Goal: Task Accomplishment & Management: Use online tool/utility

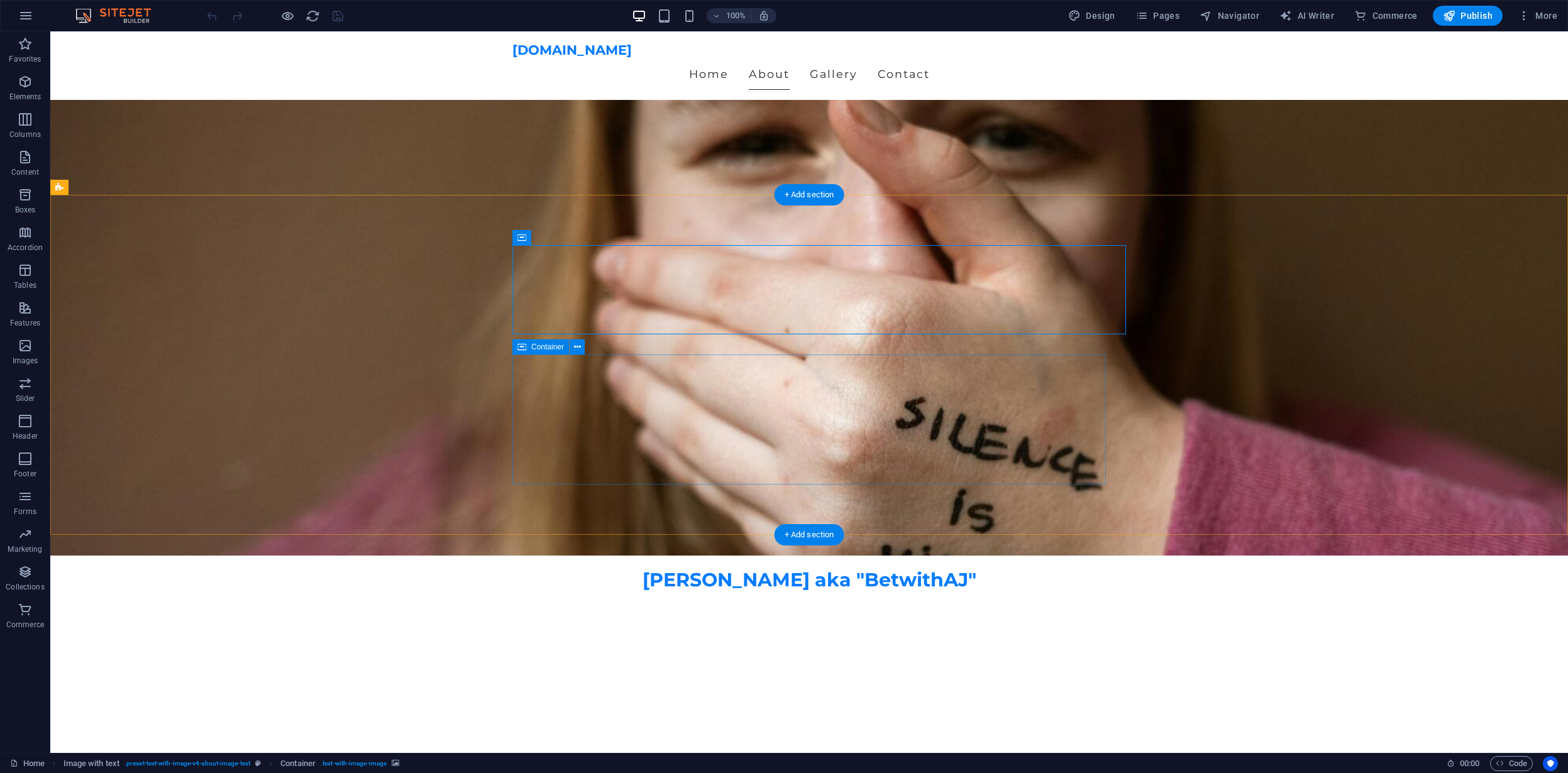
scroll to position [214, 0]
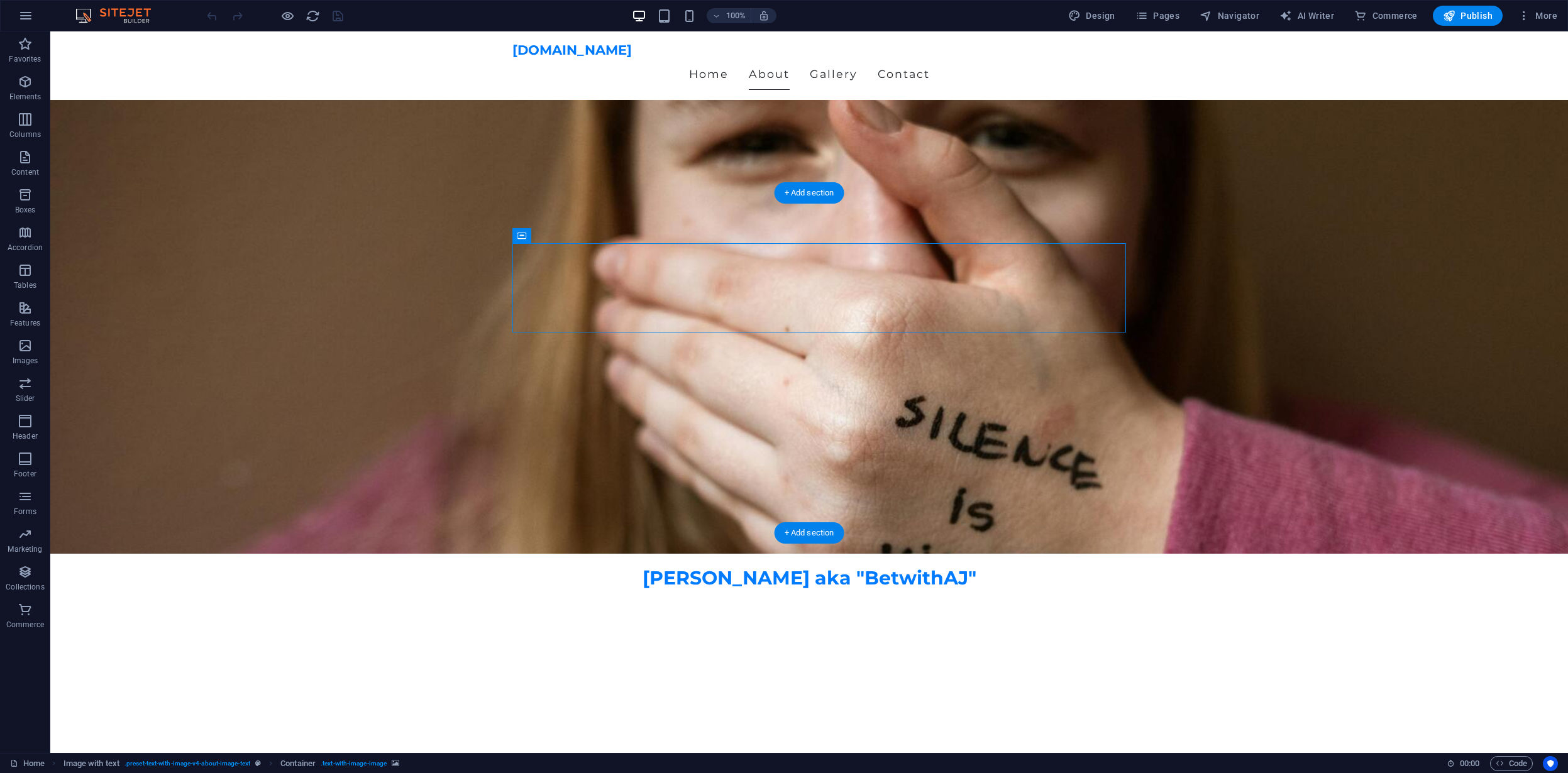
drag, startPoint x: 797, startPoint y: 275, endPoint x: 891, endPoint y: 310, distance: 100.3
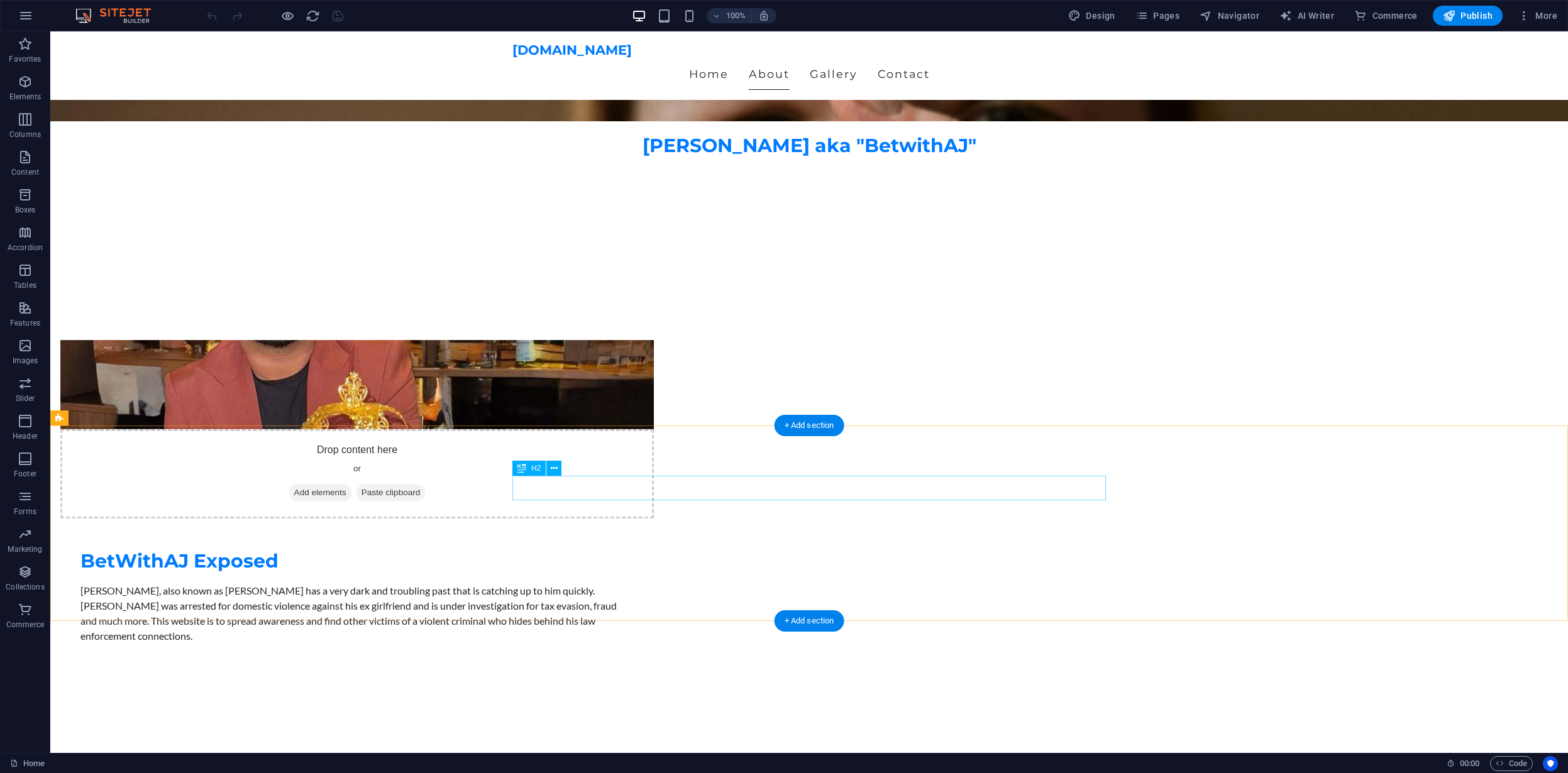
scroll to position [0, 0]
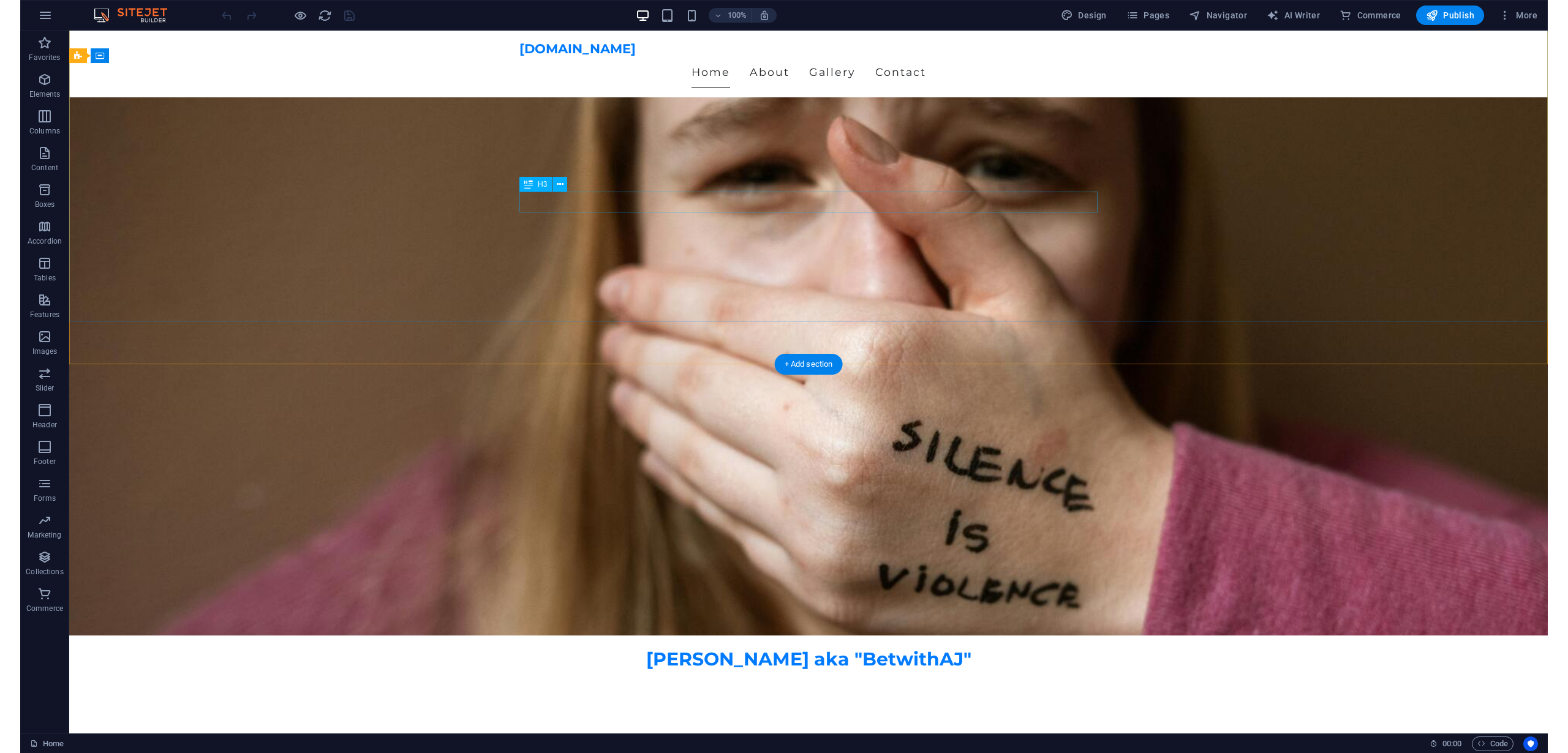
scroll to position [32, 0]
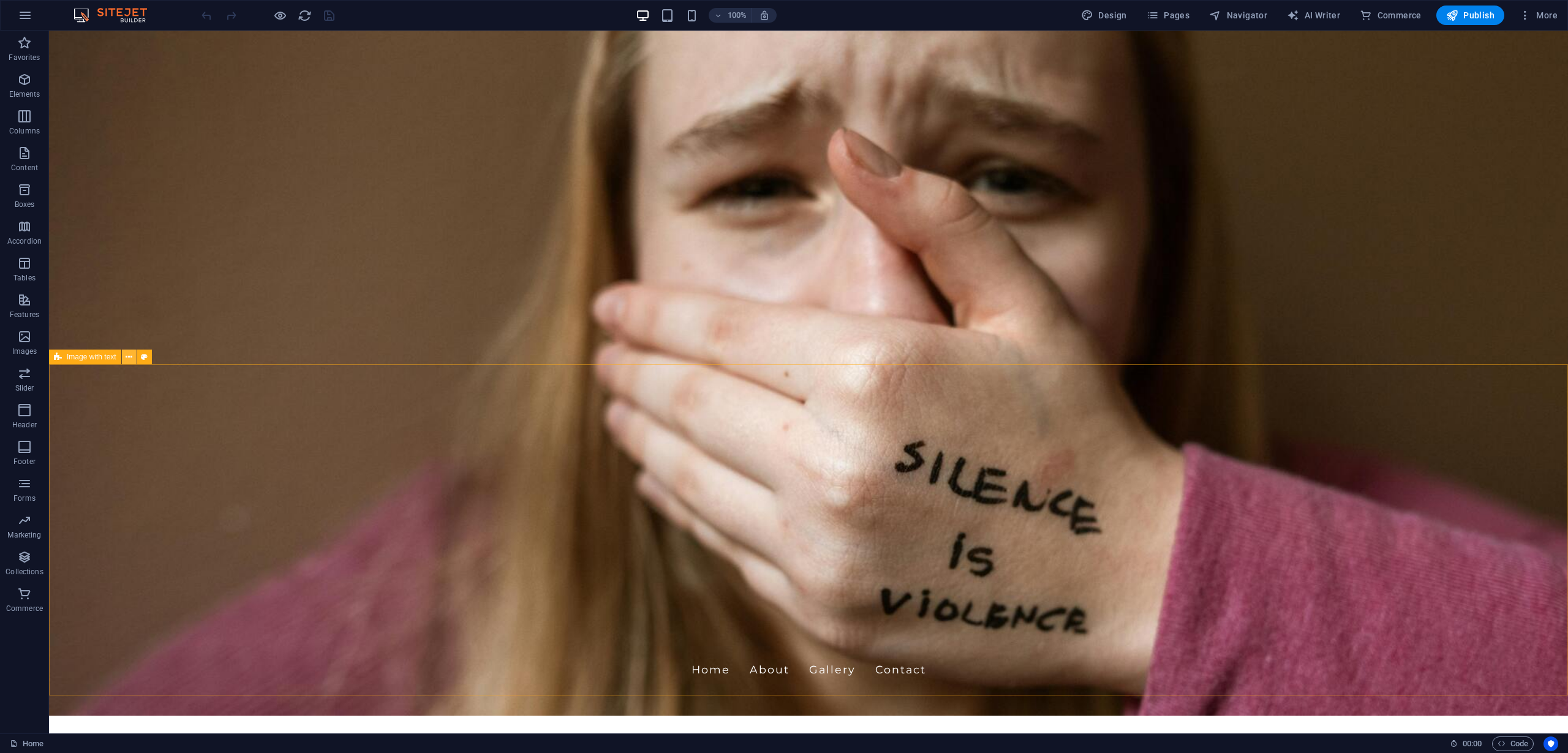
click at [129, 355] on icon at bounding box center [128, 357] width 6 height 13
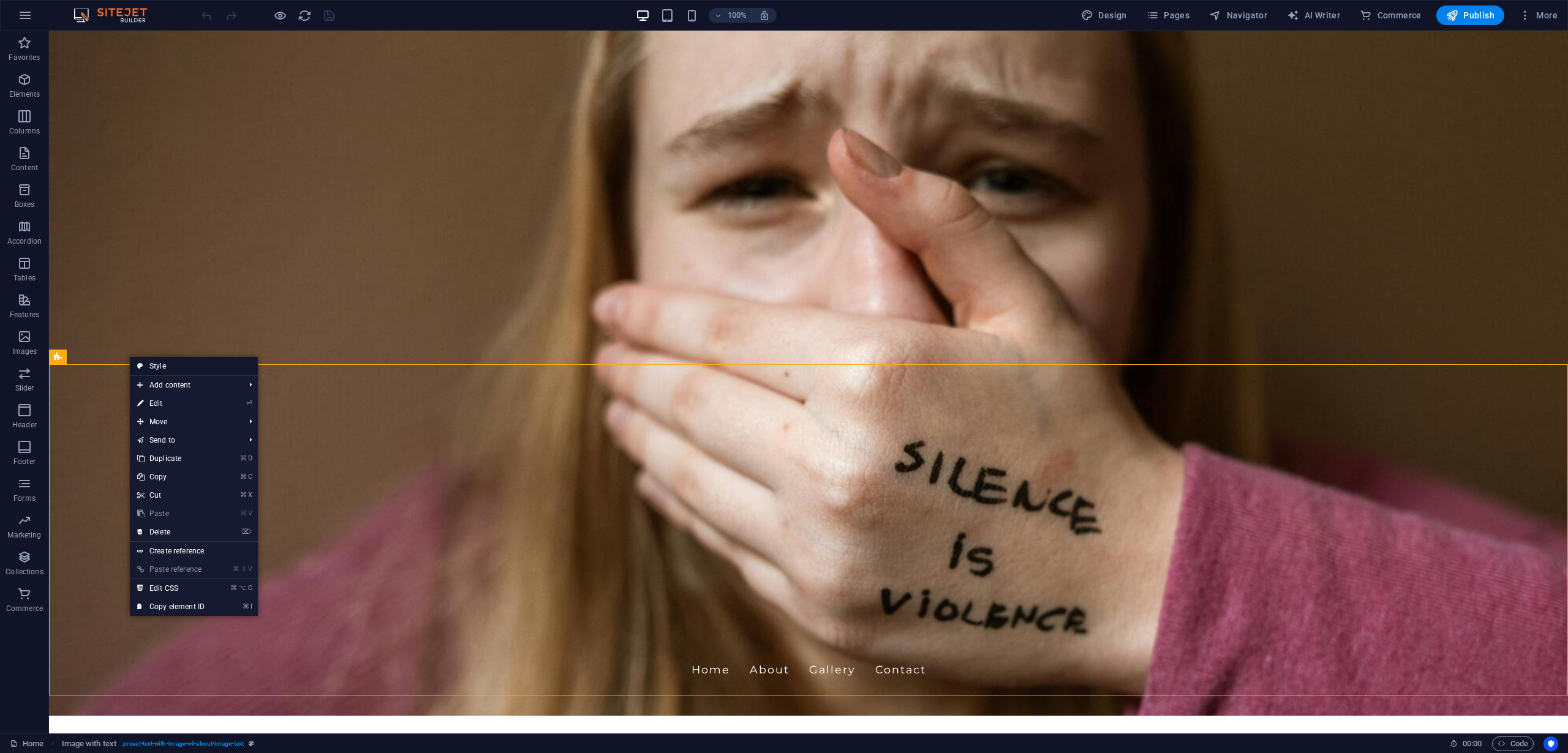
click at [161, 364] on link "Style" at bounding box center [194, 366] width 128 height 18
select select "rem"
select select "px"
select select "preset-text-with-image-v4-about-image-text"
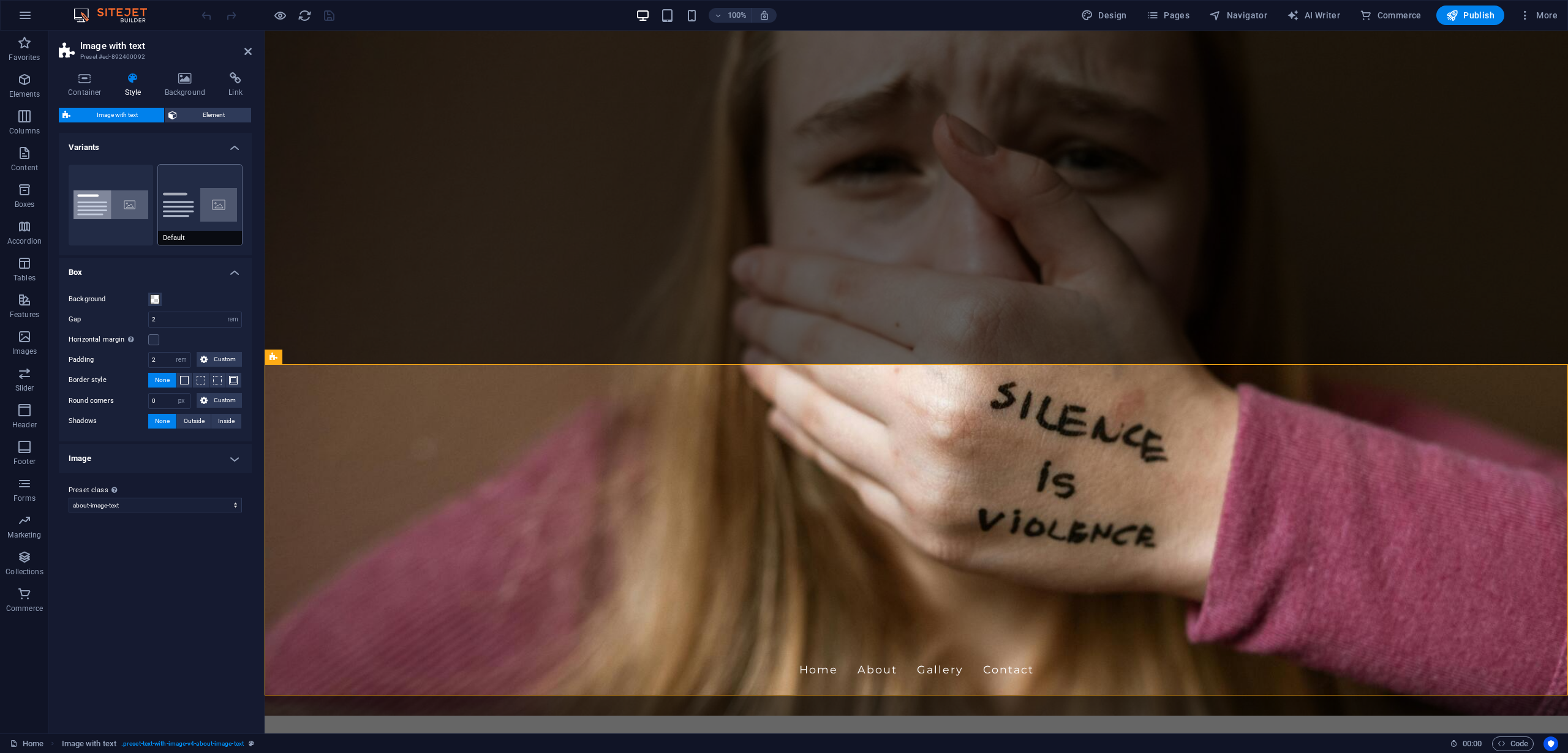
click at [193, 220] on button "Default" at bounding box center [201, 205] width 85 height 81
type input "0"
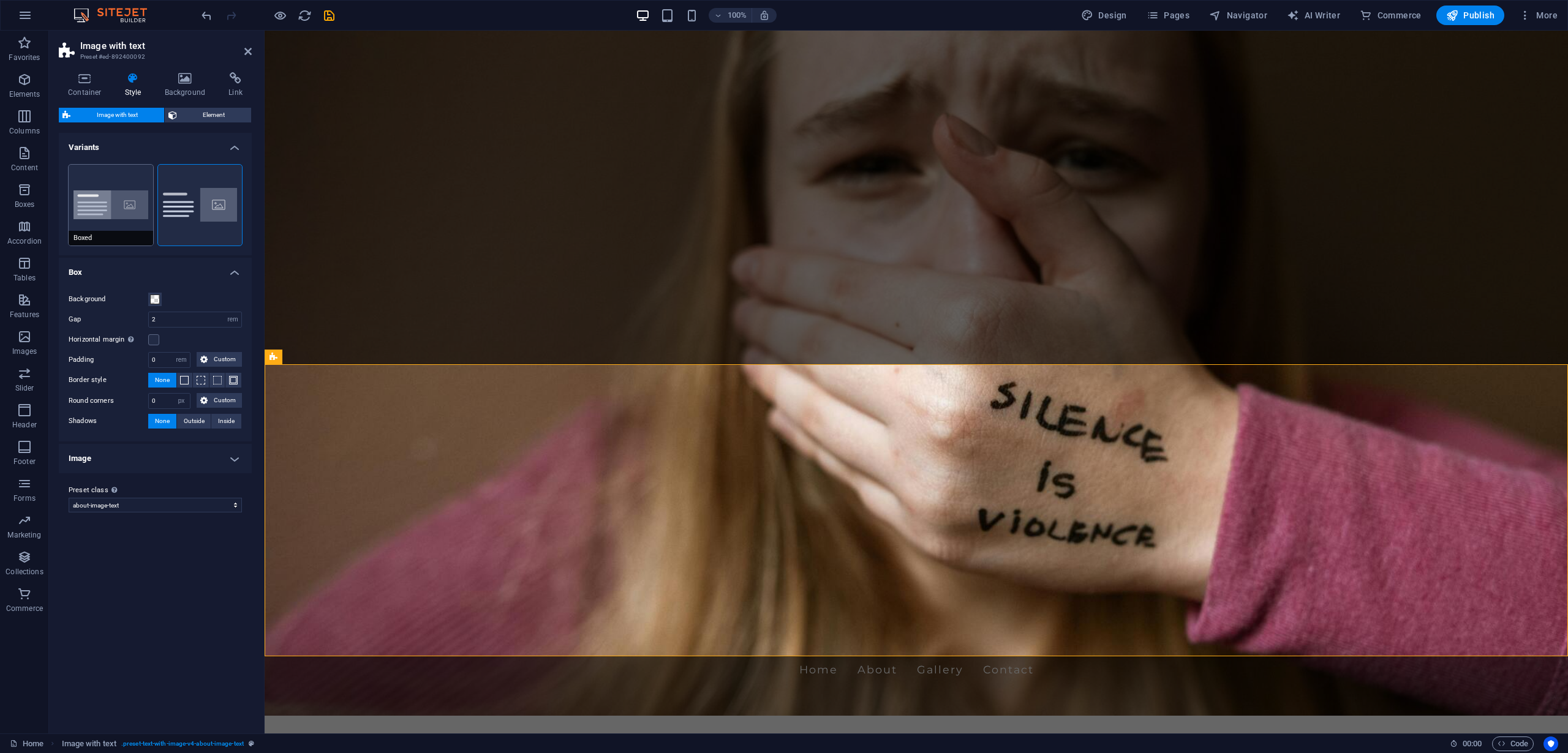
click at [128, 211] on button "Boxed" at bounding box center [111, 205] width 85 height 81
type input "0"
type input "2.5"
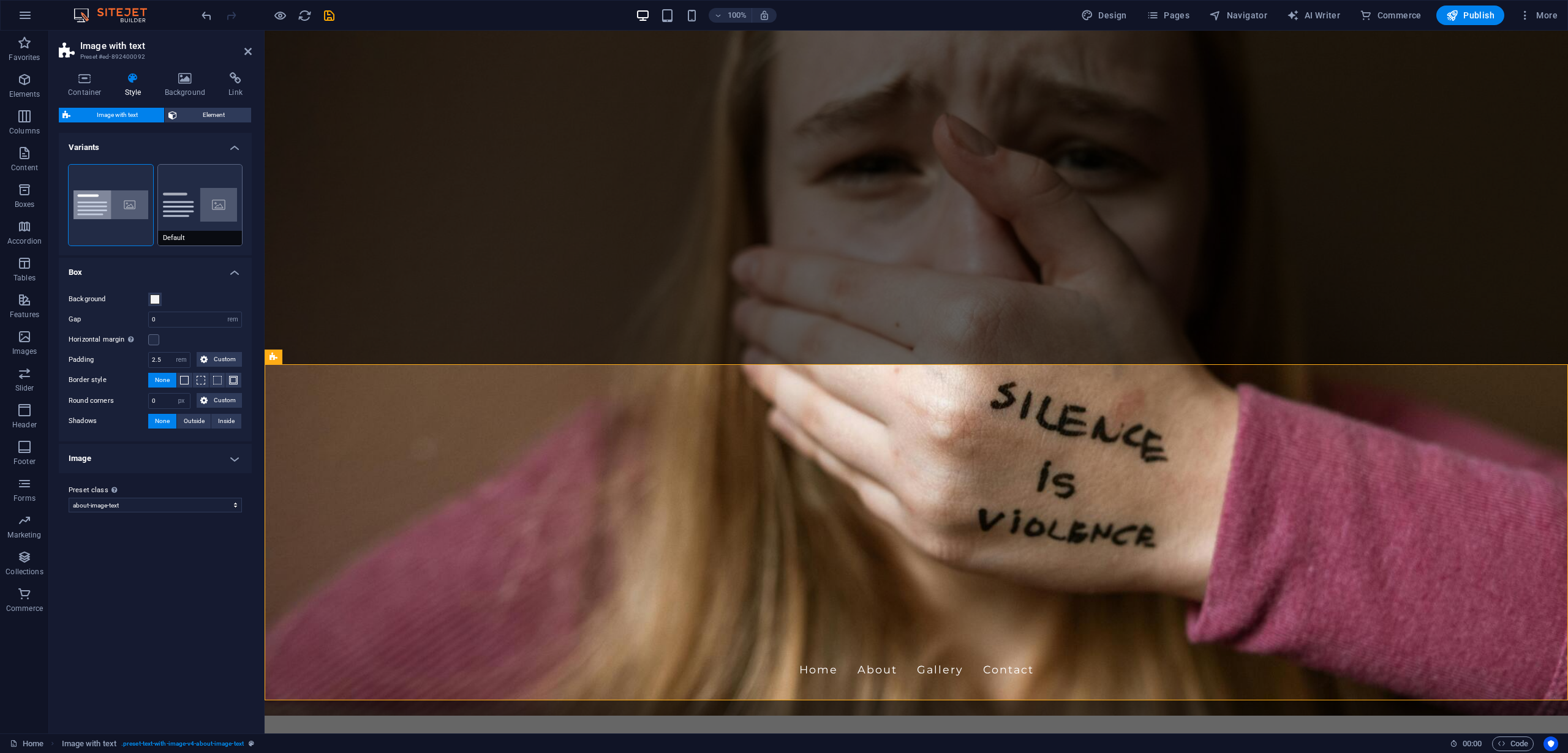
click at [210, 207] on button "Default" at bounding box center [201, 205] width 85 height 81
type input "2"
type input "0"
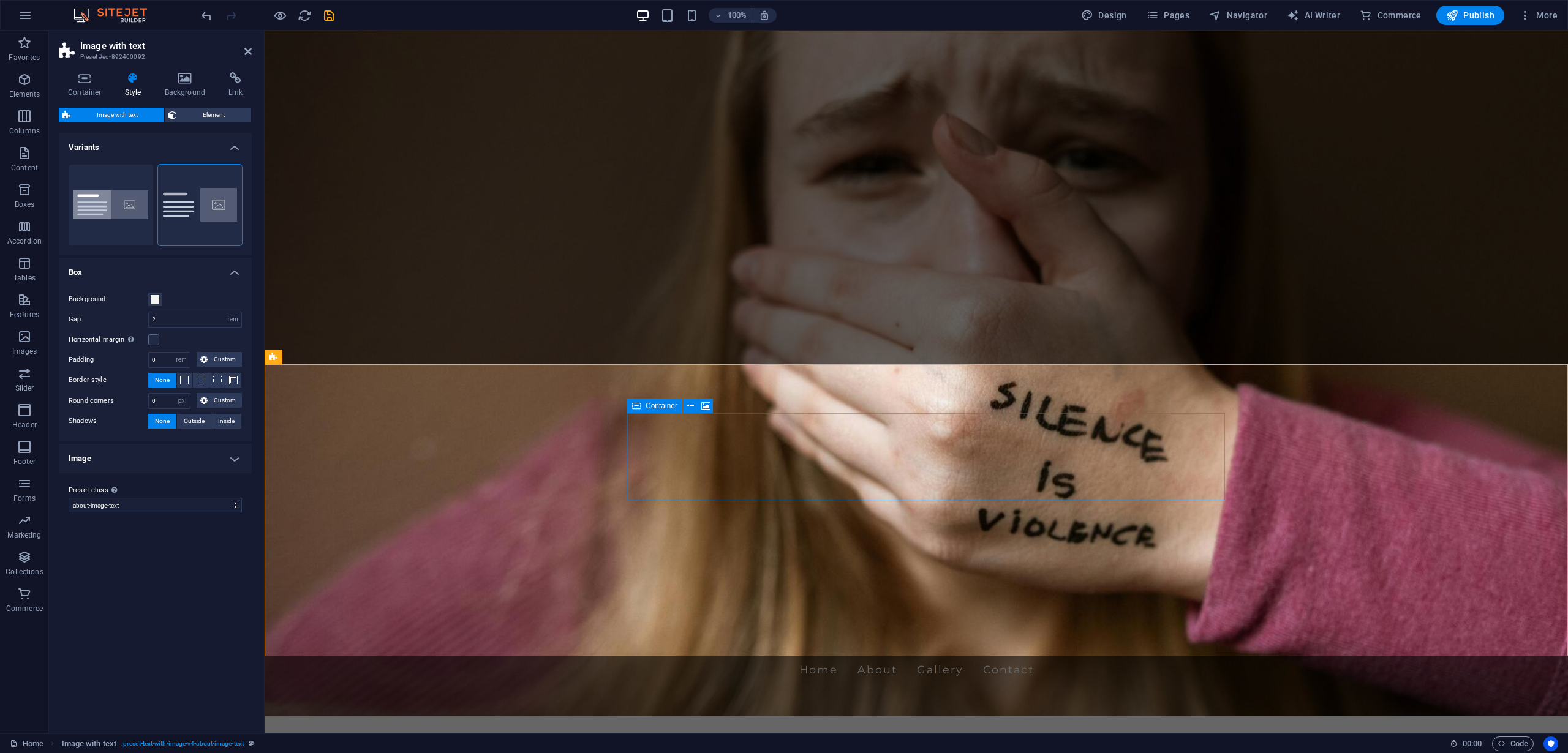
click at [689, 406] on icon at bounding box center [689, 406] width 6 height 13
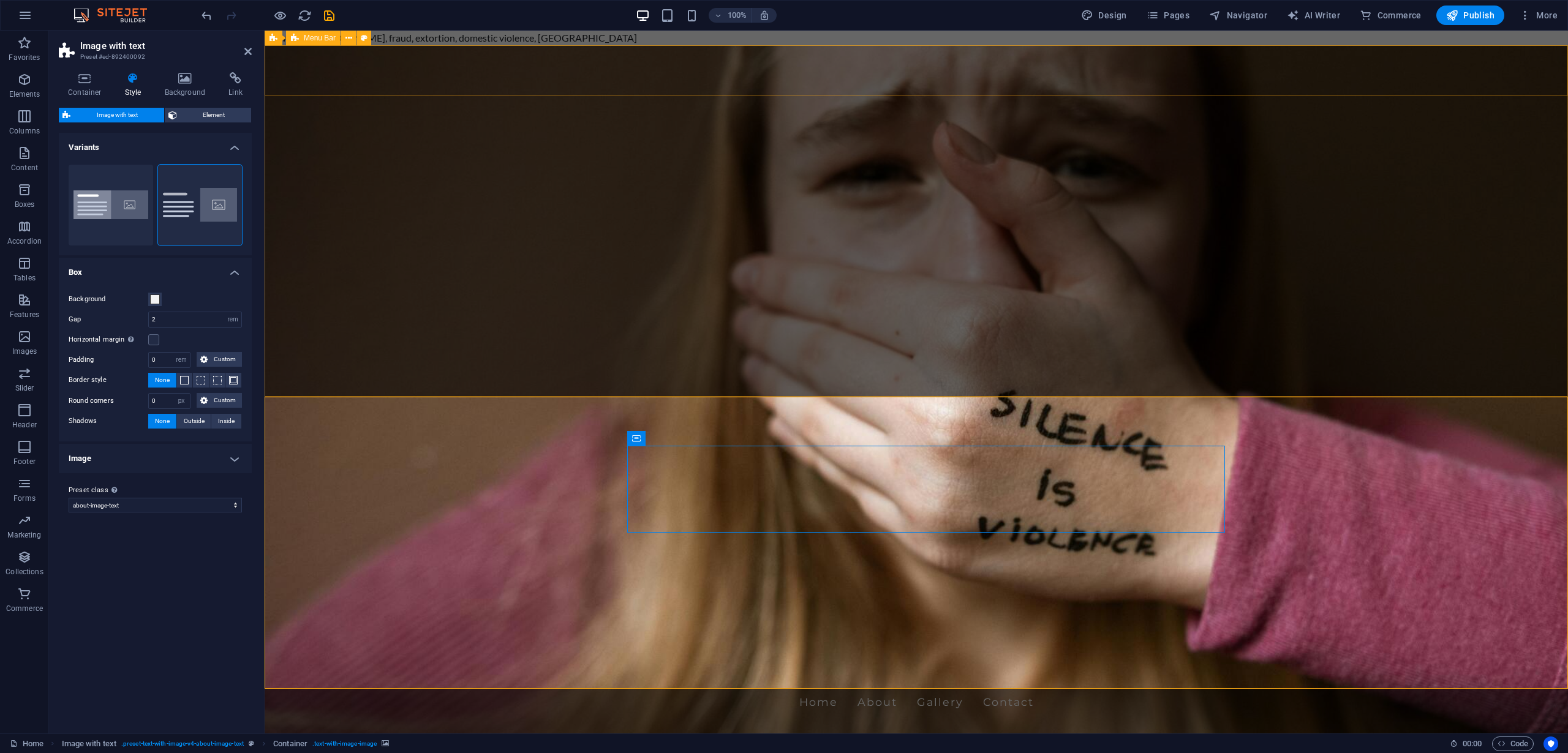
click at [526, 660] on div "betwithajexposed.com Home About Gallery Contact" at bounding box center [916, 694] width 1303 height 67
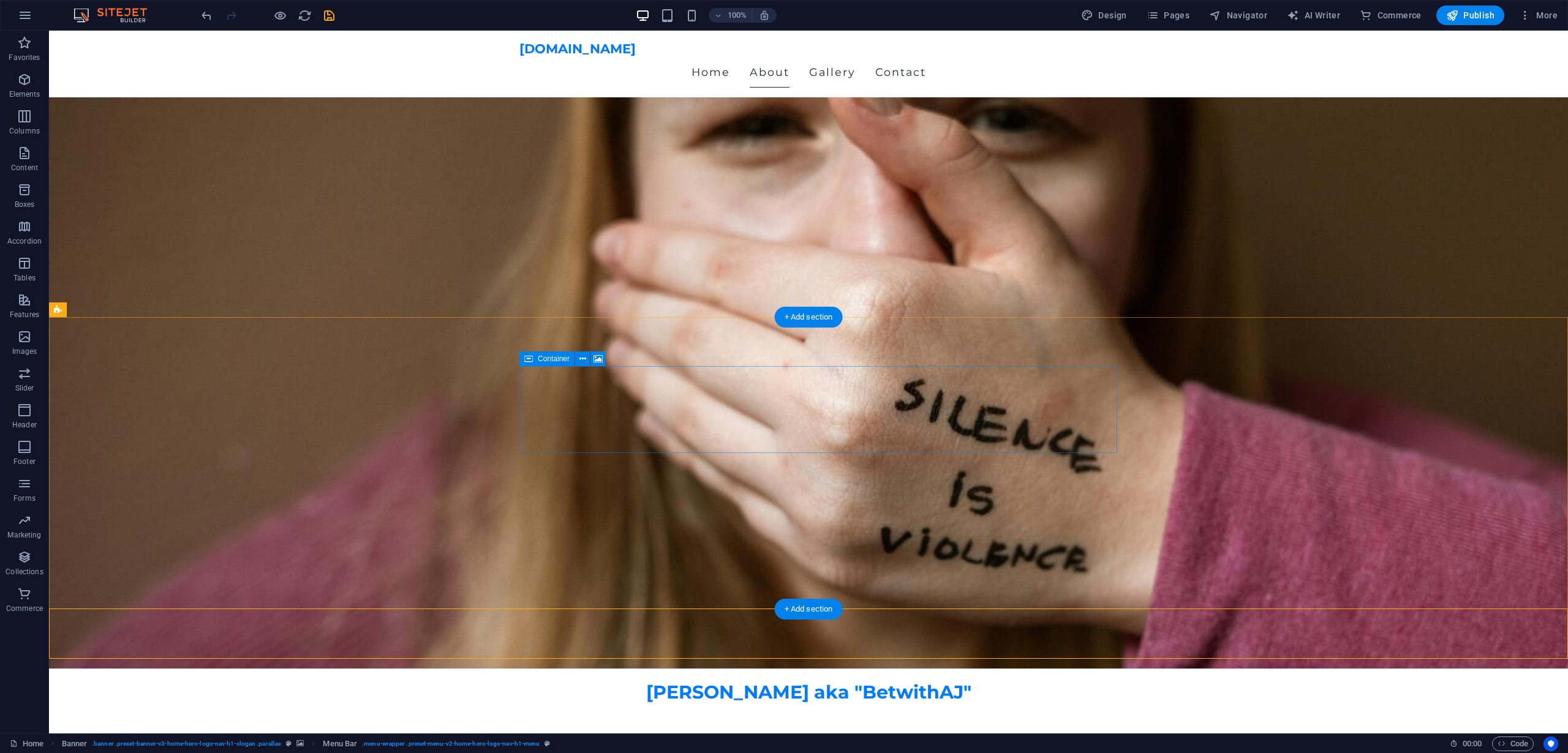
scroll to position [26, 0]
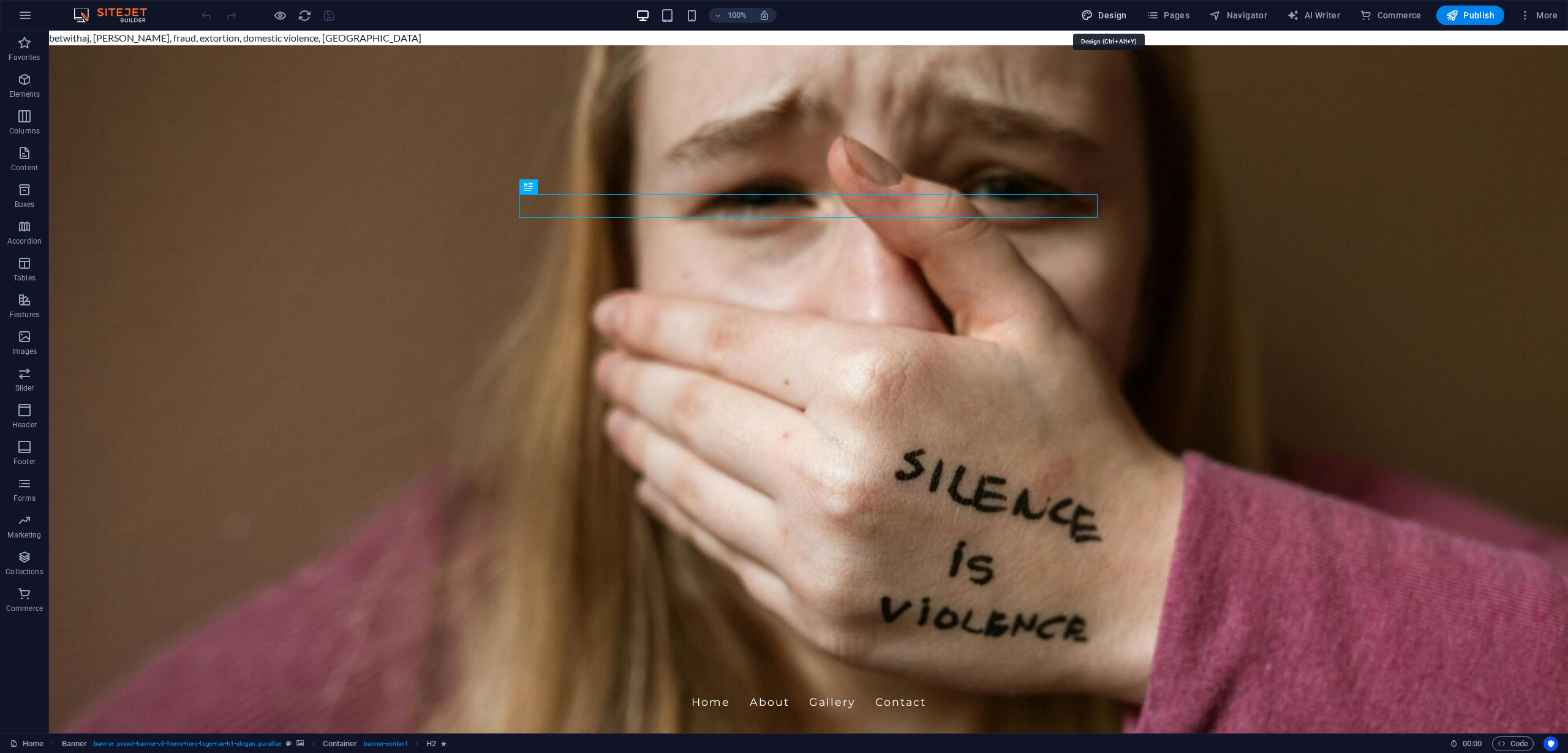
drag, startPoint x: 1089, startPoint y: 17, endPoint x: 1212, endPoint y: 170, distance: 196.3
click at [1089, 17] on icon "button" at bounding box center [1087, 15] width 13 height 13
select select "px"
select select "200"
select select "px"
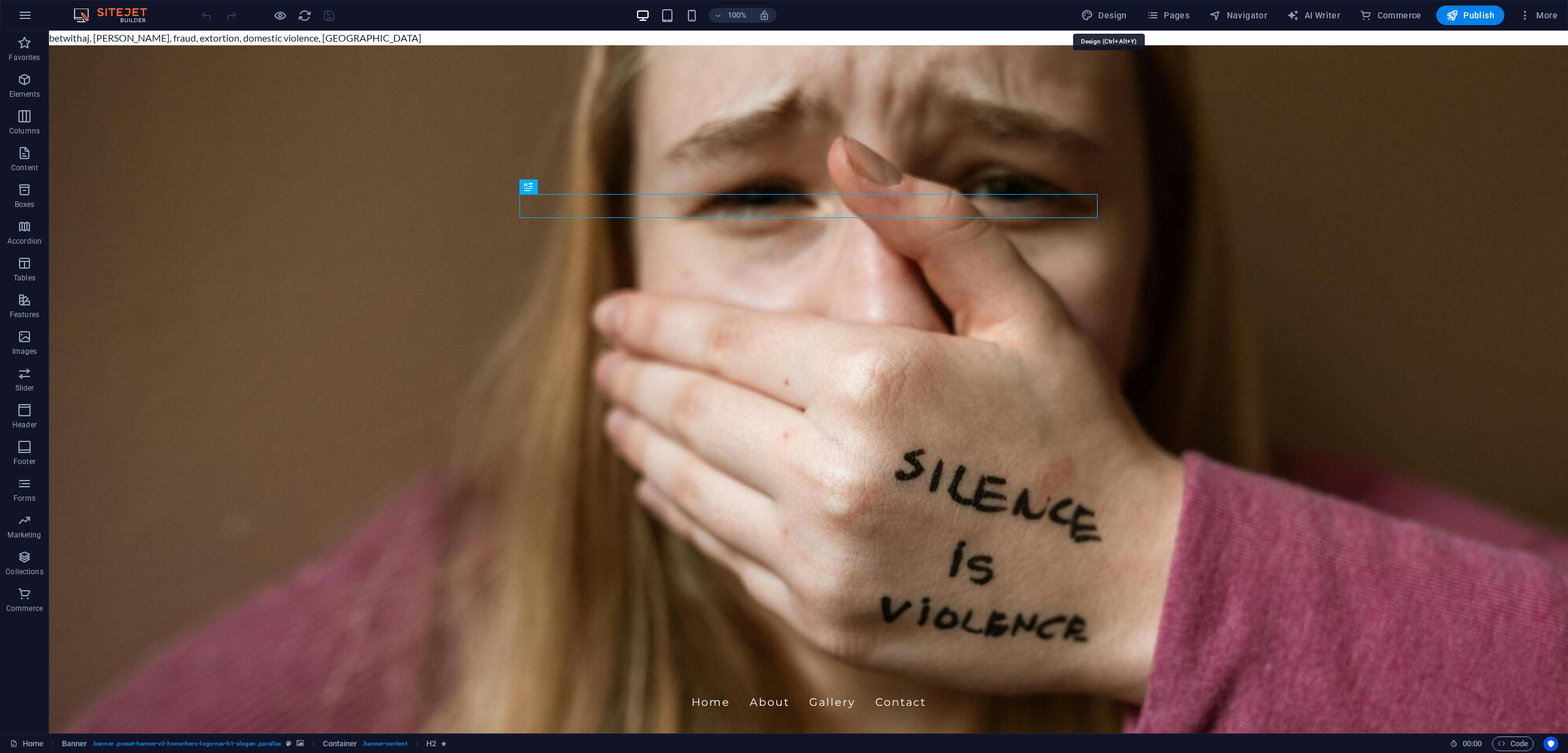
select select "rem"
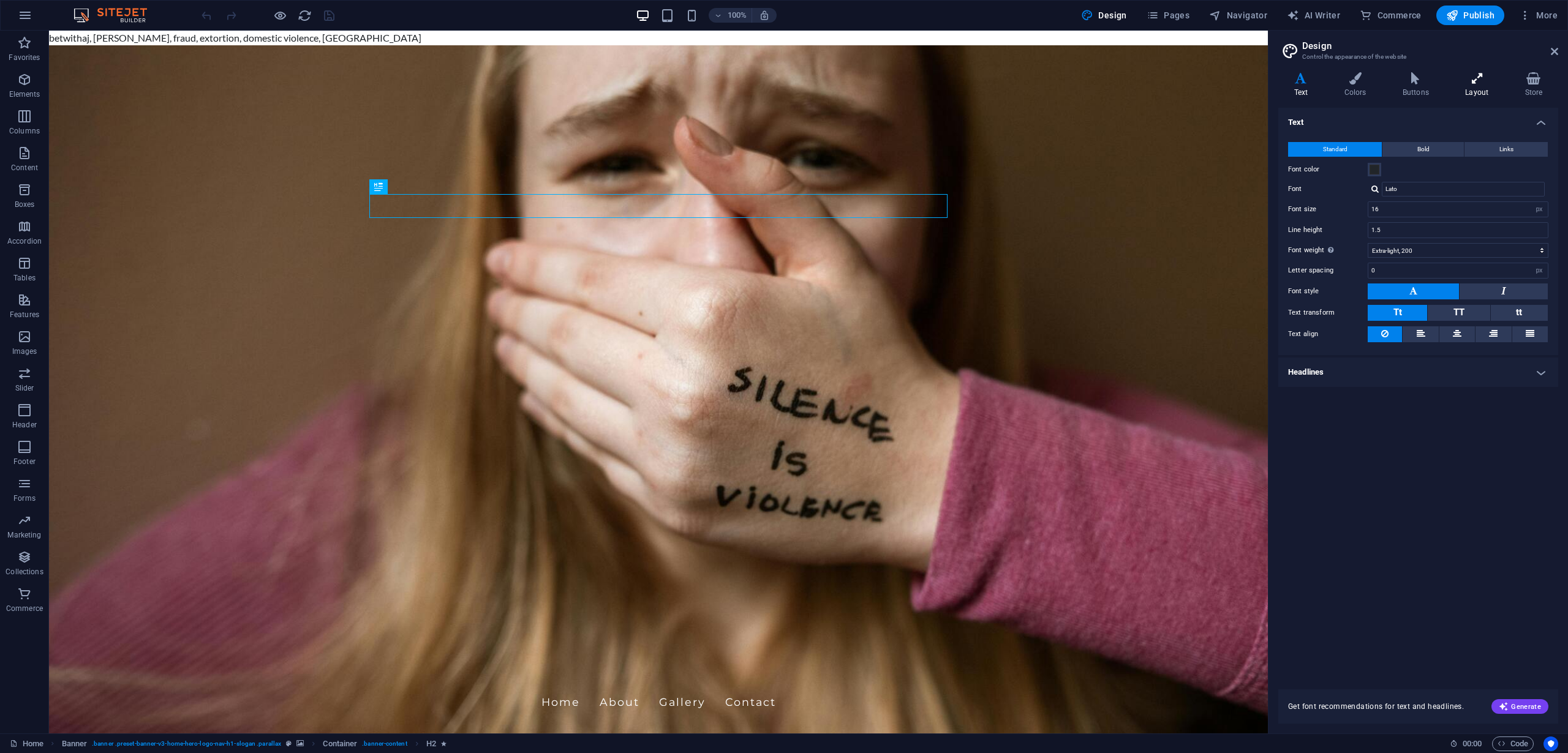
click at [1473, 90] on h4 "Layout" at bounding box center [1480, 85] width 59 height 26
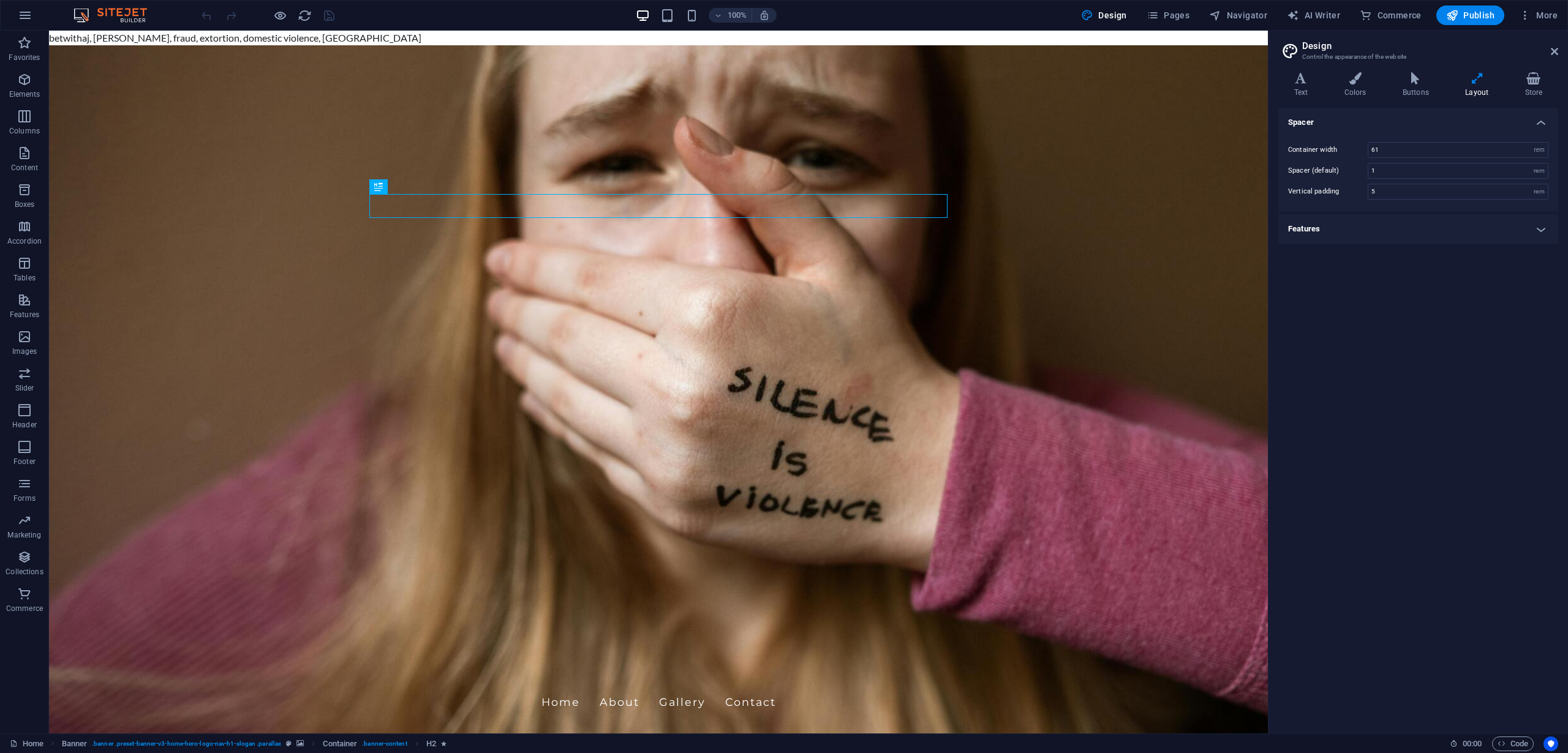
click at [1521, 231] on h4 "Features" at bounding box center [1418, 229] width 280 height 30
click at [1552, 47] on icon at bounding box center [1554, 51] width 7 height 10
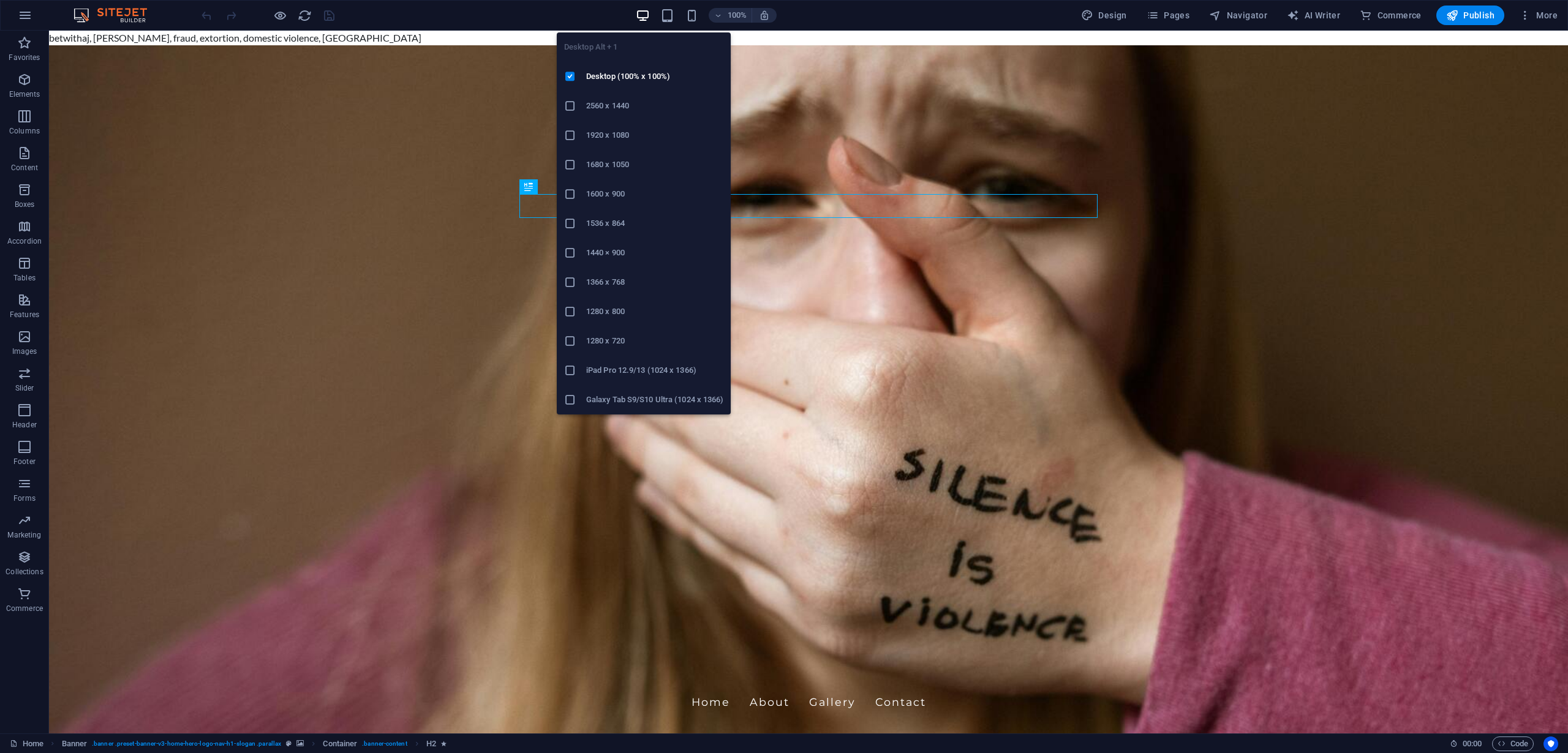
click at [610, 111] on h6 "2560 x 1440" at bounding box center [654, 106] width 137 height 14
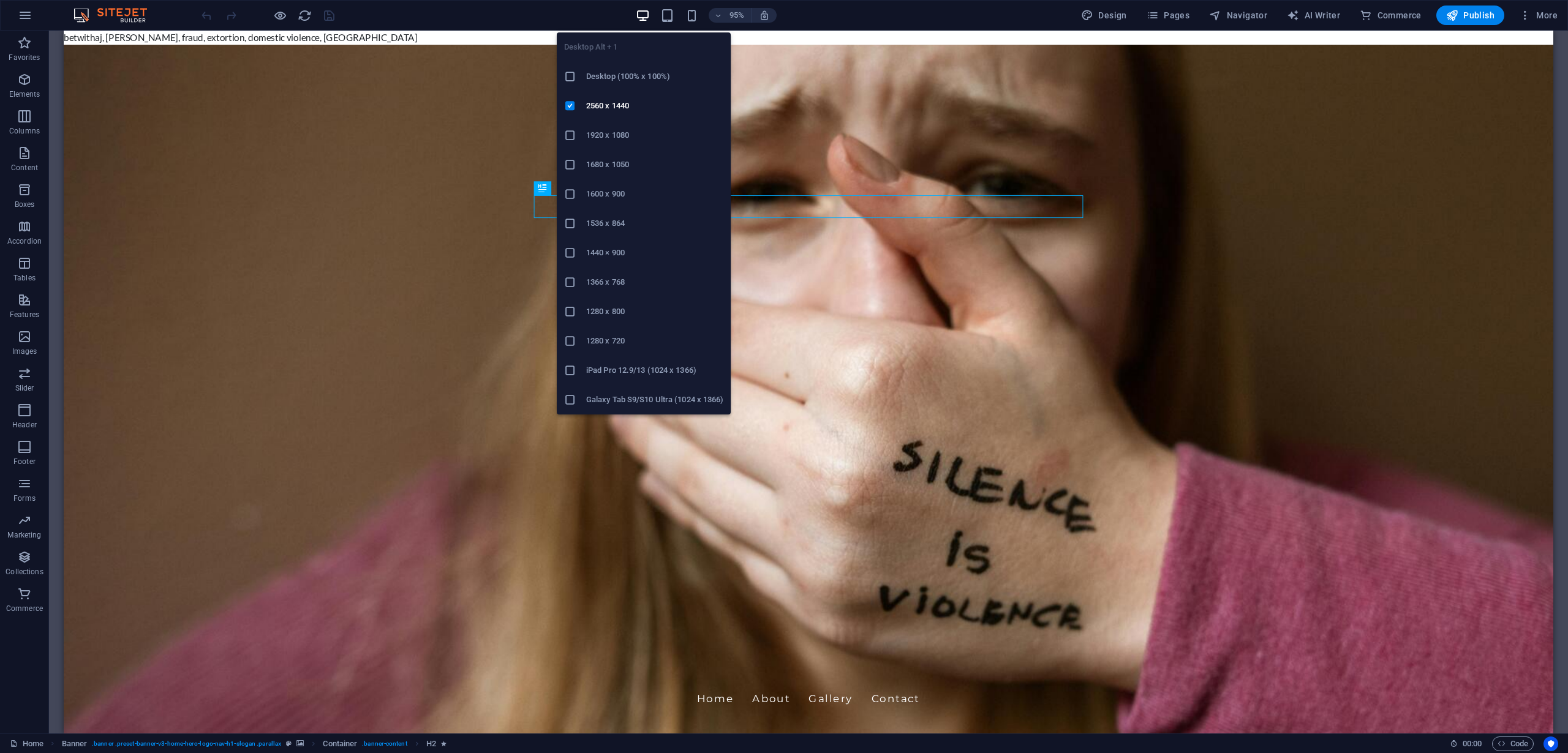
click at [632, 82] on h6 "Desktop (100% x 100%)" at bounding box center [654, 76] width 137 height 14
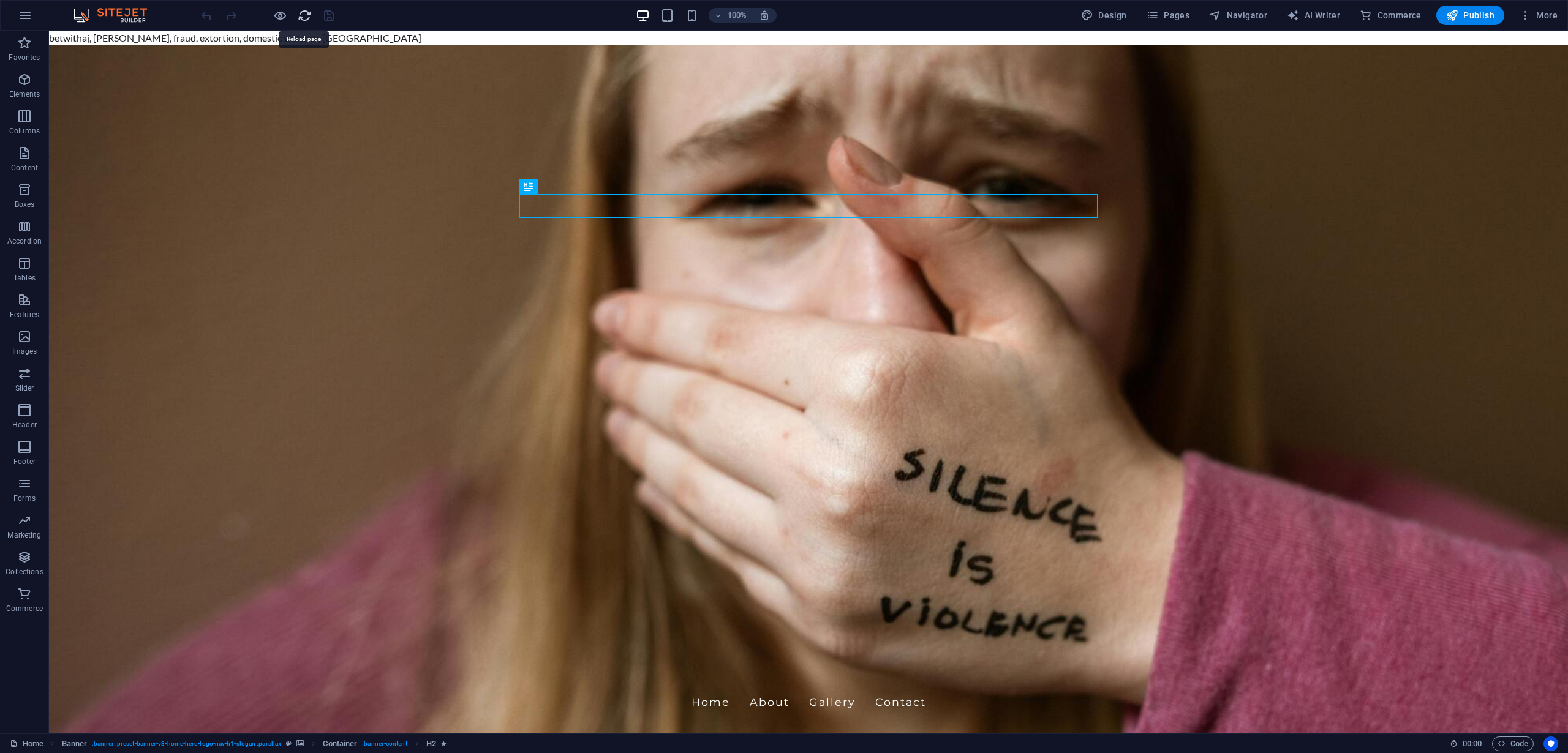
click at [306, 15] on icon "reload" at bounding box center [305, 16] width 14 height 14
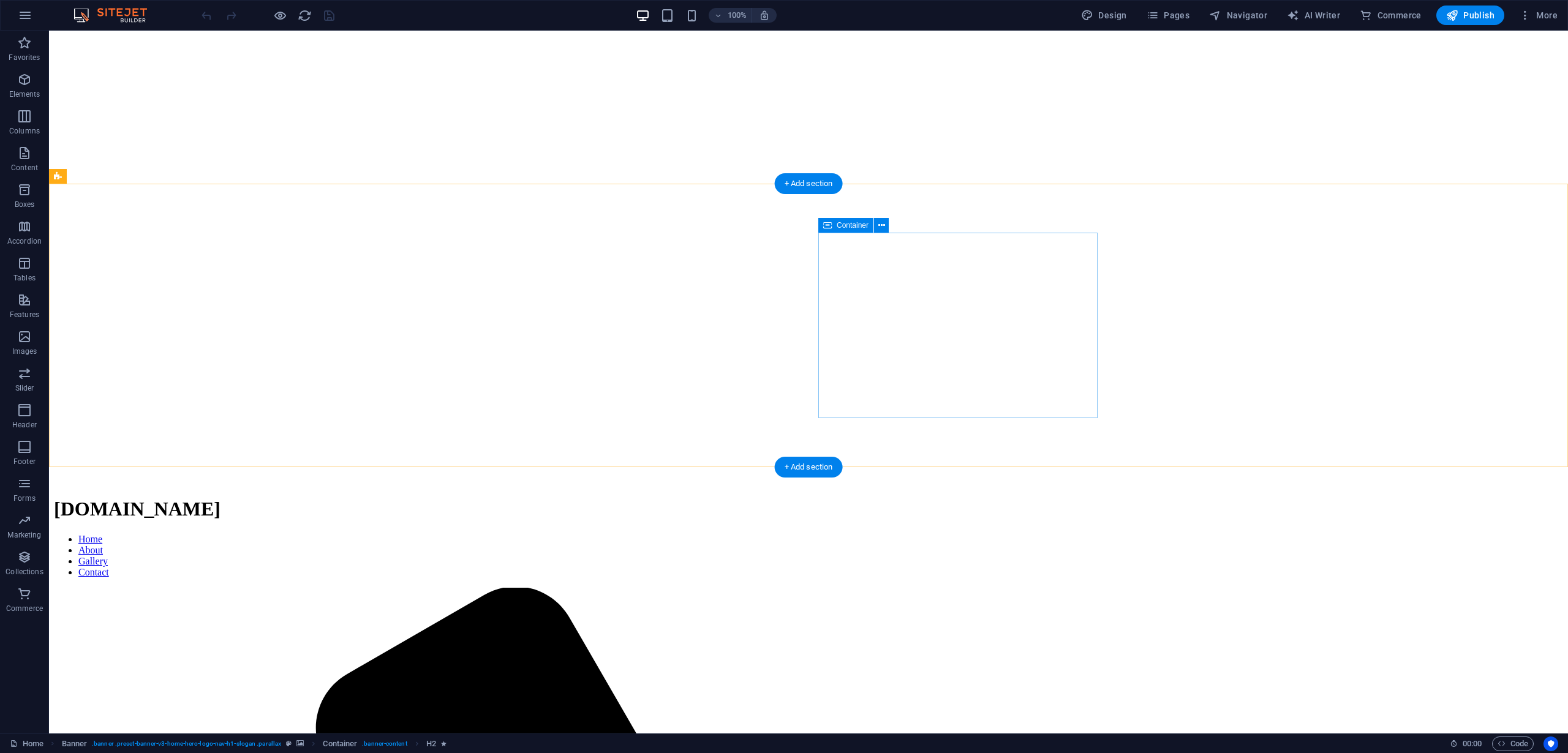
scroll to position [170, 0]
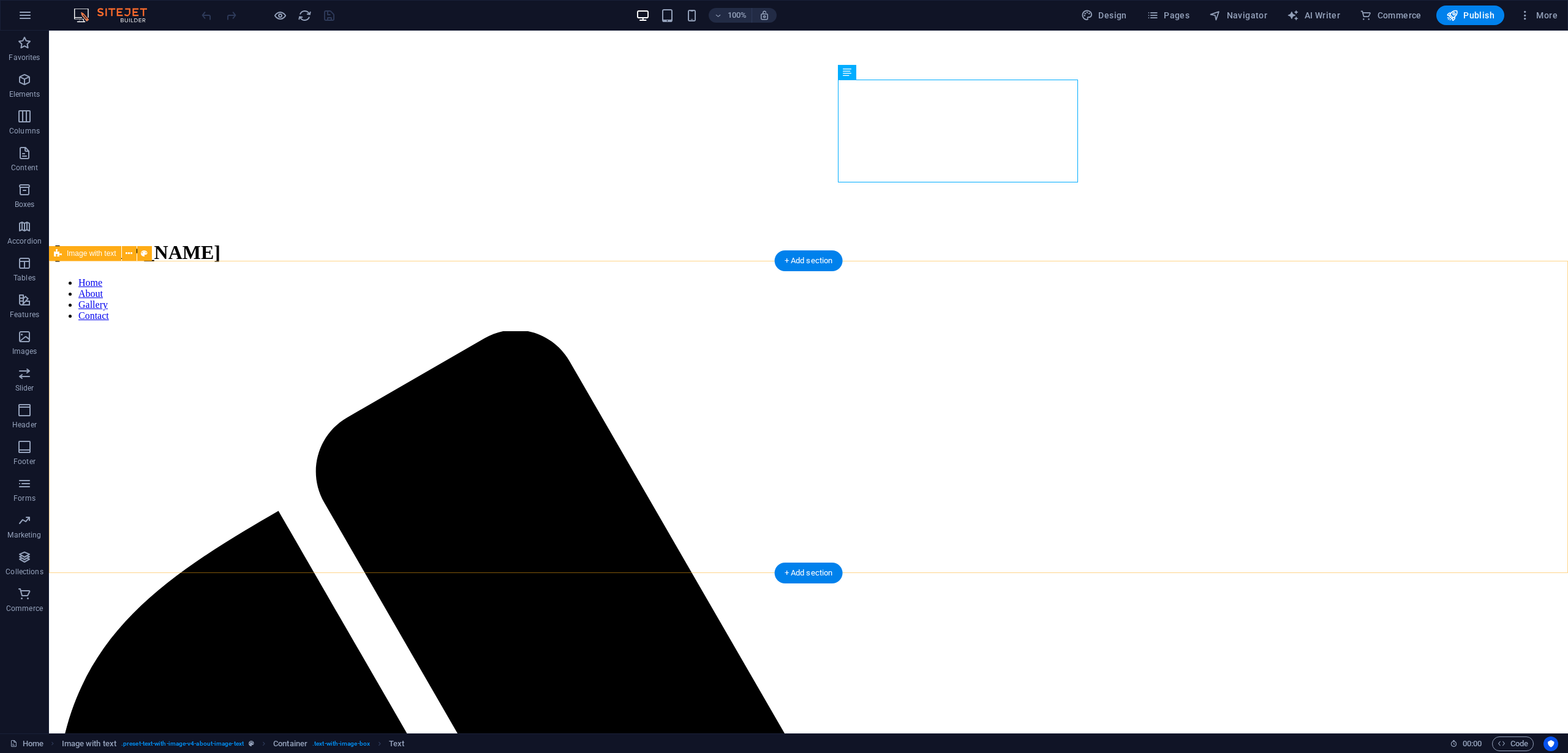
scroll to position [438, 0]
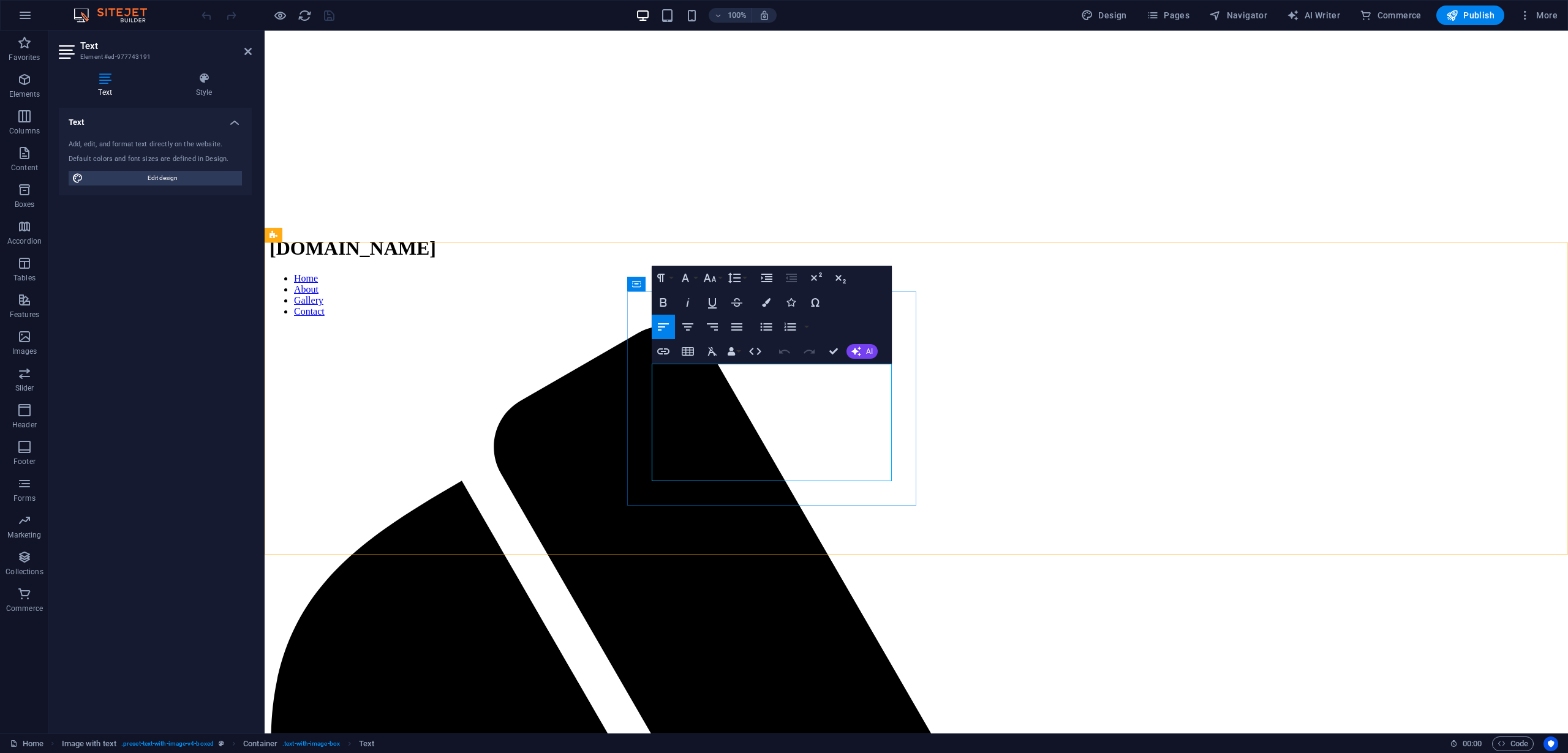
drag, startPoint x: 797, startPoint y: 493, endPoint x: 644, endPoint y: 488, distance: 153.1
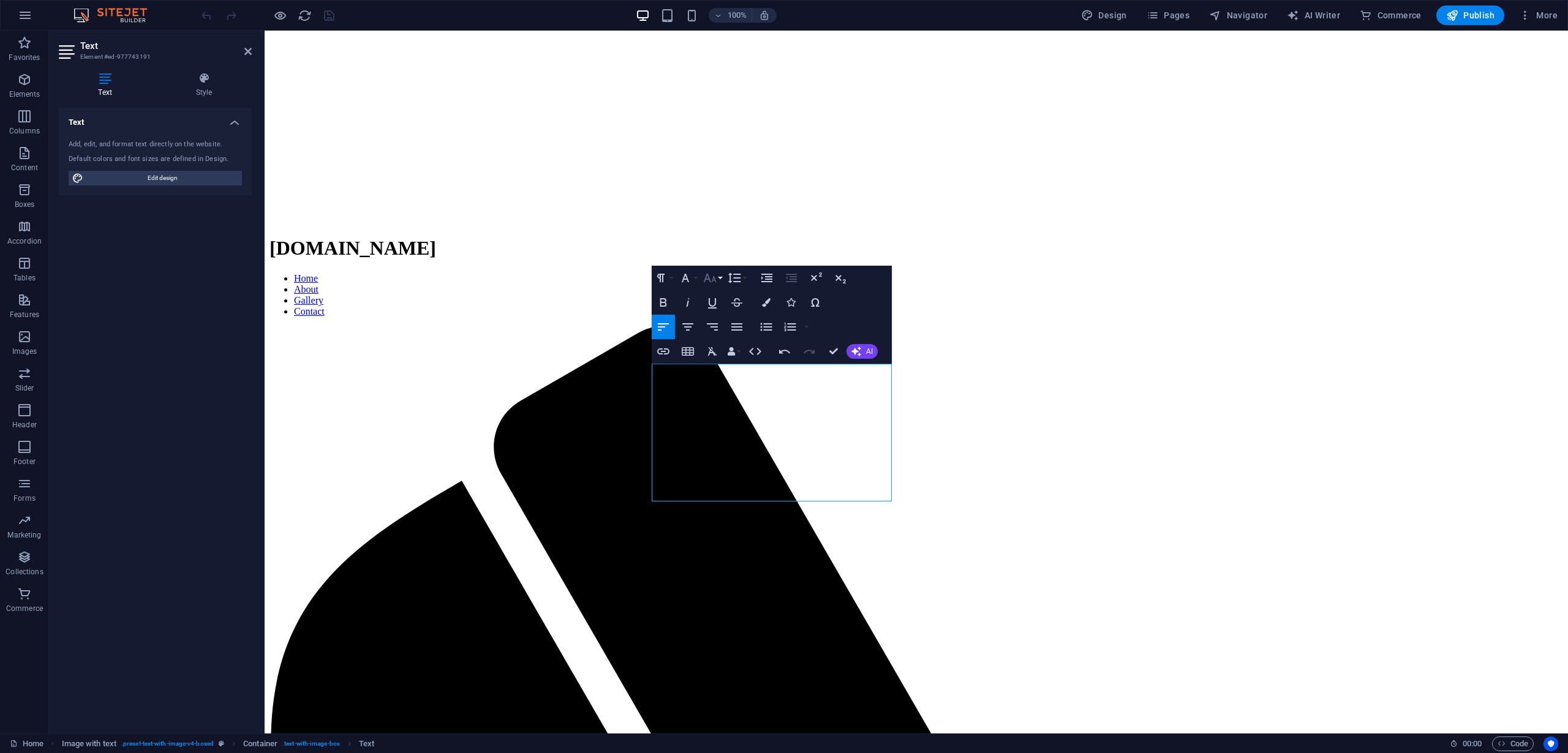
click at [711, 281] on icon "button" at bounding box center [710, 278] width 14 height 14
click at [720, 369] on link "12" at bounding box center [722, 375] width 44 height 18
click at [712, 277] on icon "button" at bounding box center [710, 278] width 14 height 14
click at [720, 307] on link "14" at bounding box center [722, 306] width 44 height 18
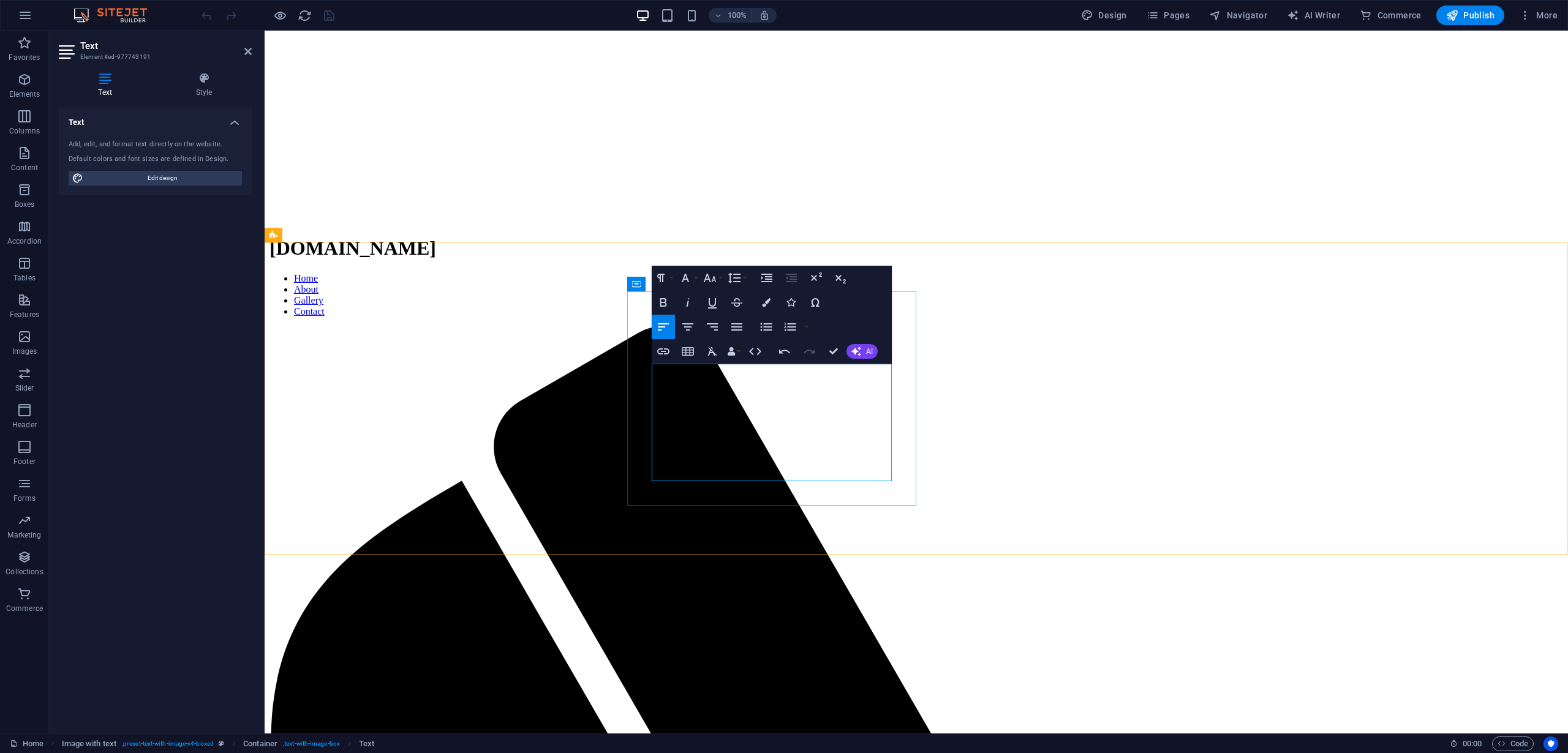
click at [189, 178] on span "Edit design" at bounding box center [163, 178] width 151 height 14
select select "px"
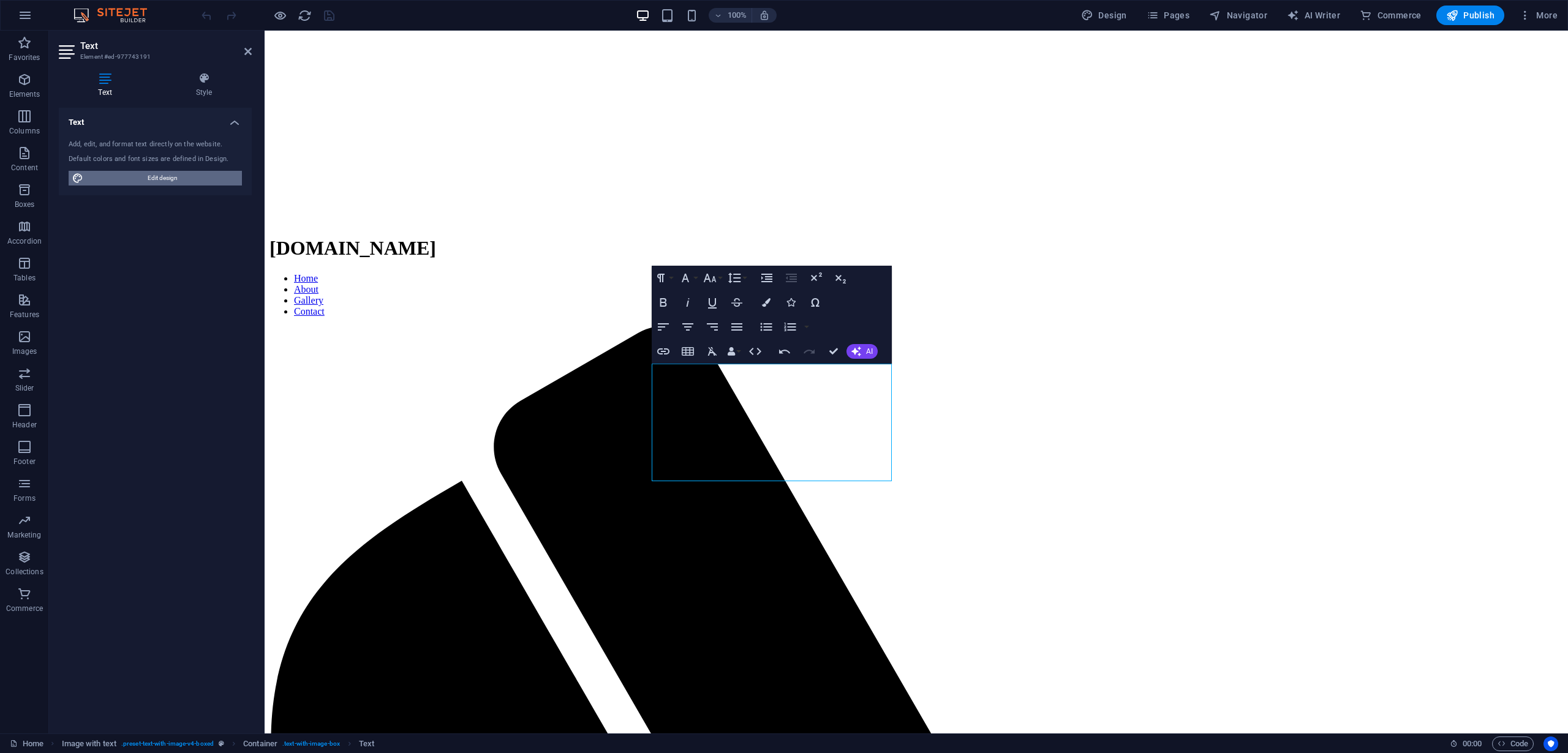
select select "200"
select select "px"
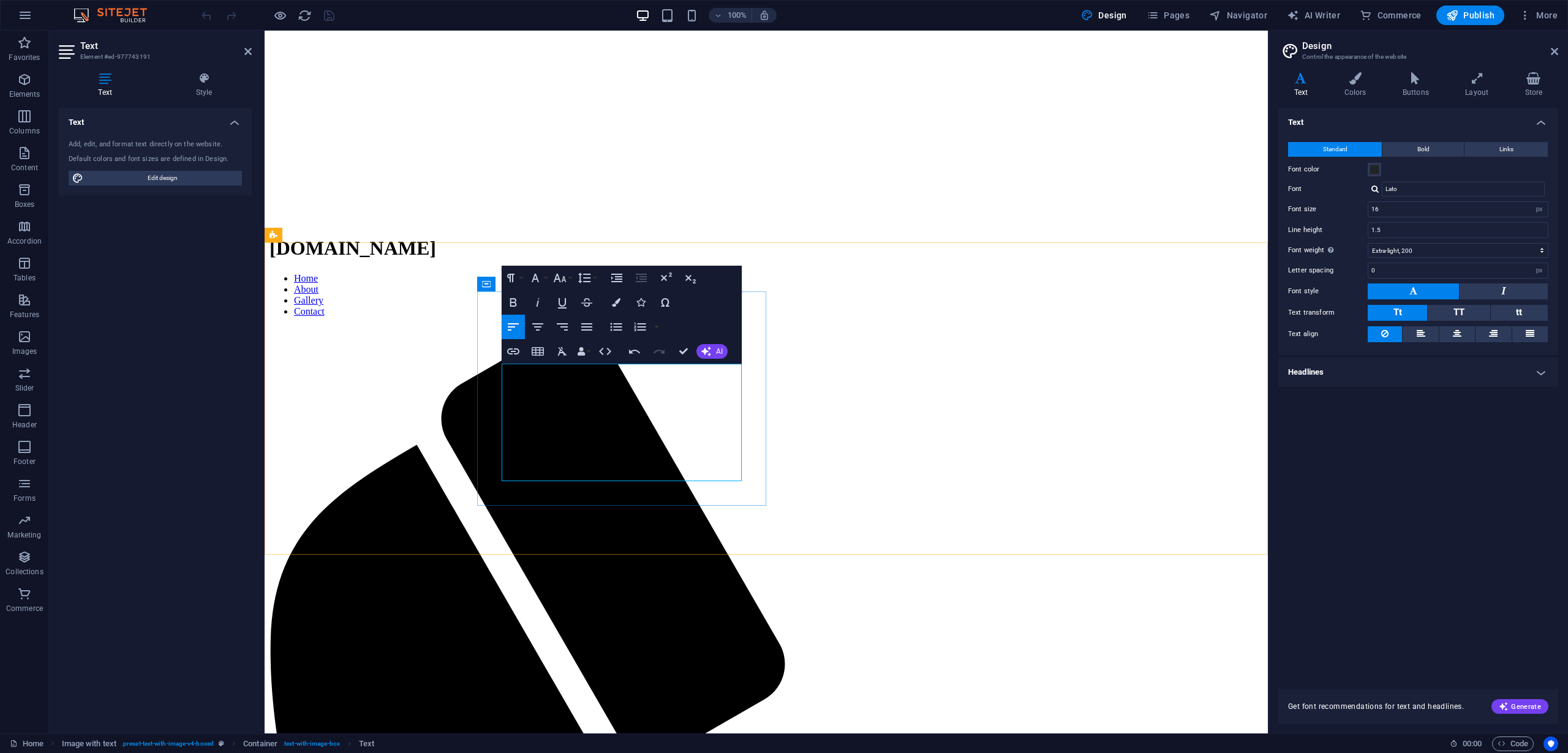
click at [555, 280] on icon "button" at bounding box center [560, 278] width 13 height 9
click at [572, 309] on link "14" at bounding box center [572, 306] width 44 height 18
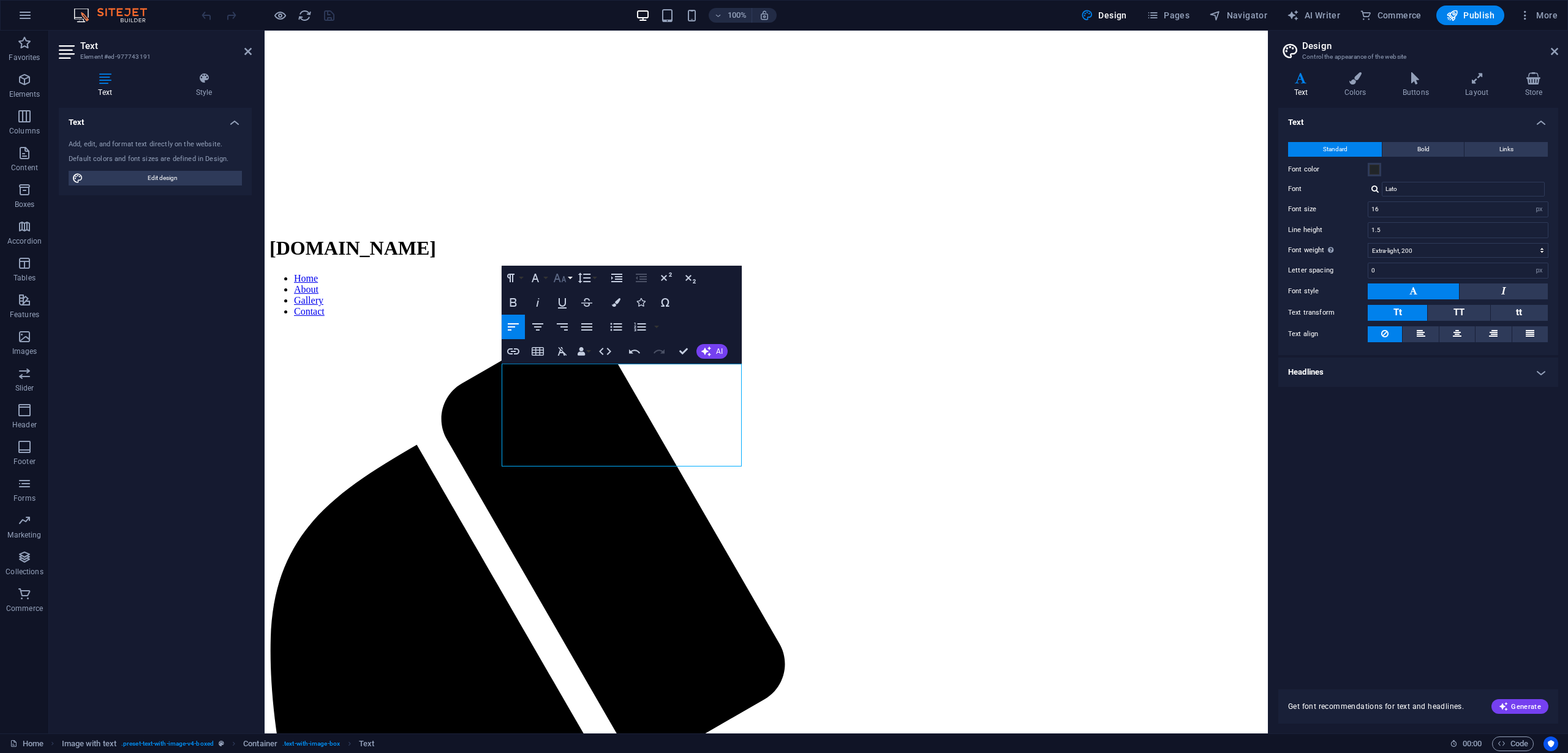
click at [564, 279] on icon "button" at bounding box center [560, 278] width 13 height 9
click at [568, 313] on link "18" at bounding box center [572, 313] width 44 height 18
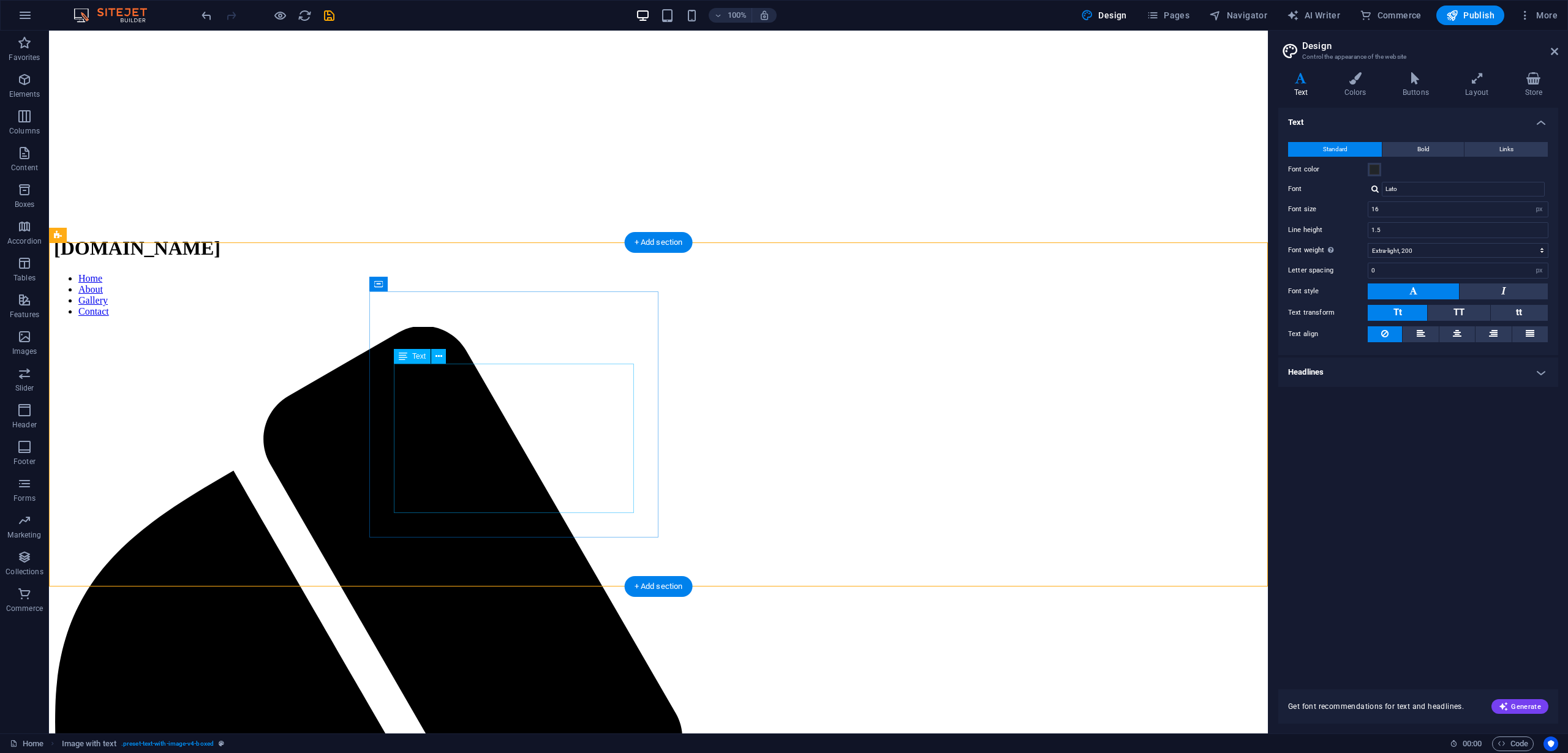
scroll to position [428, 0]
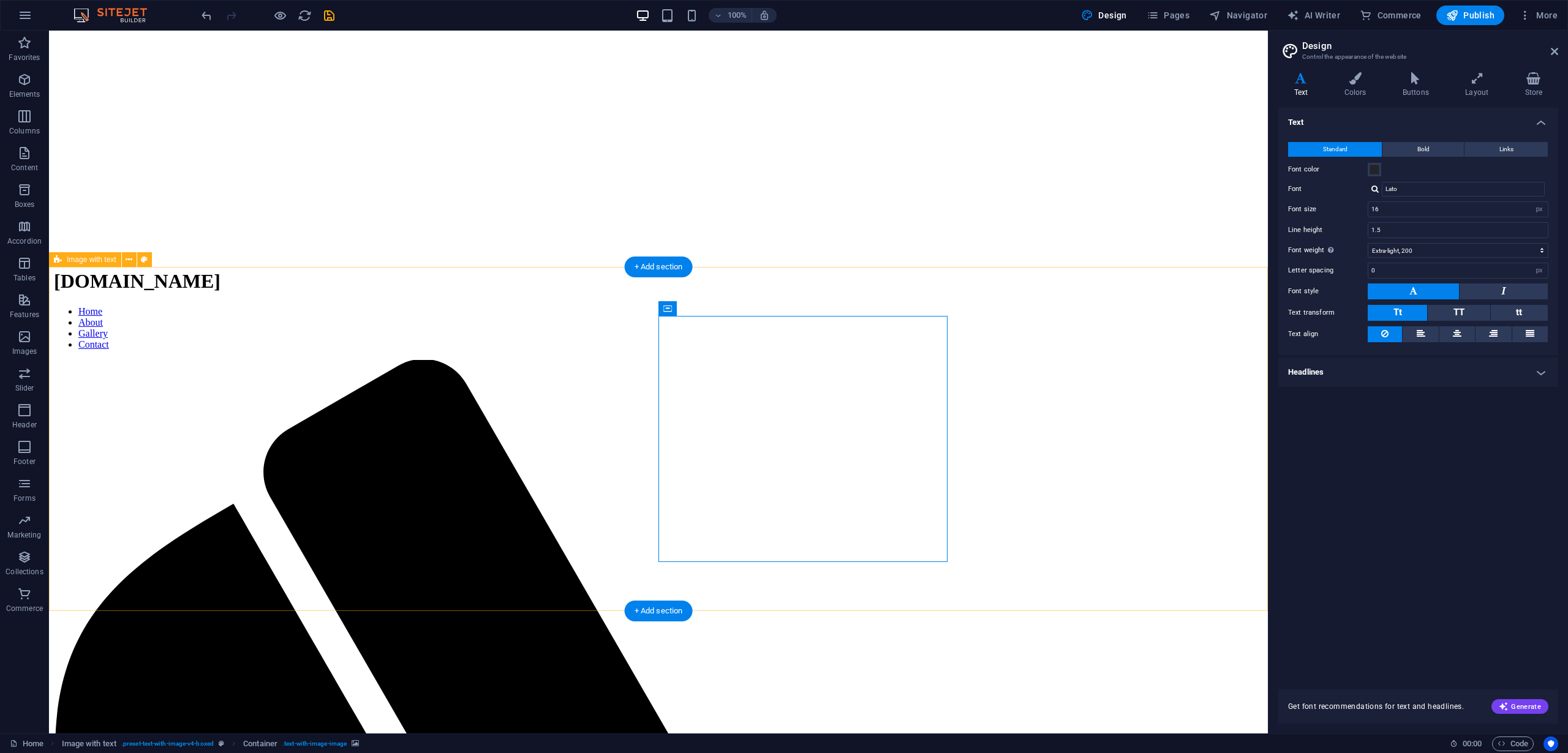
scroll to position [404, 0]
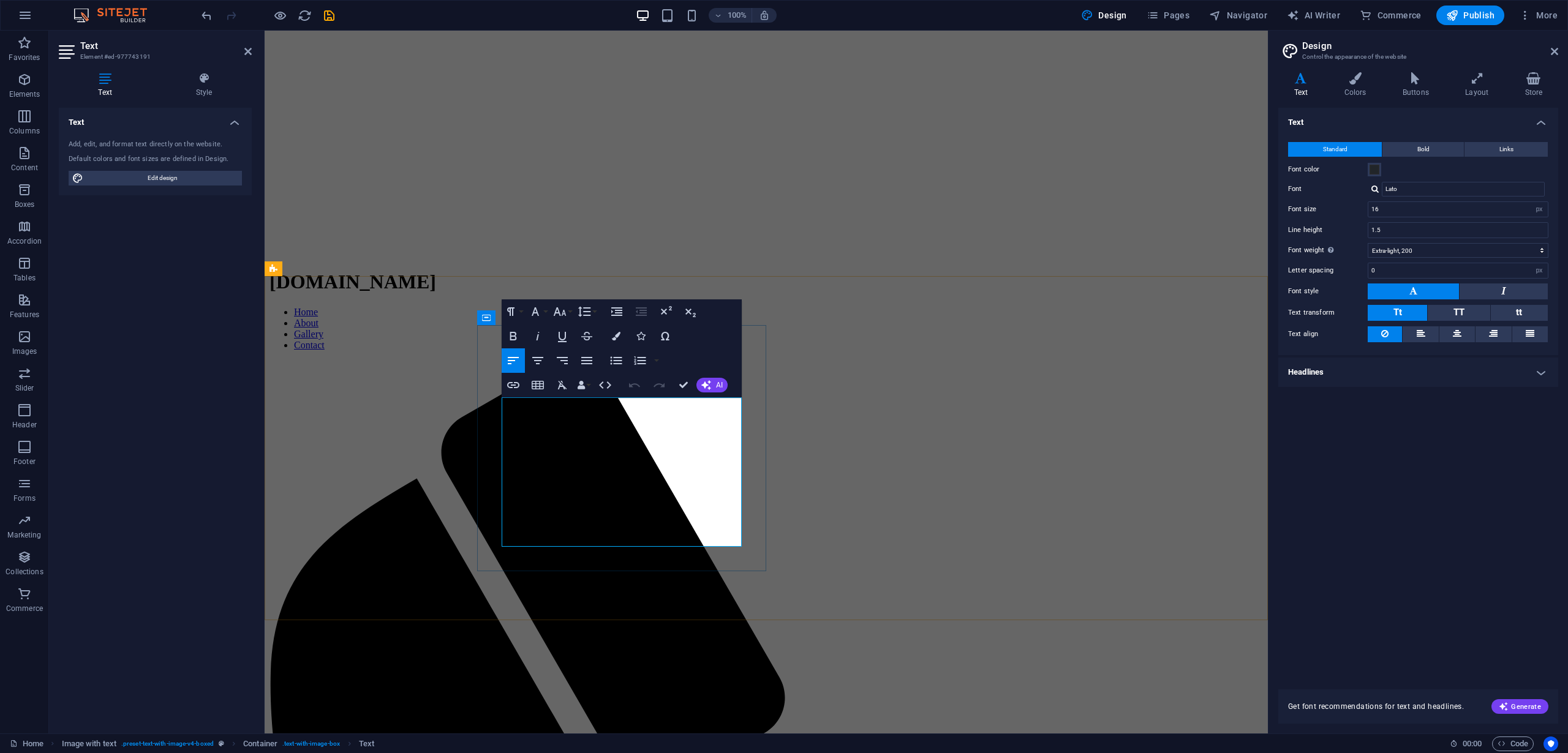
drag, startPoint x: 598, startPoint y: 537, endPoint x: 605, endPoint y: 536, distance: 7.1
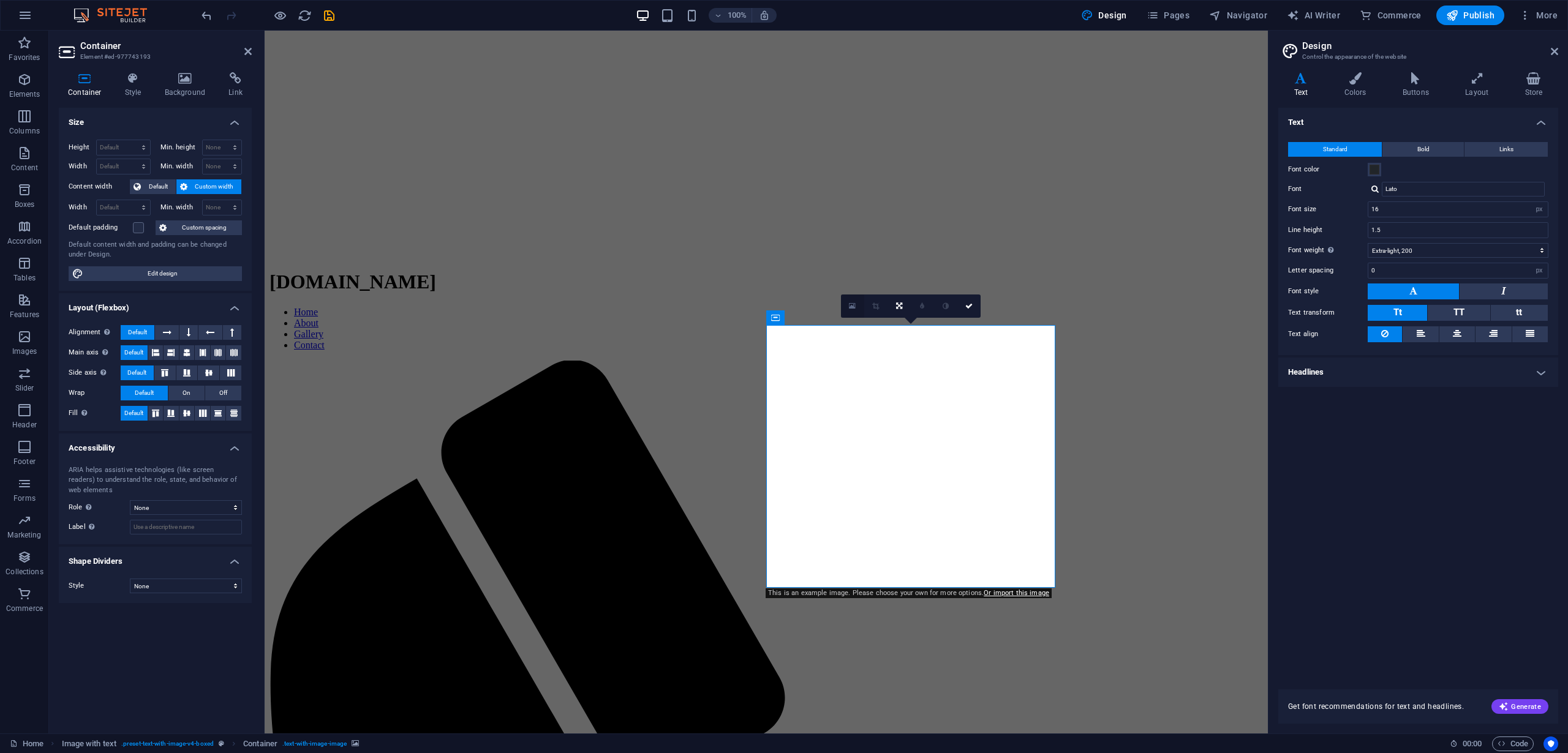
click at [853, 305] on icon at bounding box center [852, 306] width 6 height 9
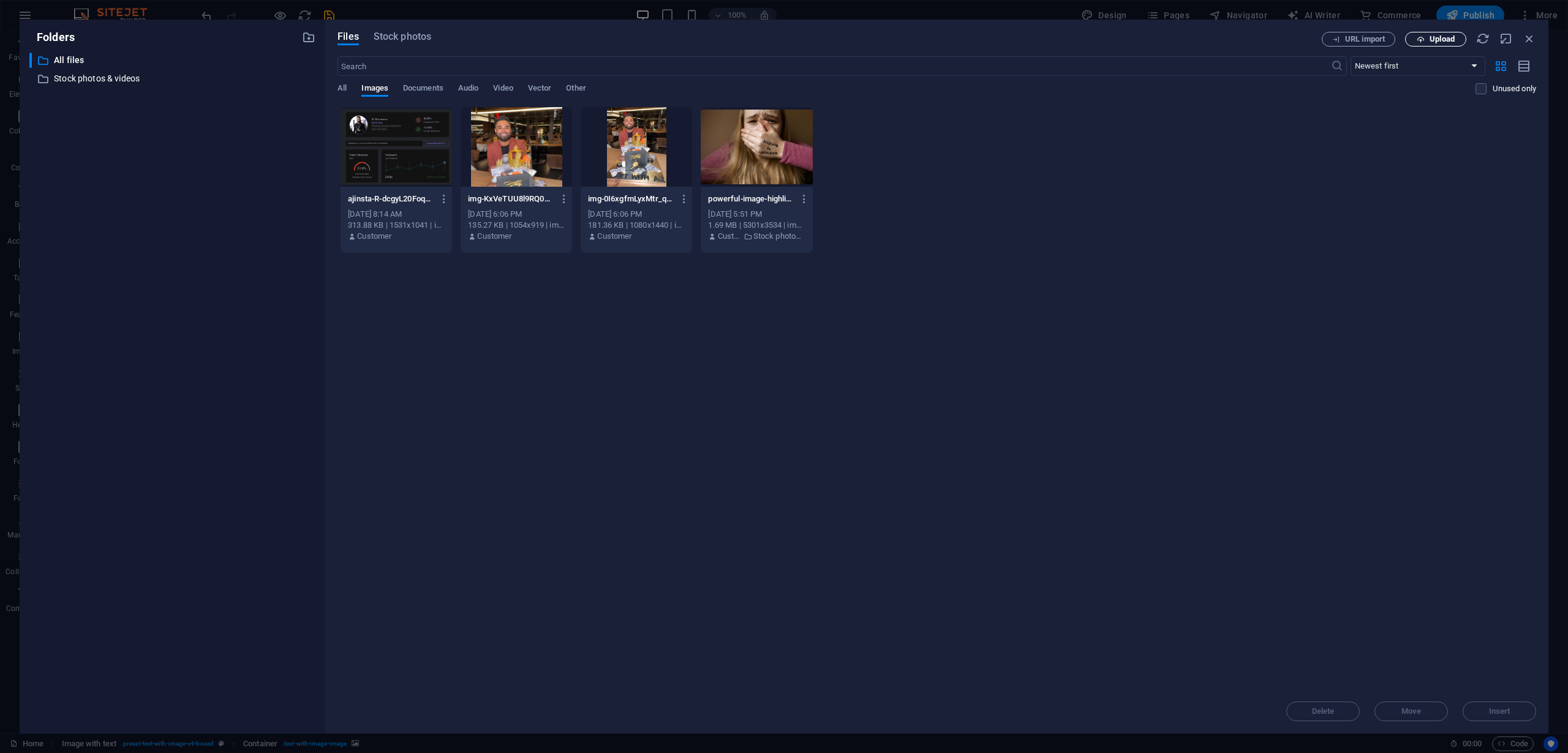
click at [1429, 43] on span "Upload" at bounding box center [1442, 39] width 25 height 7
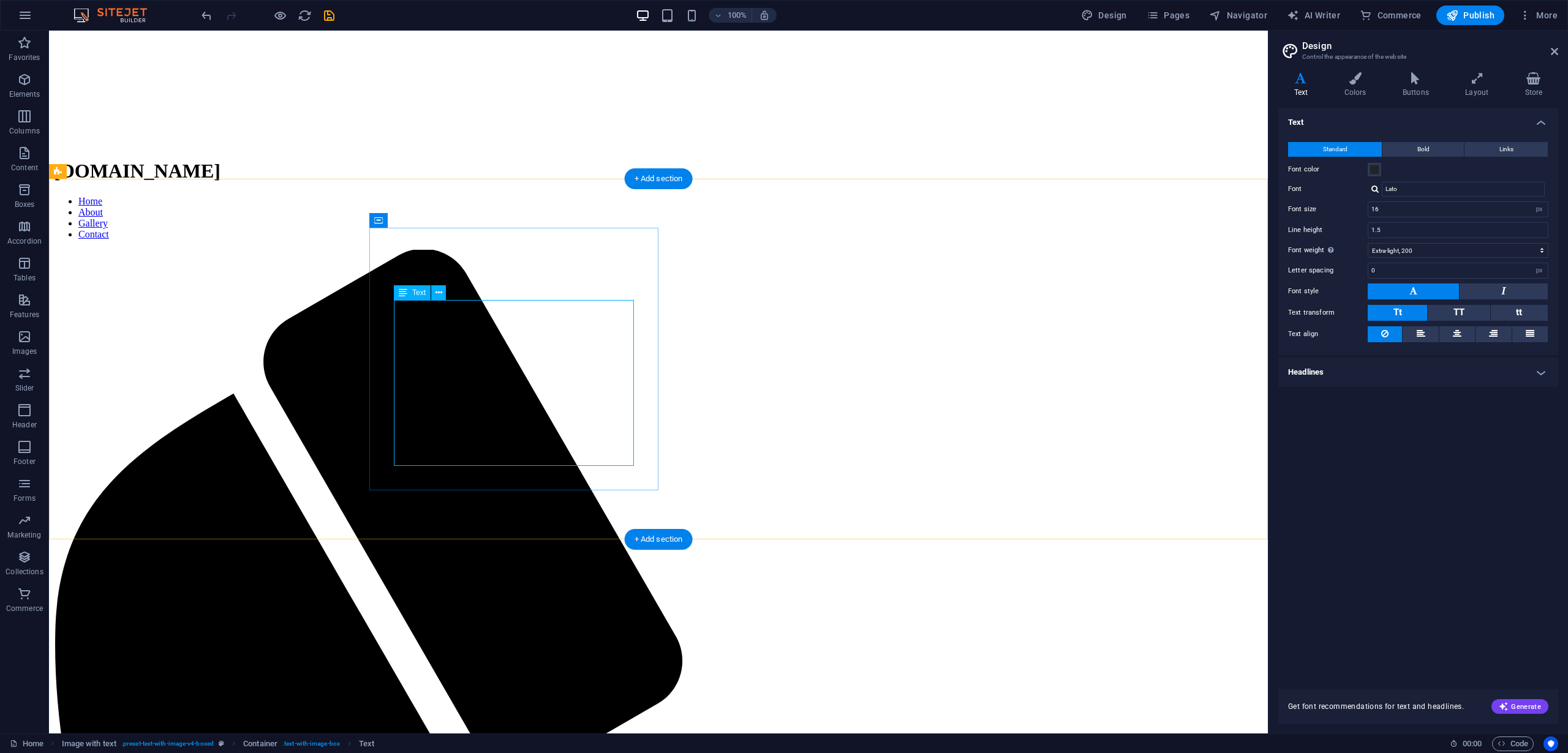
scroll to position [518, 0]
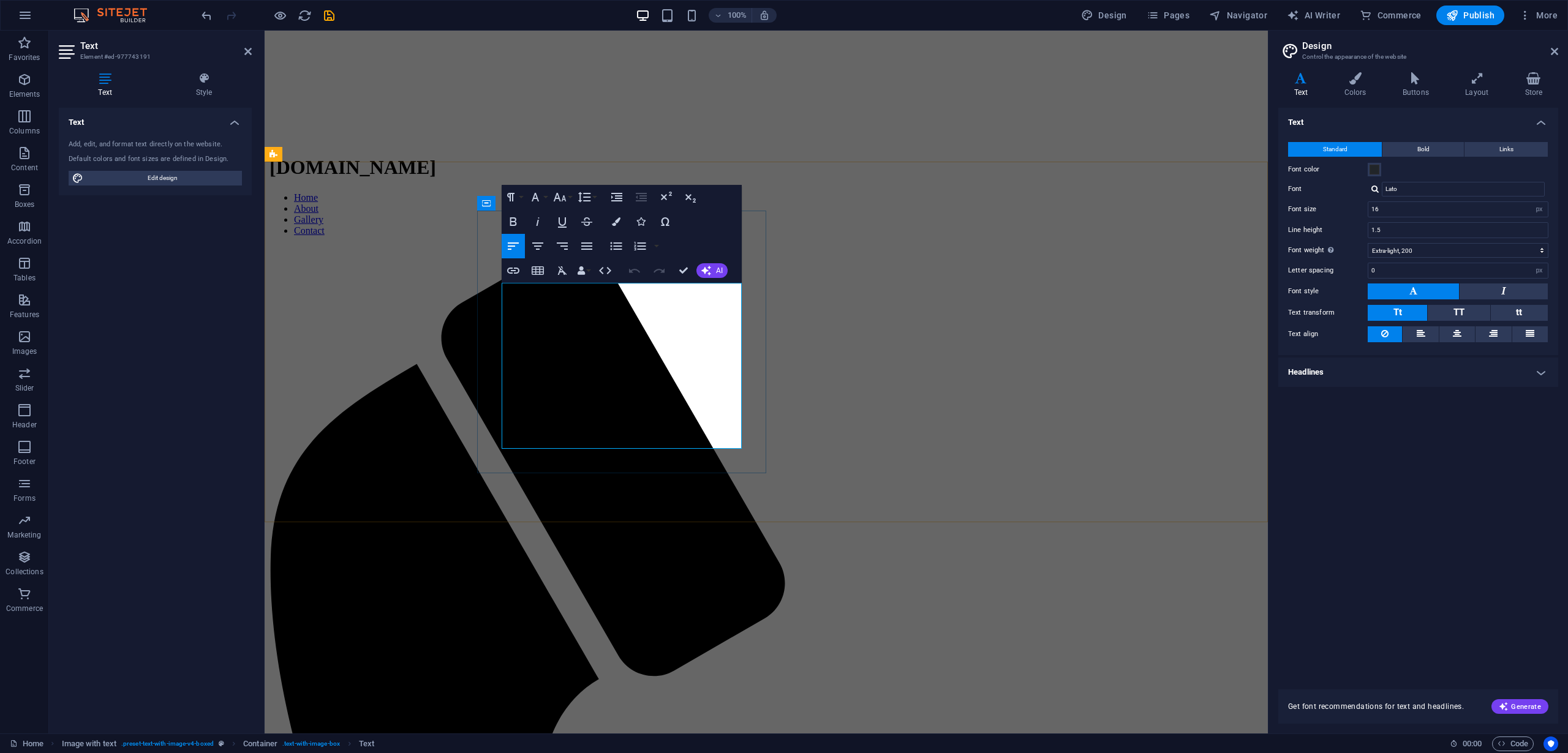
drag, startPoint x: 592, startPoint y: 421, endPoint x: 501, endPoint y: 371, distance: 103.8
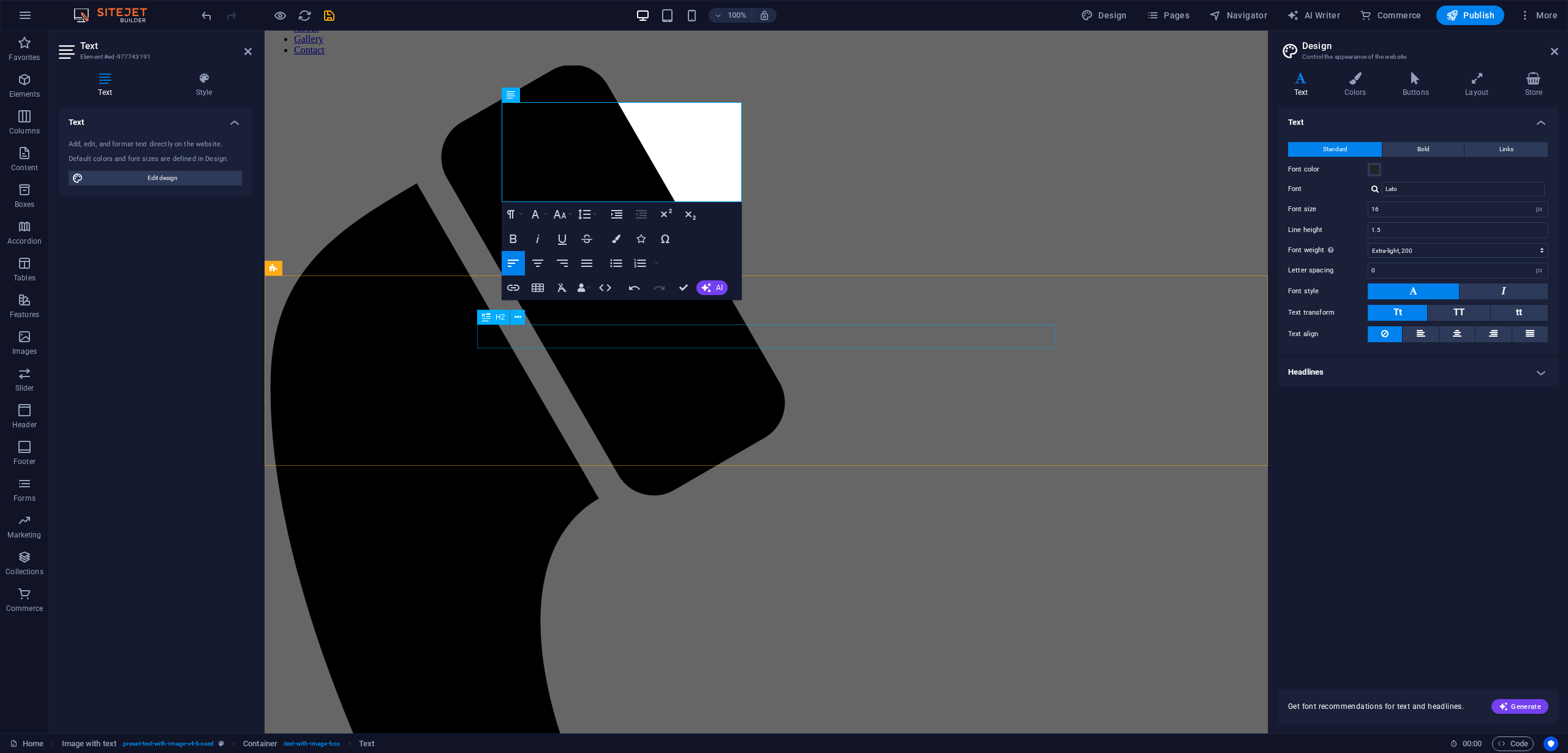
scroll to position [564, 0]
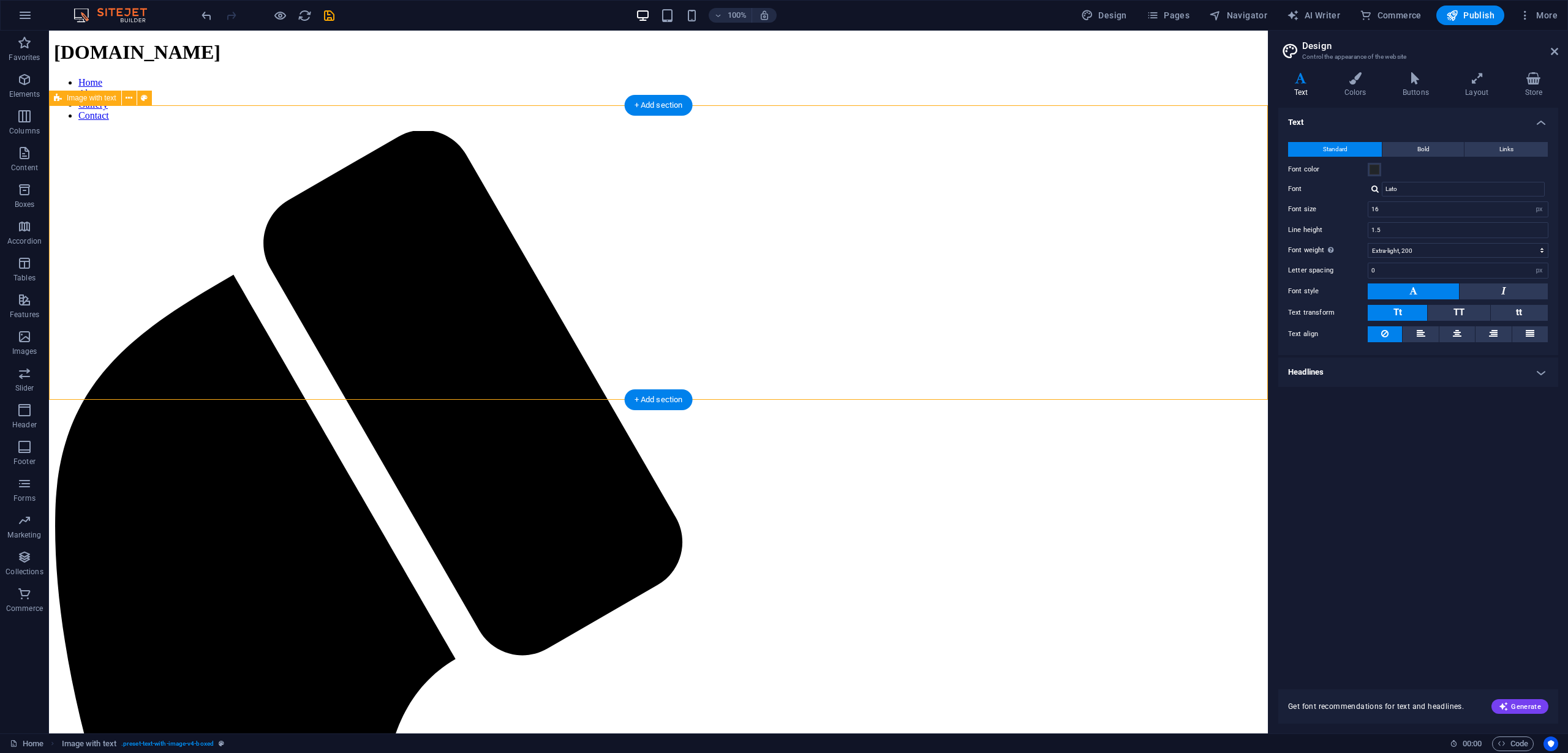
scroll to position [649, 0]
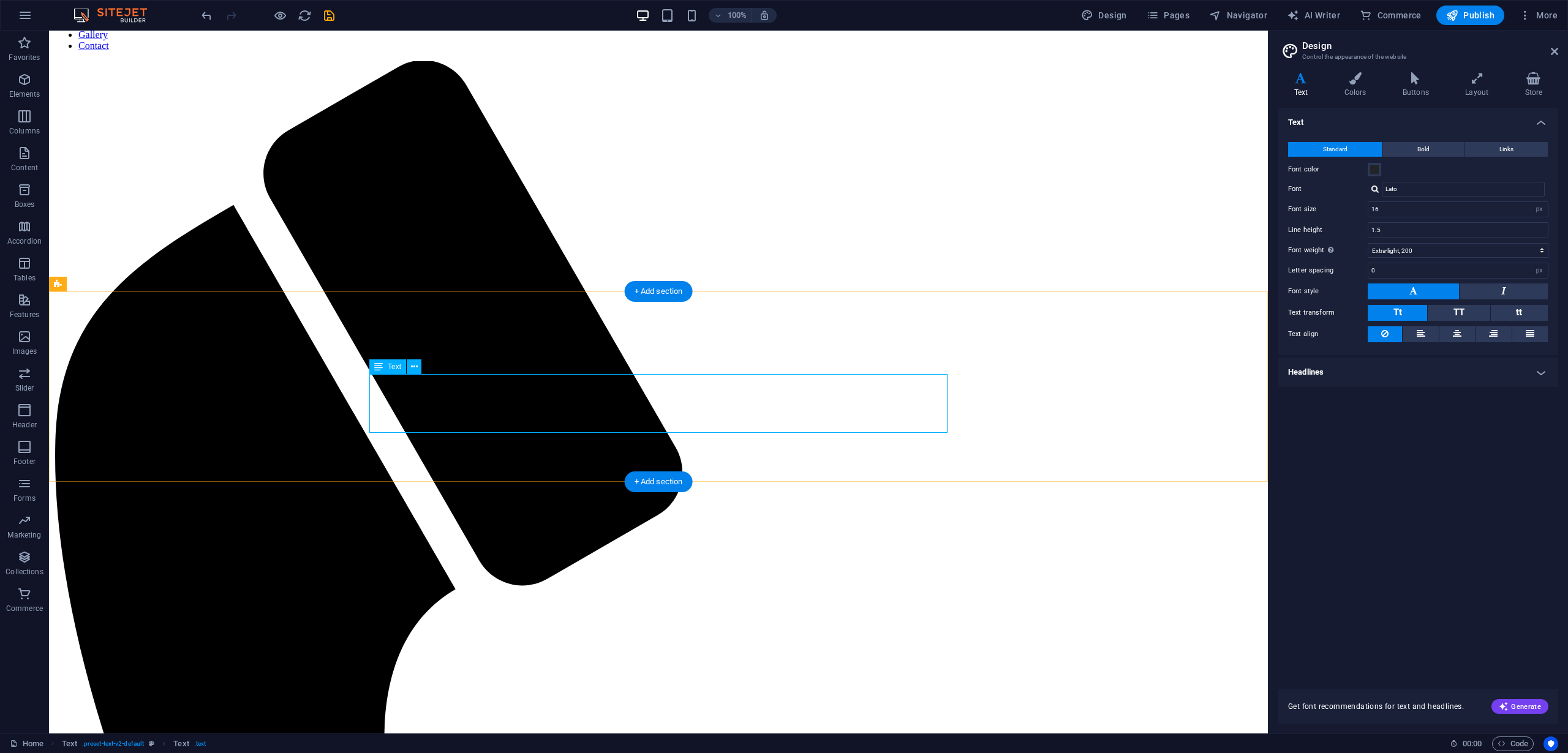
scroll to position [706, 0]
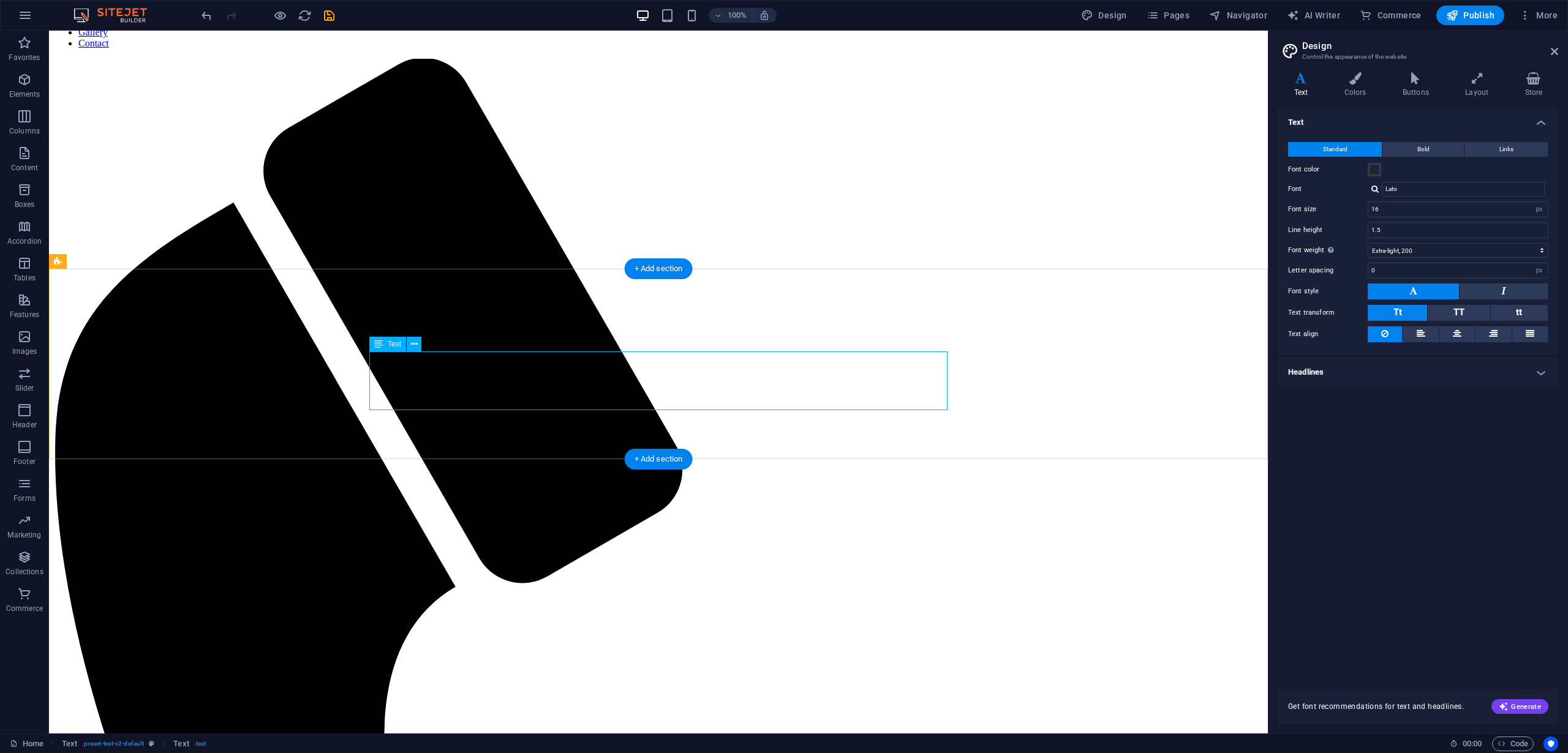
click at [26, 341] on icon "button" at bounding box center [24, 336] width 14 height 14
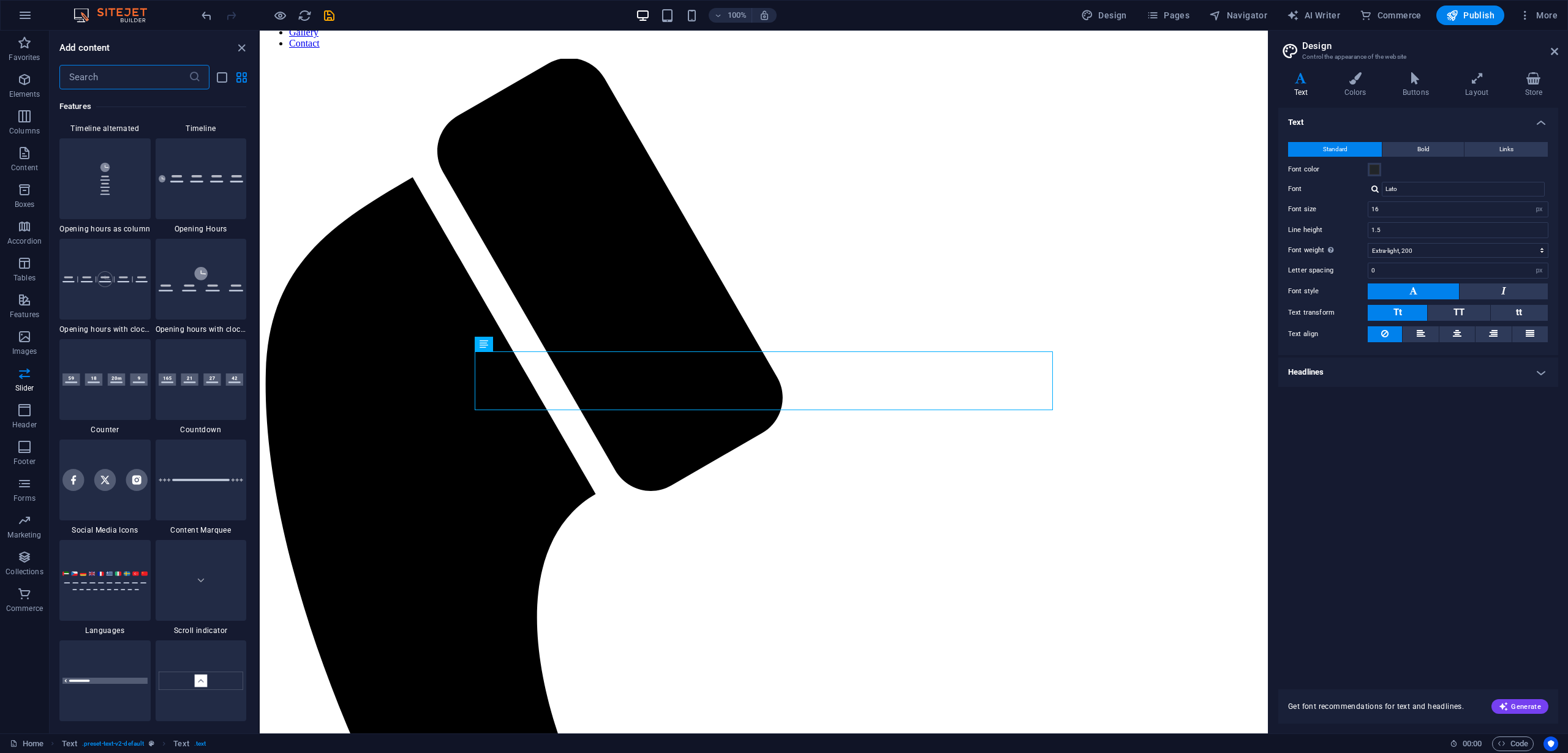
scroll to position [5257, 0]
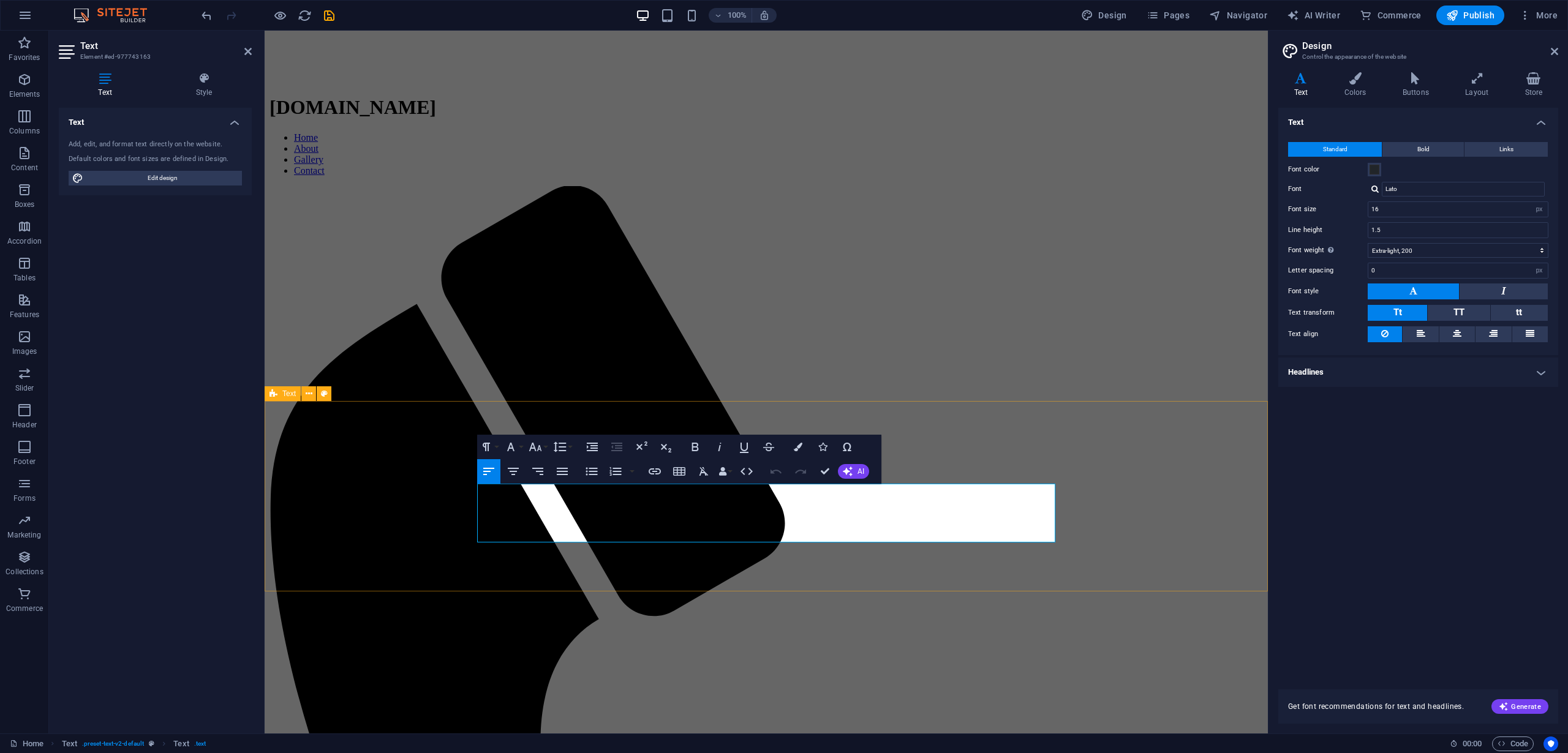
scroll to position [572, 0]
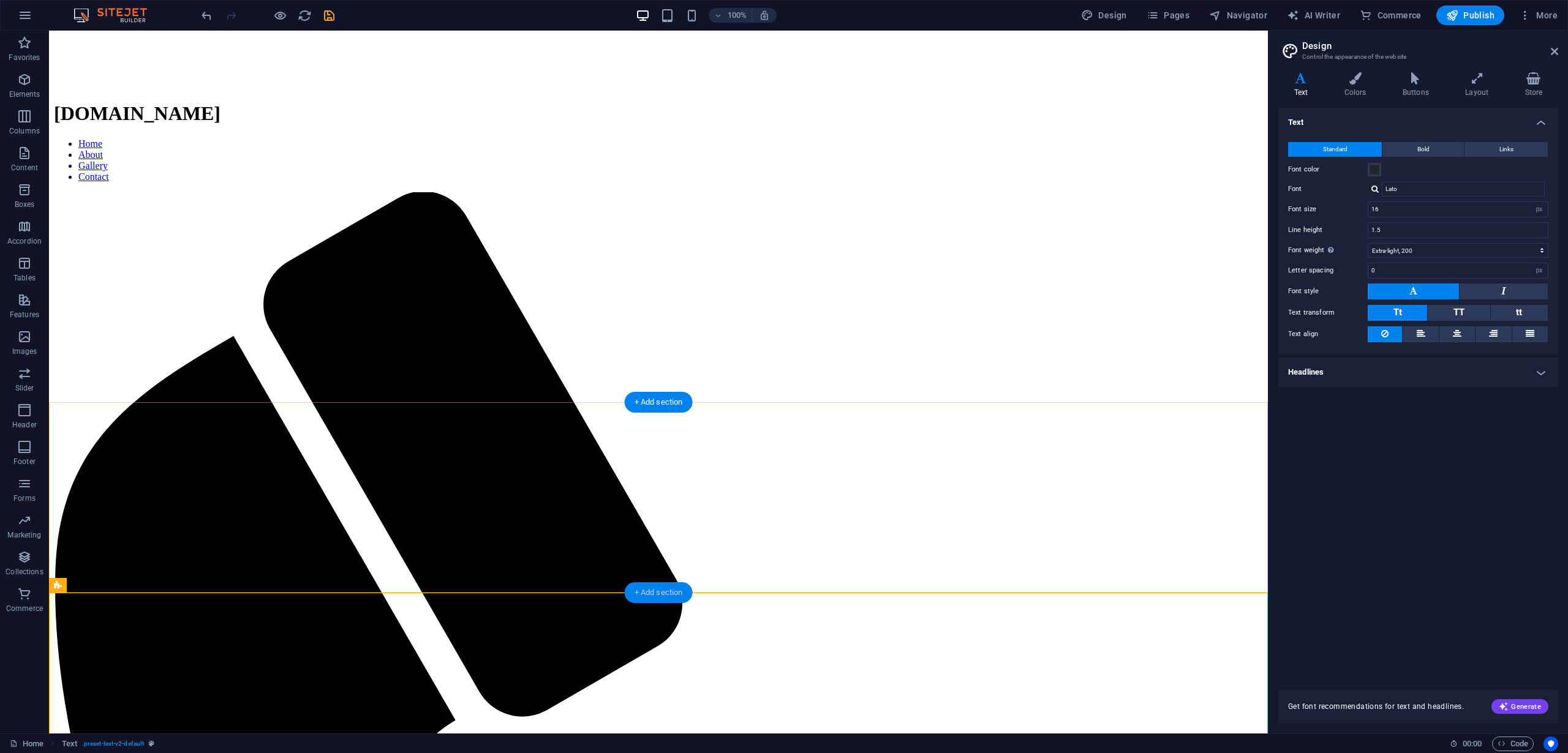
click at [671, 590] on div "+ Add section" at bounding box center [659, 592] width 68 height 21
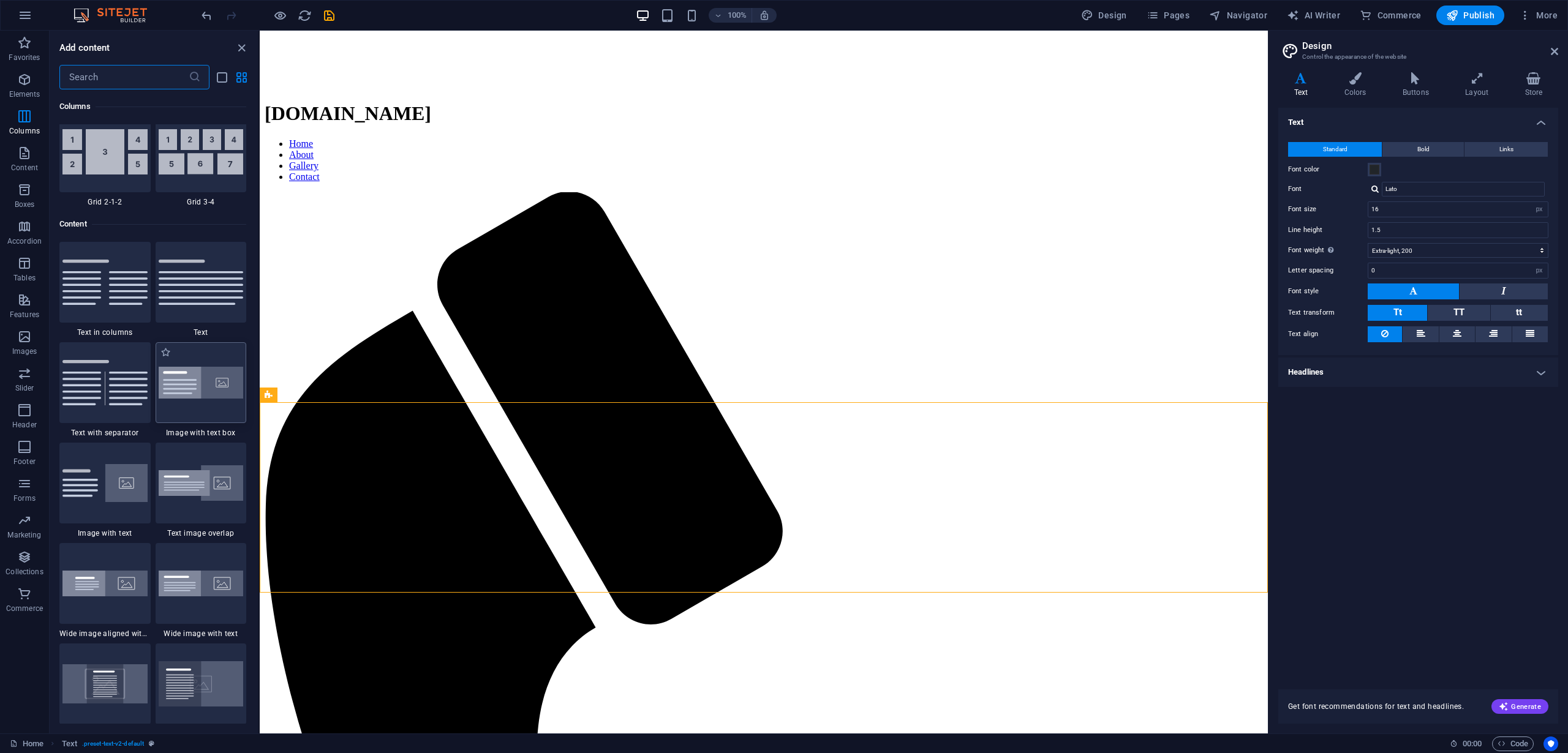
scroll to position [2014, 0]
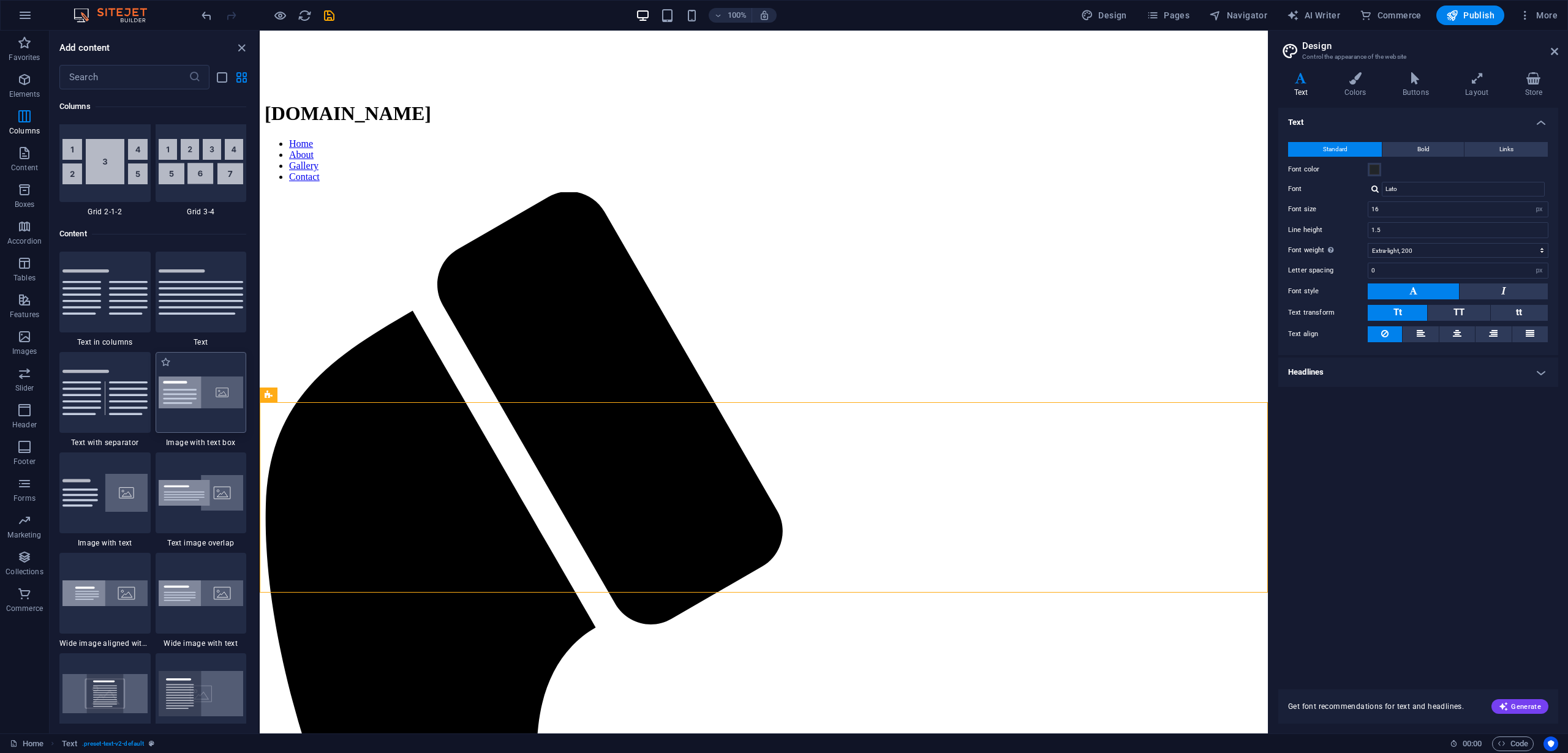
drag, startPoint x: 198, startPoint y: 391, endPoint x: 0, endPoint y: 344, distance: 203.5
click at [198, 391] on img at bounding box center [201, 392] width 86 height 32
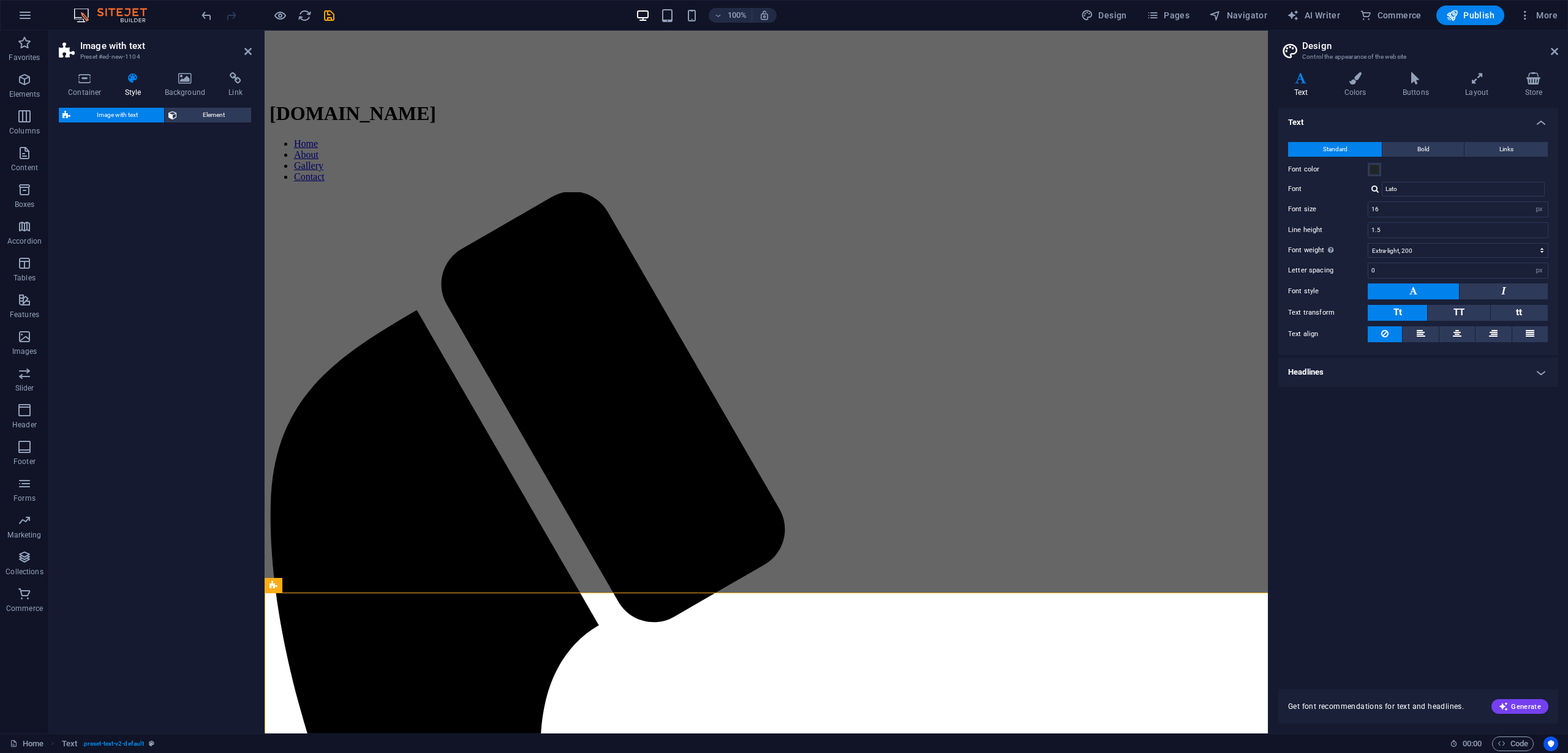
select select "rem"
select select "px"
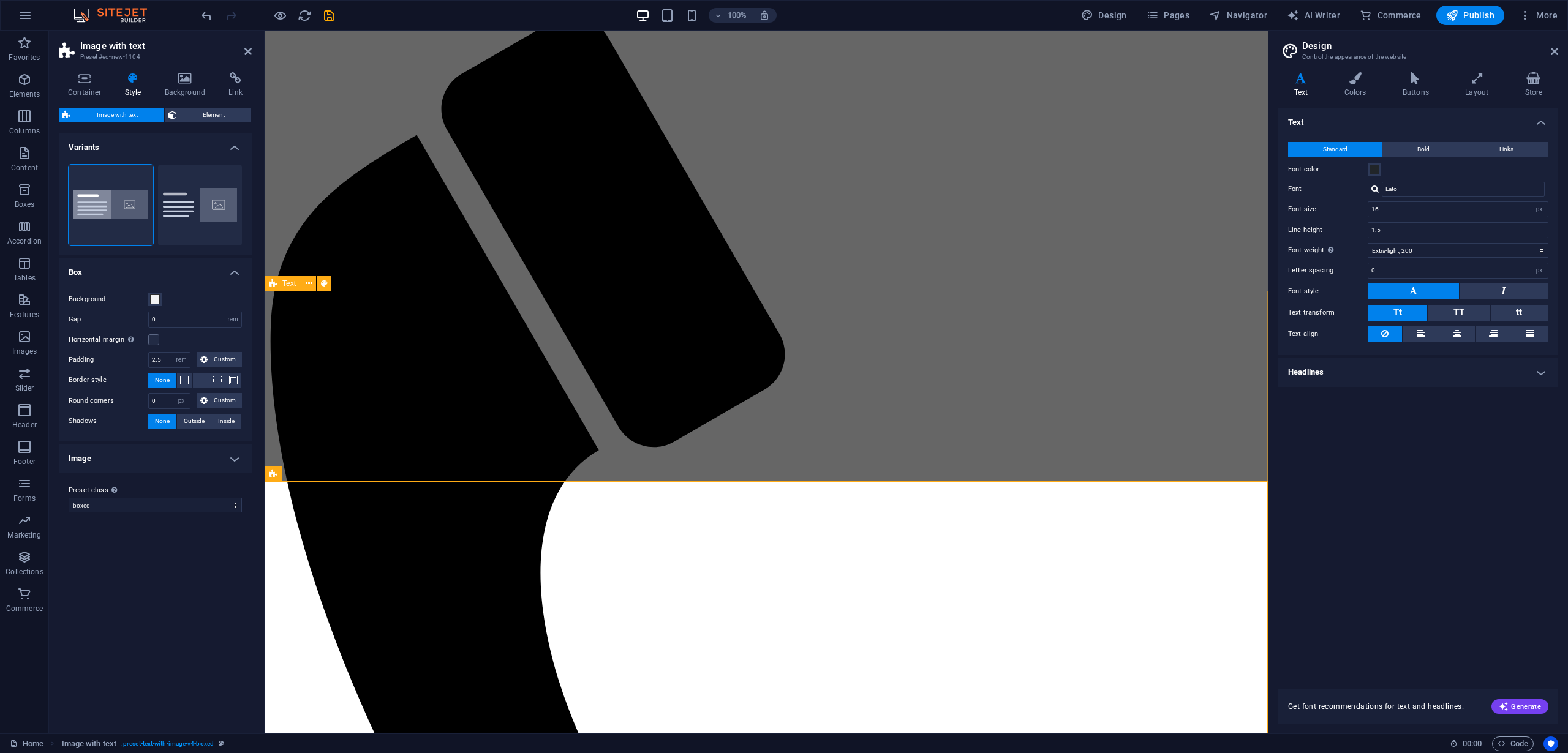
scroll to position [756, 0]
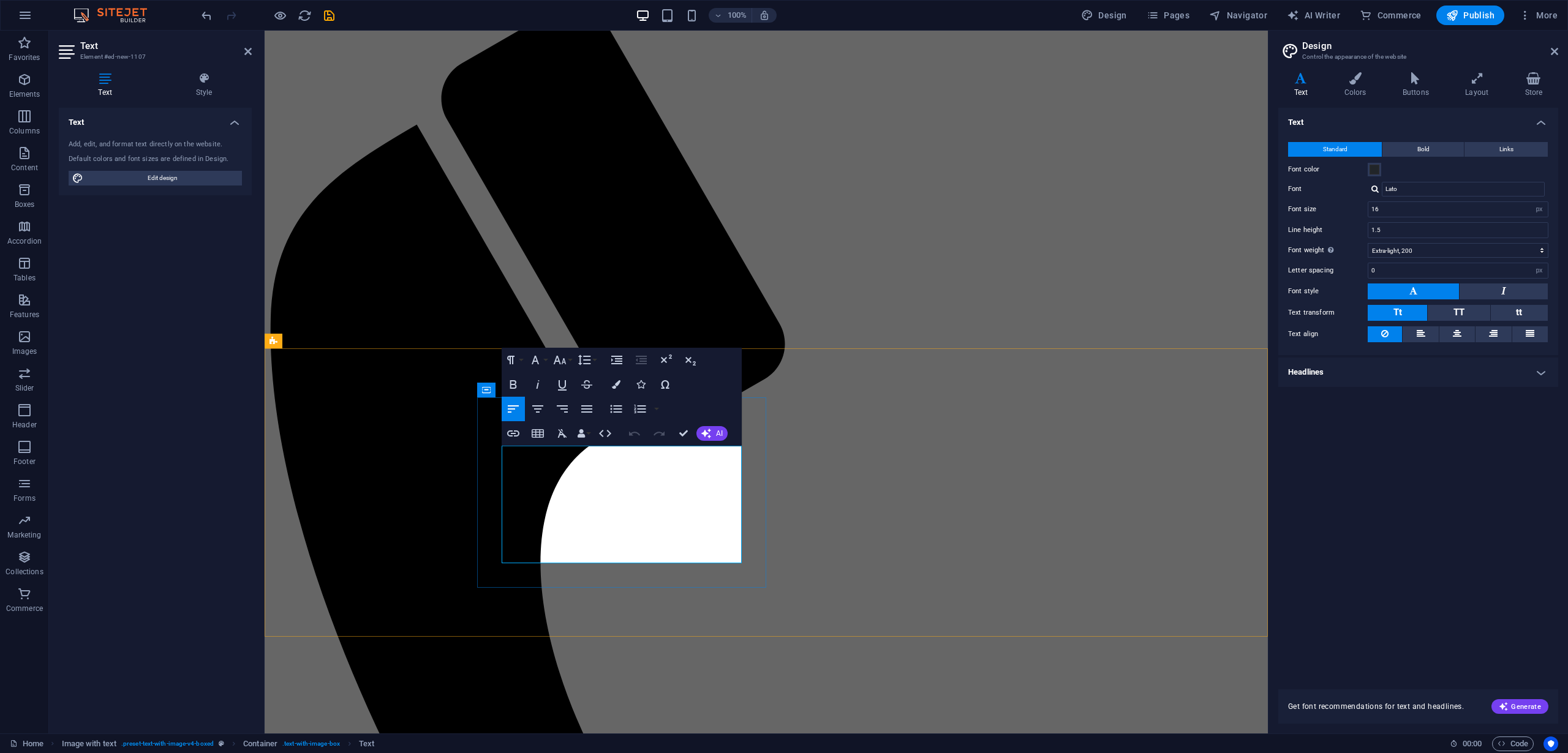
drag, startPoint x: 617, startPoint y: 557, endPoint x: 503, endPoint y: 454, distance: 153.6
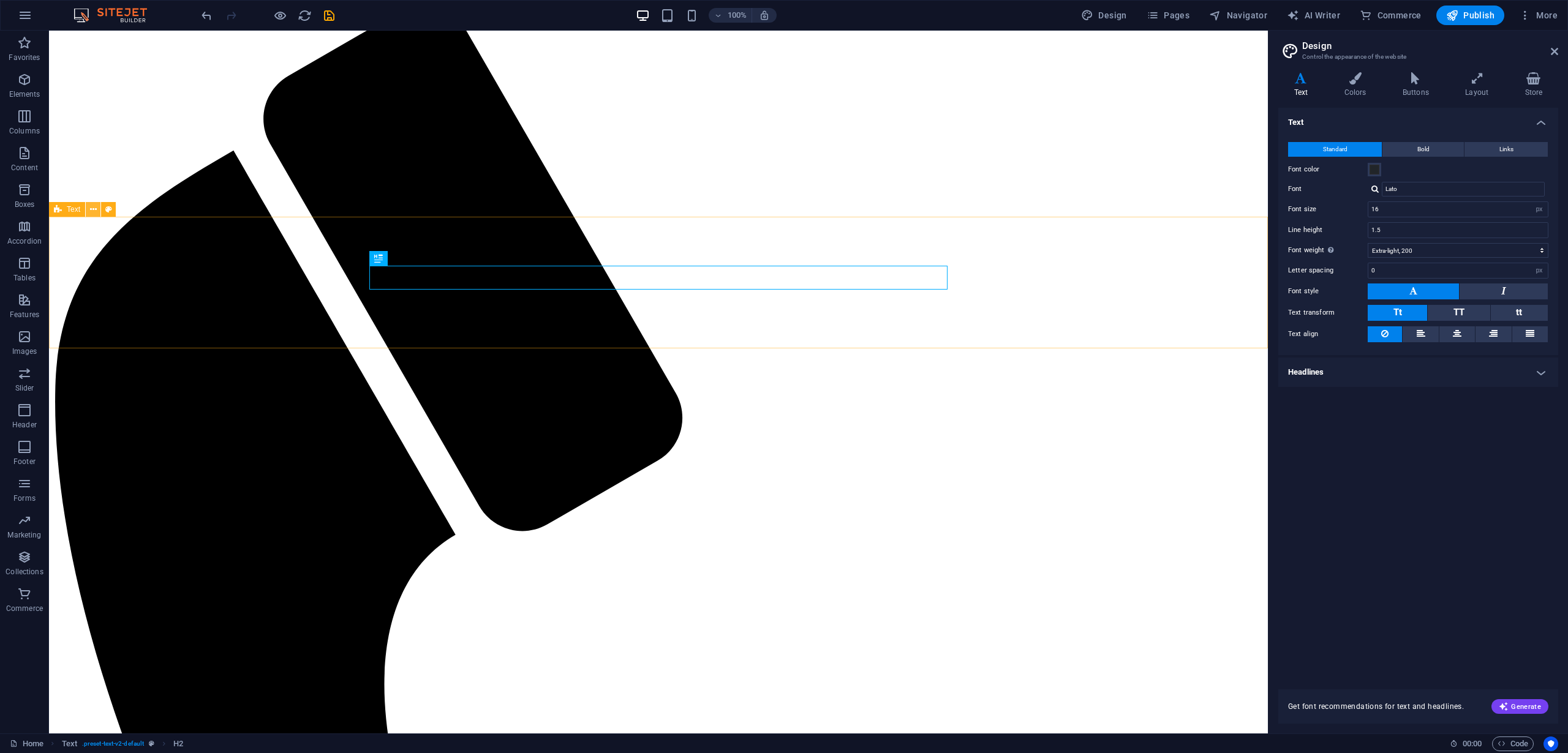
click at [88, 209] on button at bounding box center [93, 210] width 14 height 14
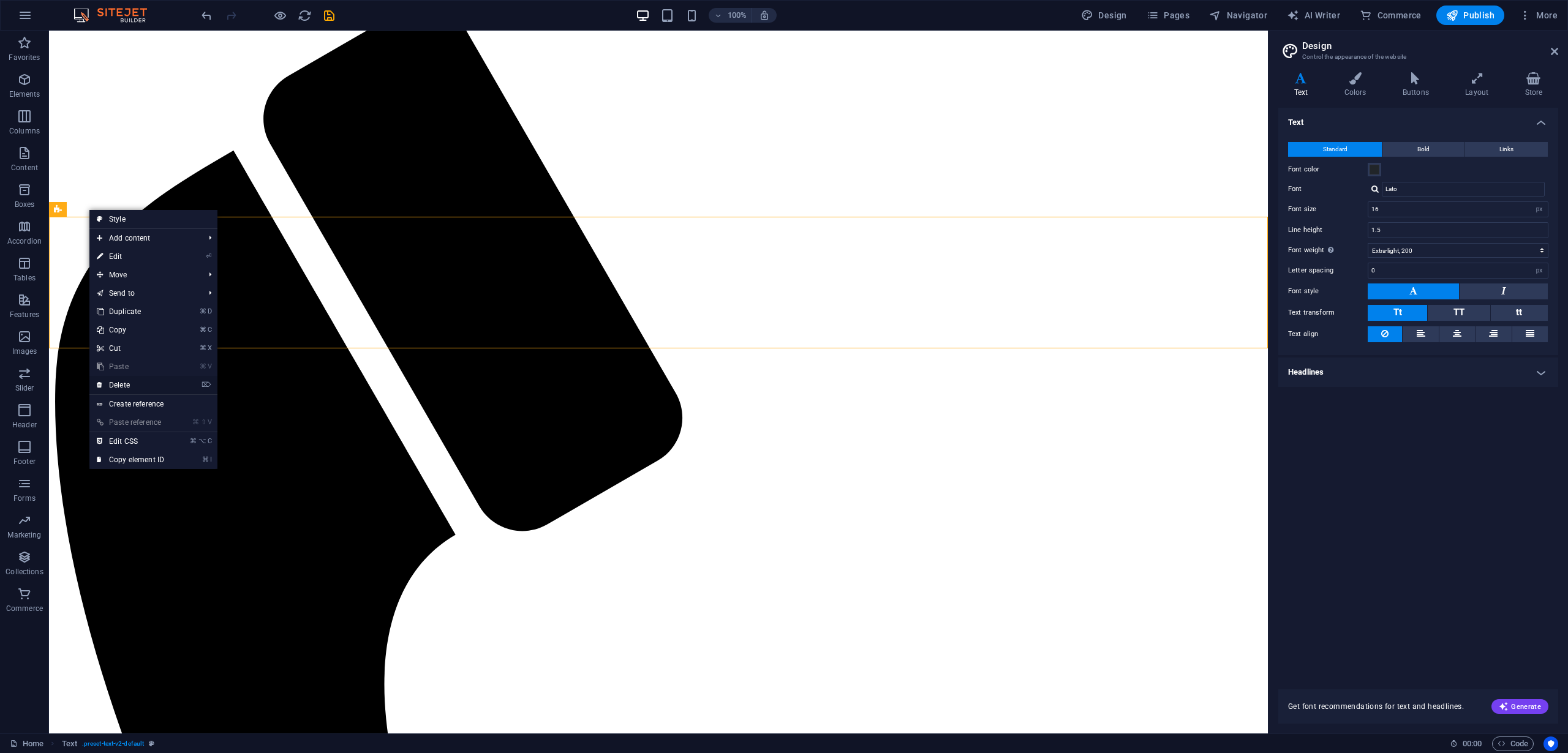
click at [140, 381] on link "⌦ Delete" at bounding box center [130, 385] width 82 height 18
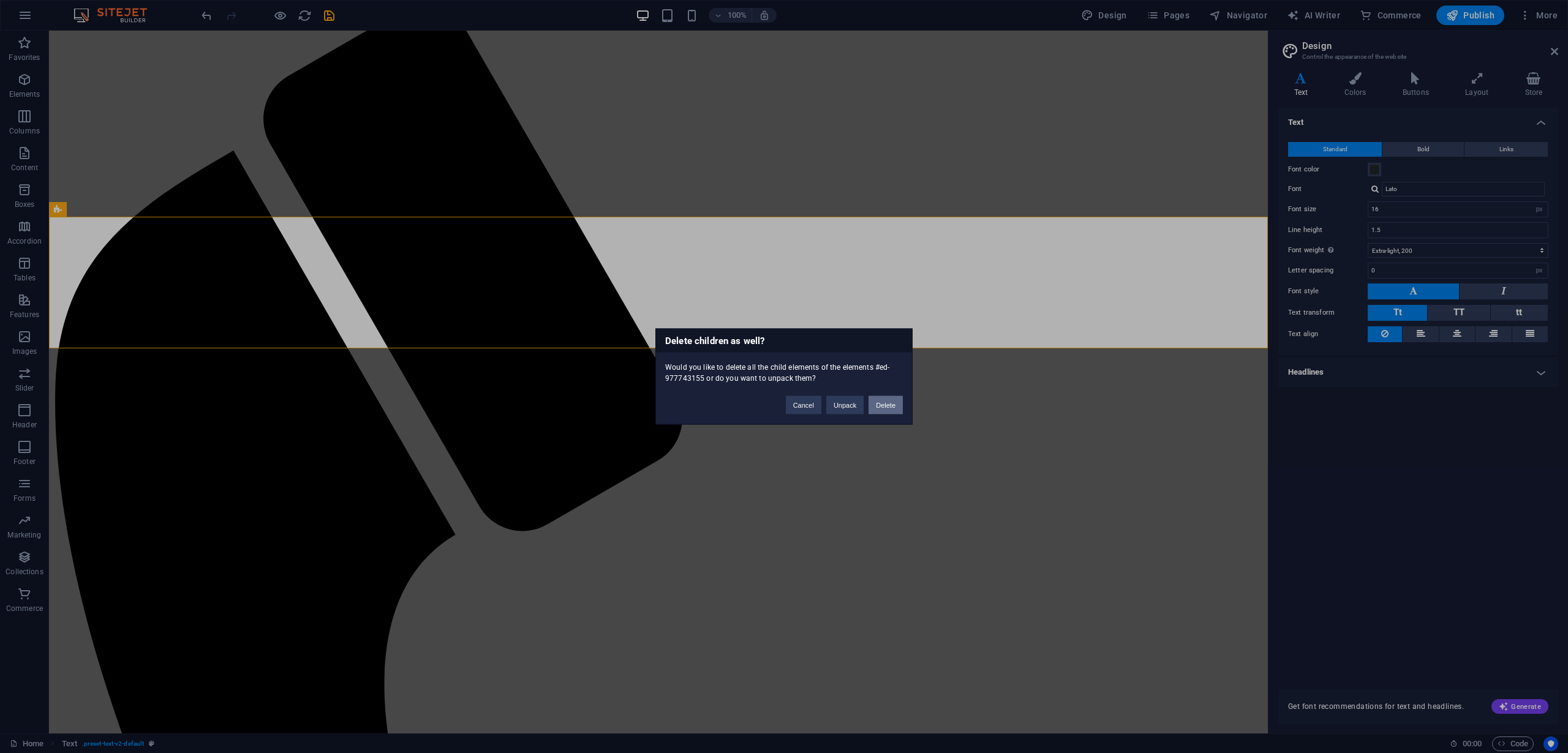
click at [880, 408] on button "Delete" at bounding box center [886, 405] width 34 height 18
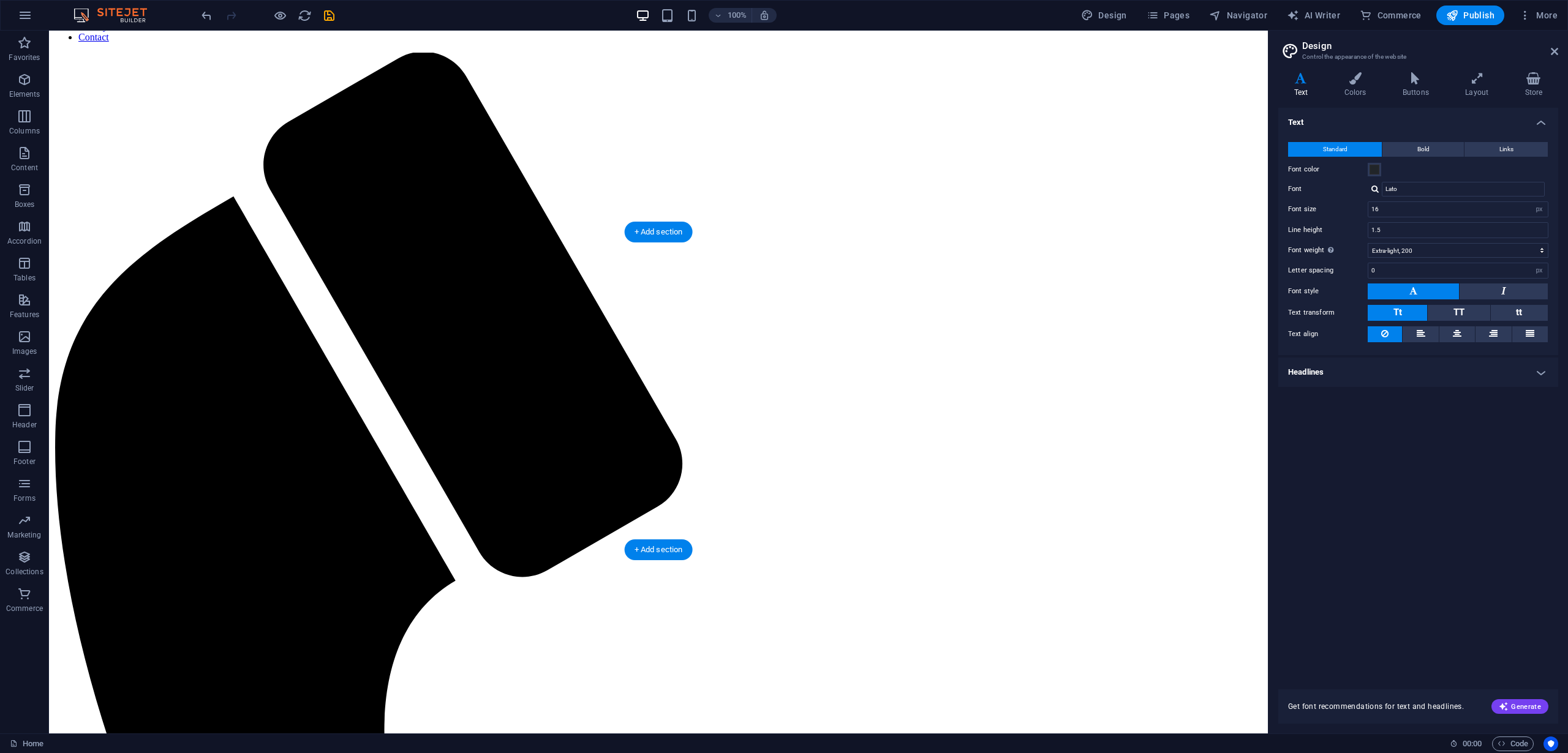
scroll to position [695, 0]
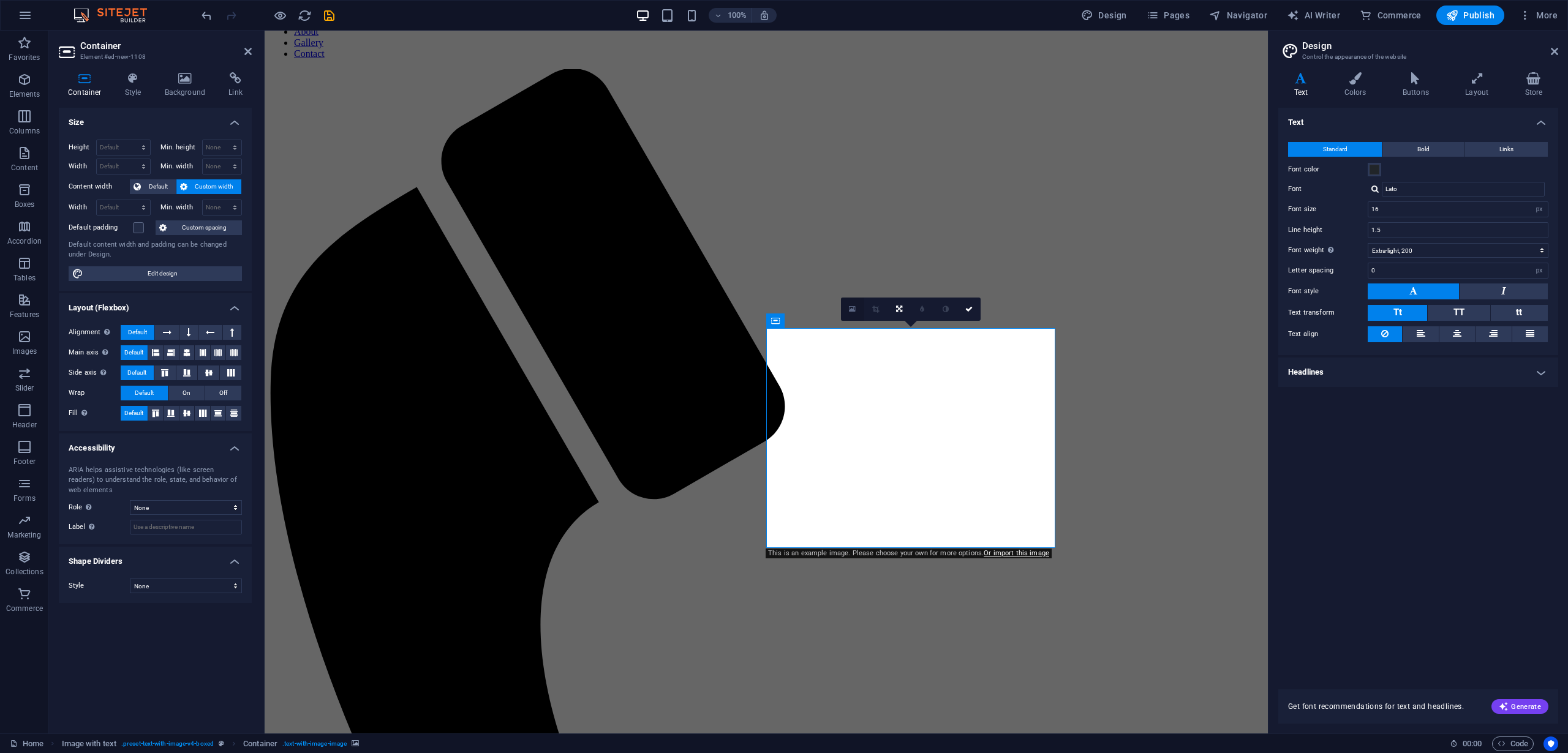
click at [853, 309] on icon at bounding box center [852, 309] width 6 height 9
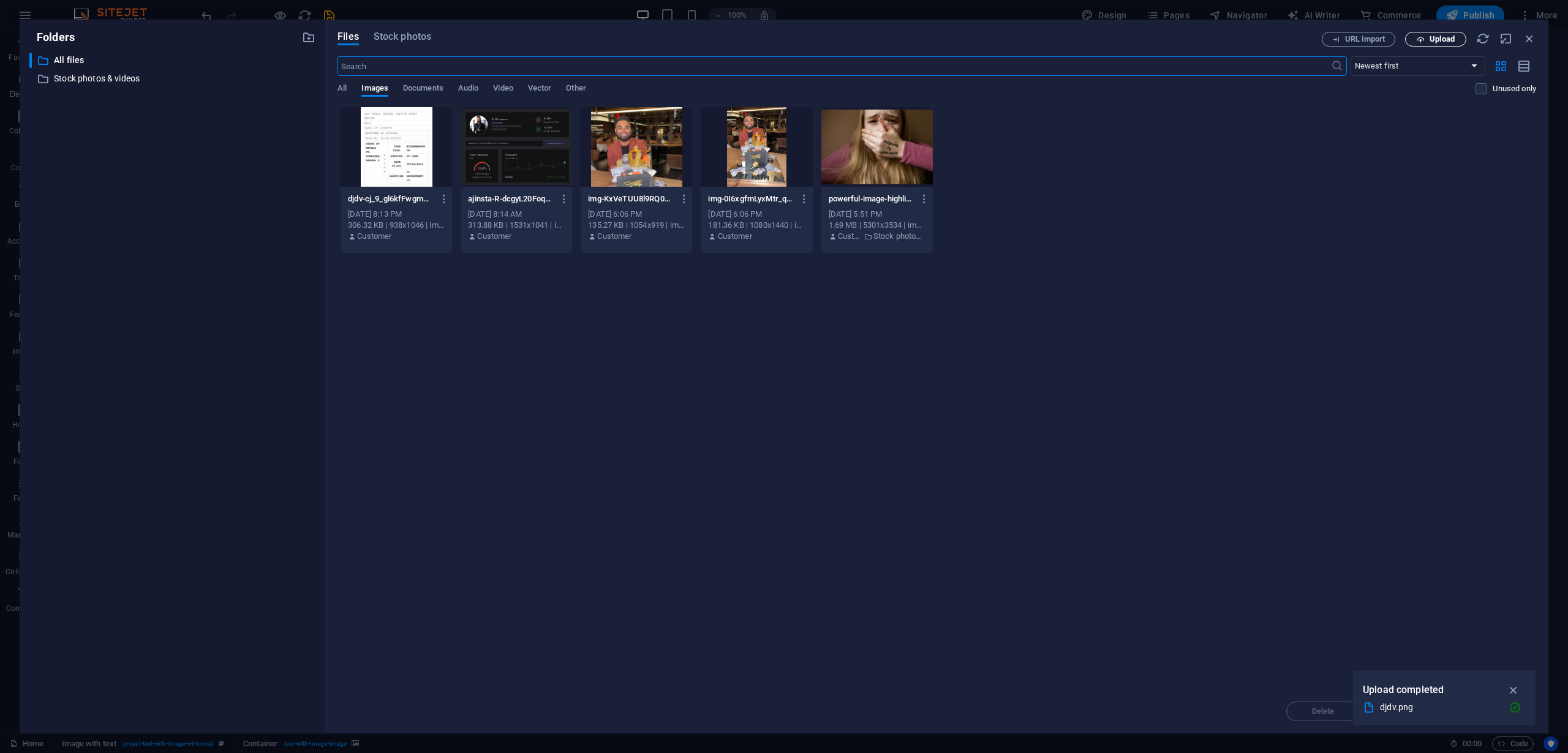
click at [1429, 38] on span "Upload" at bounding box center [1442, 39] width 25 height 7
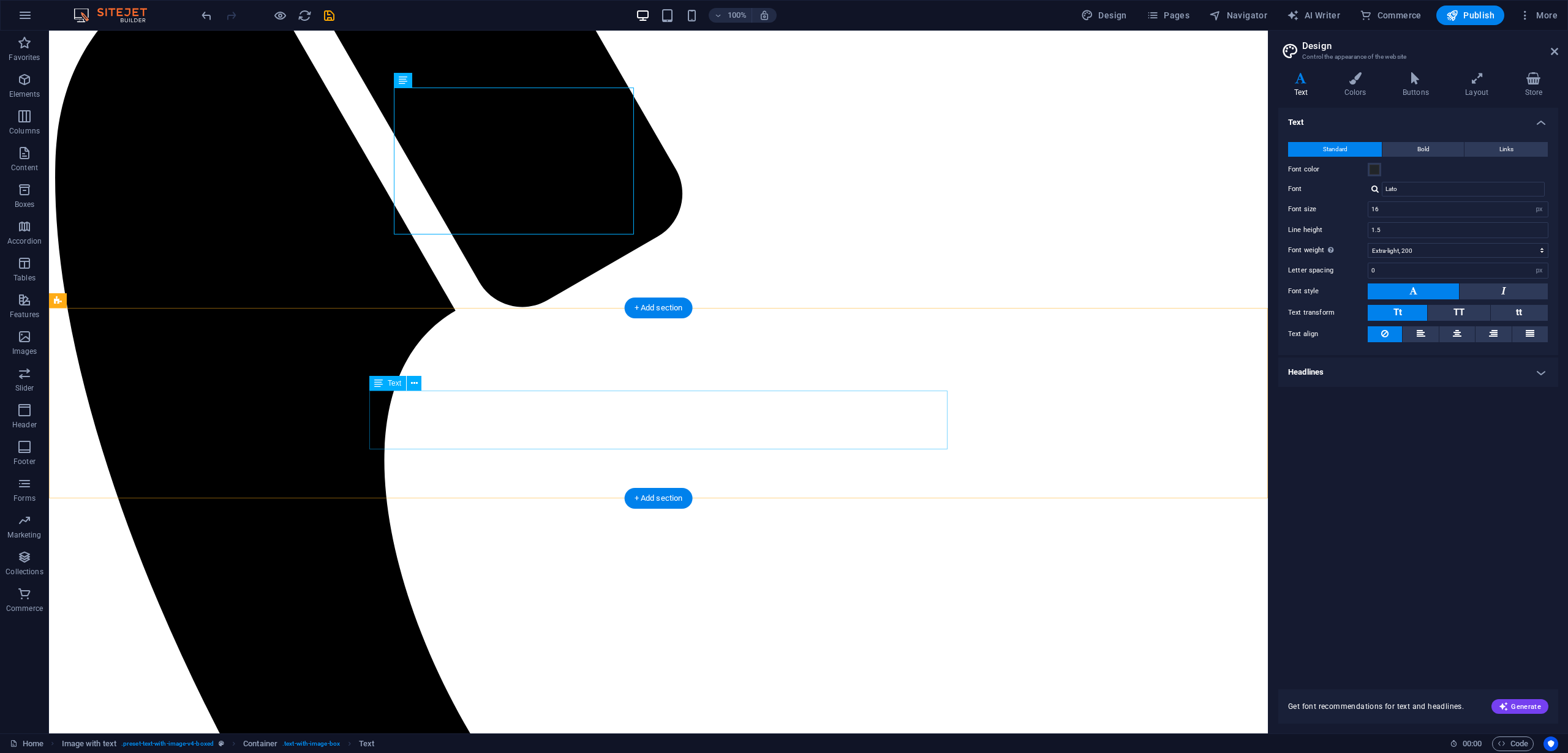
scroll to position [986, 0]
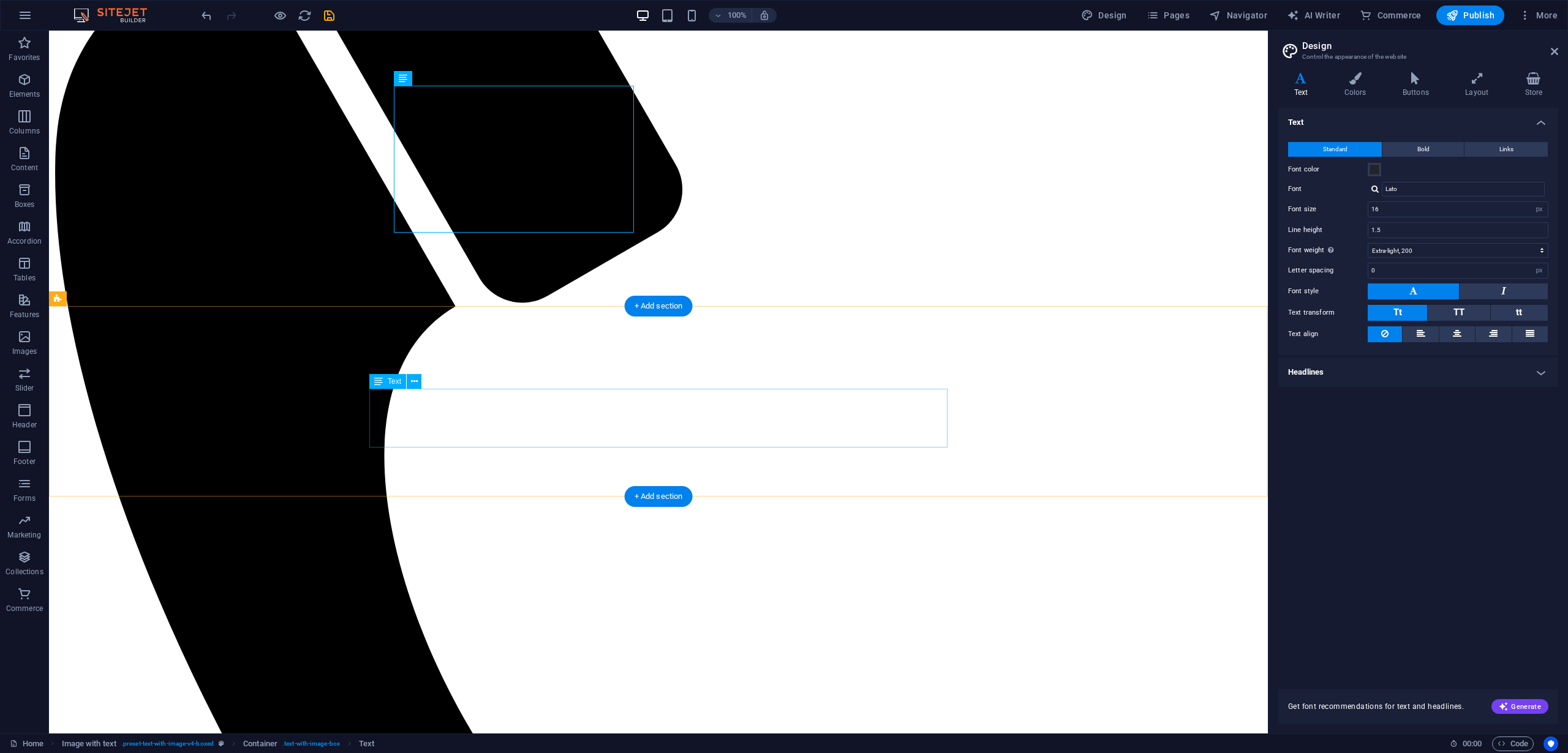
click at [657, 311] on div "+ Add section" at bounding box center [659, 306] width 68 height 21
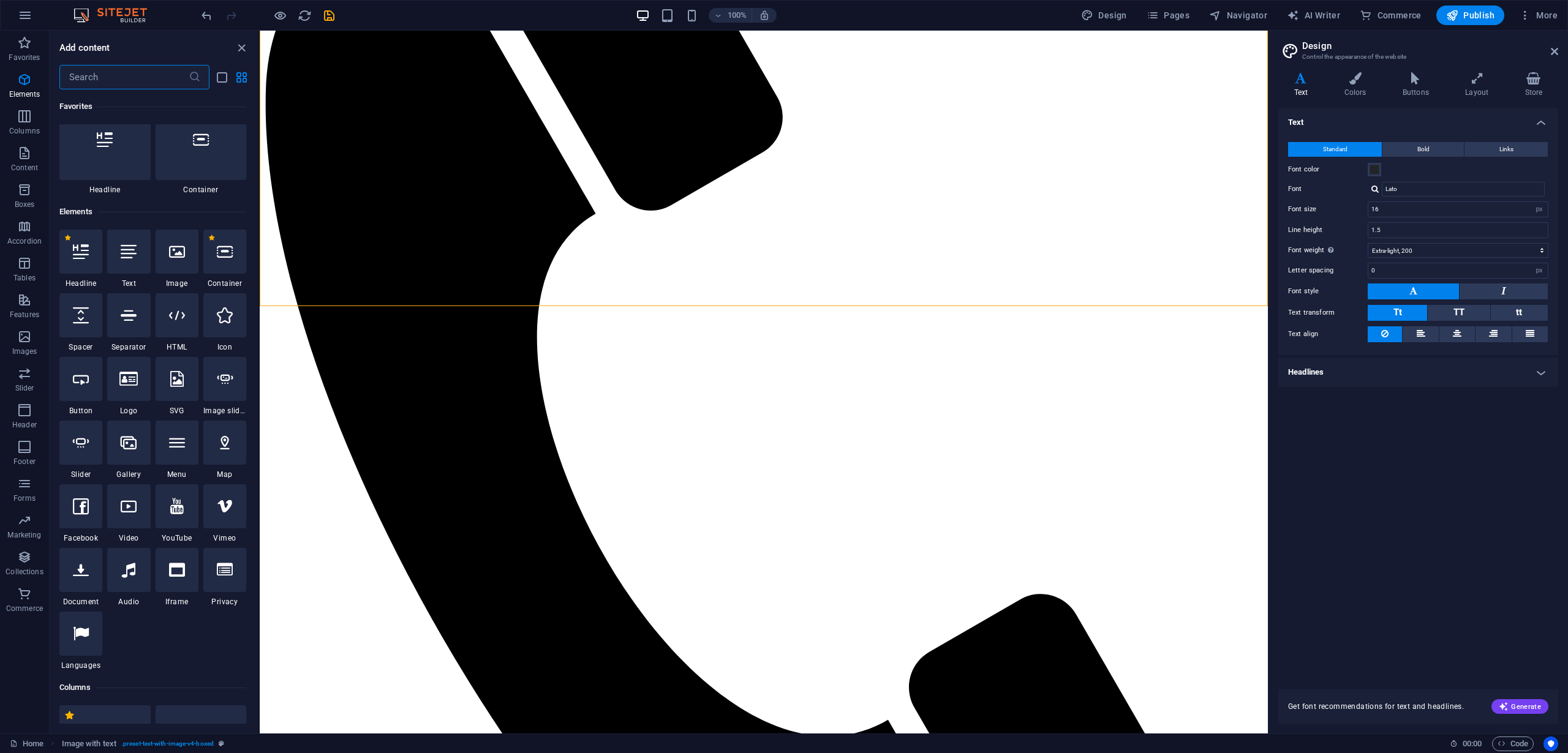
scroll to position [0, 0]
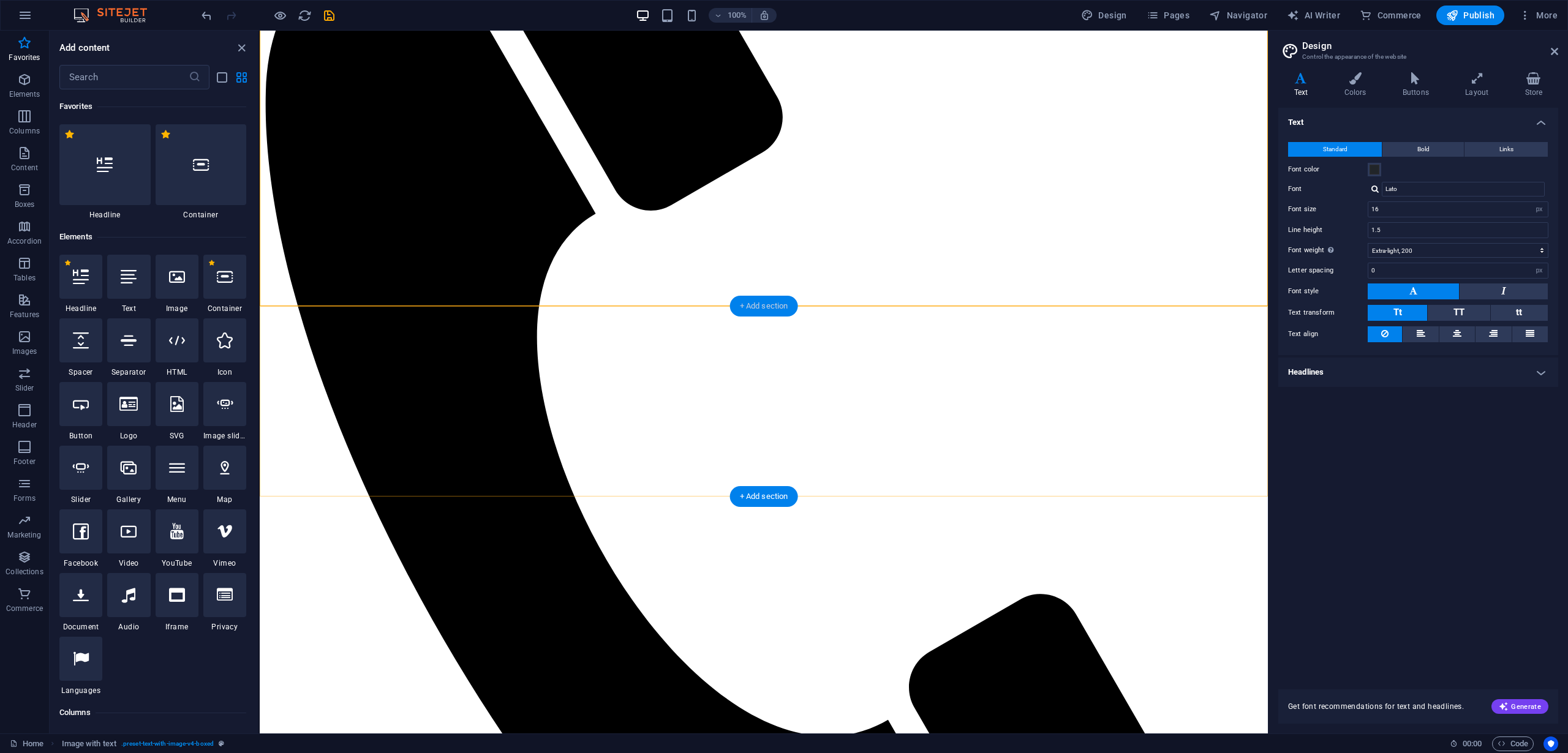
click at [756, 309] on div "+ Add section" at bounding box center [764, 306] width 68 height 21
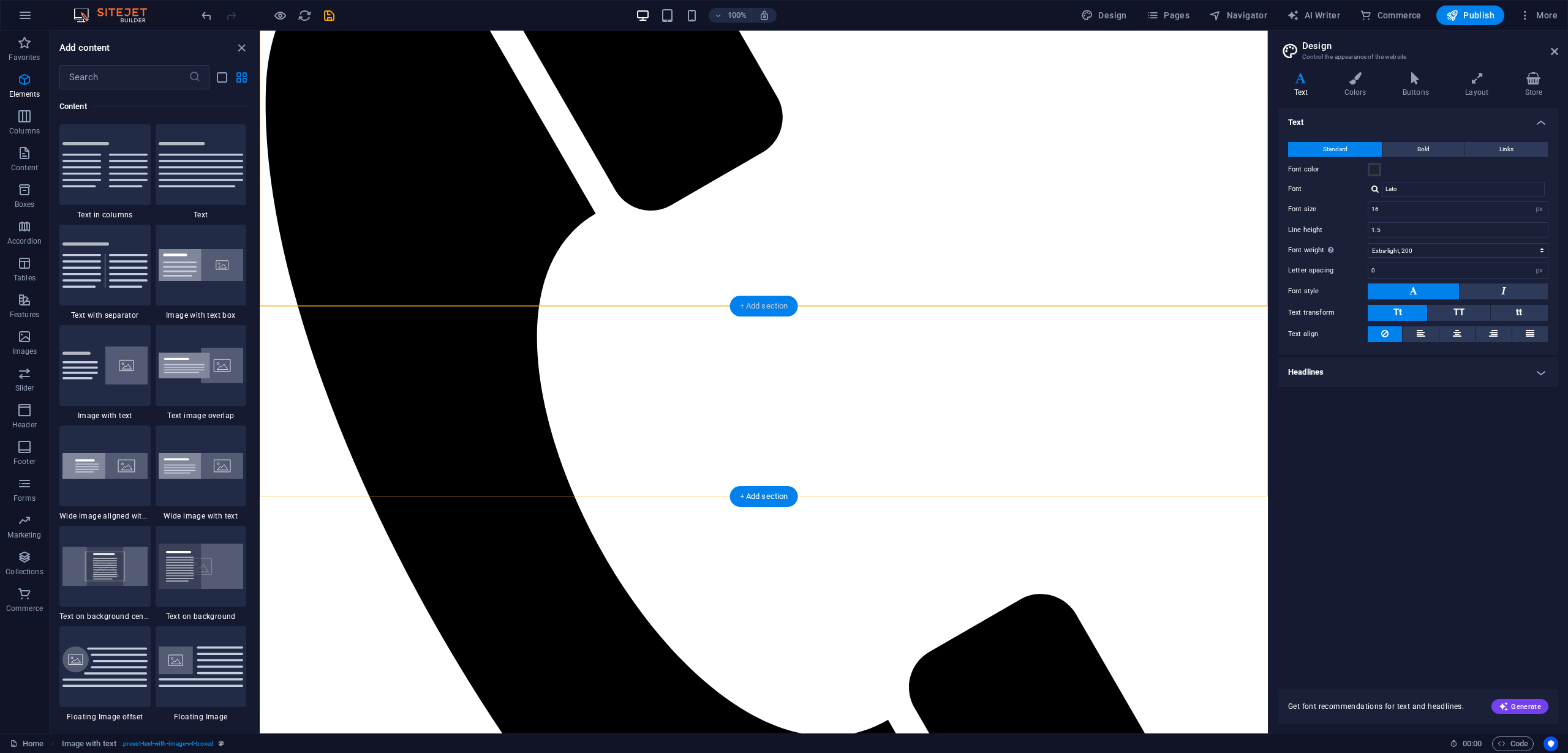
scroll to position [2142, 0]
click at [231, 282] on div at bounding box center [201, 265] width 91 height 81
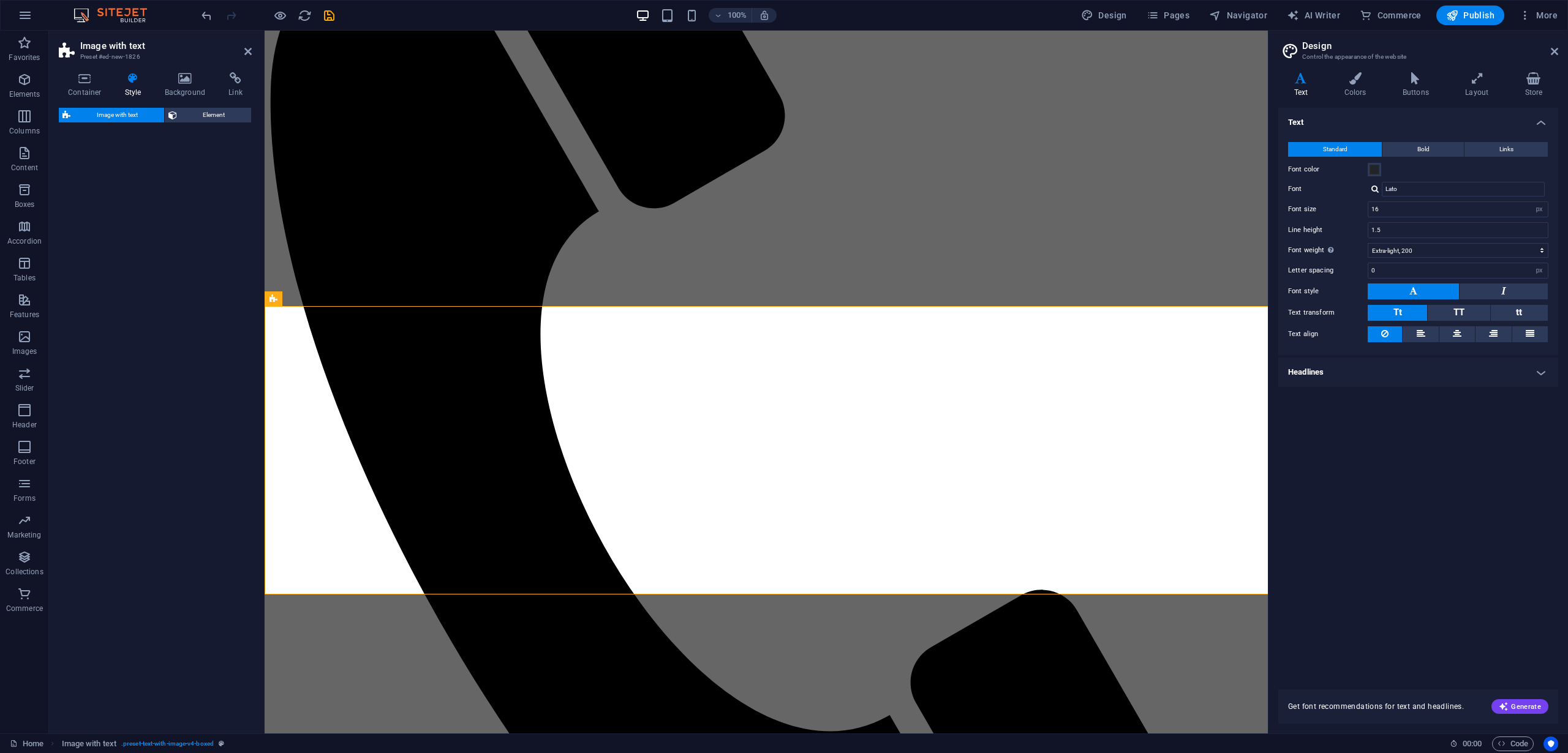
select select "rem"
select select "px"
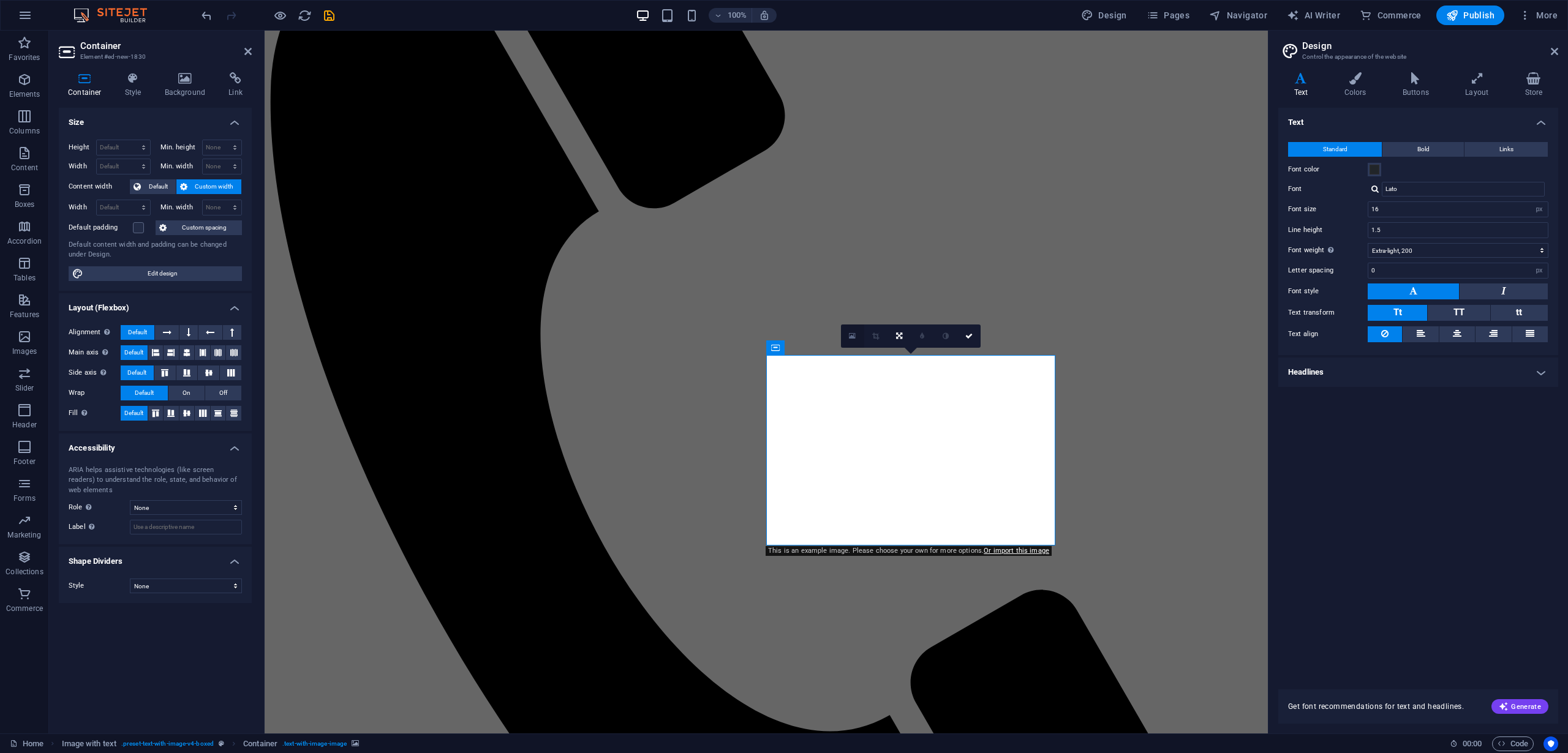
click at [860, 338] on link at bounding box center [852, 336] width 23 height 23
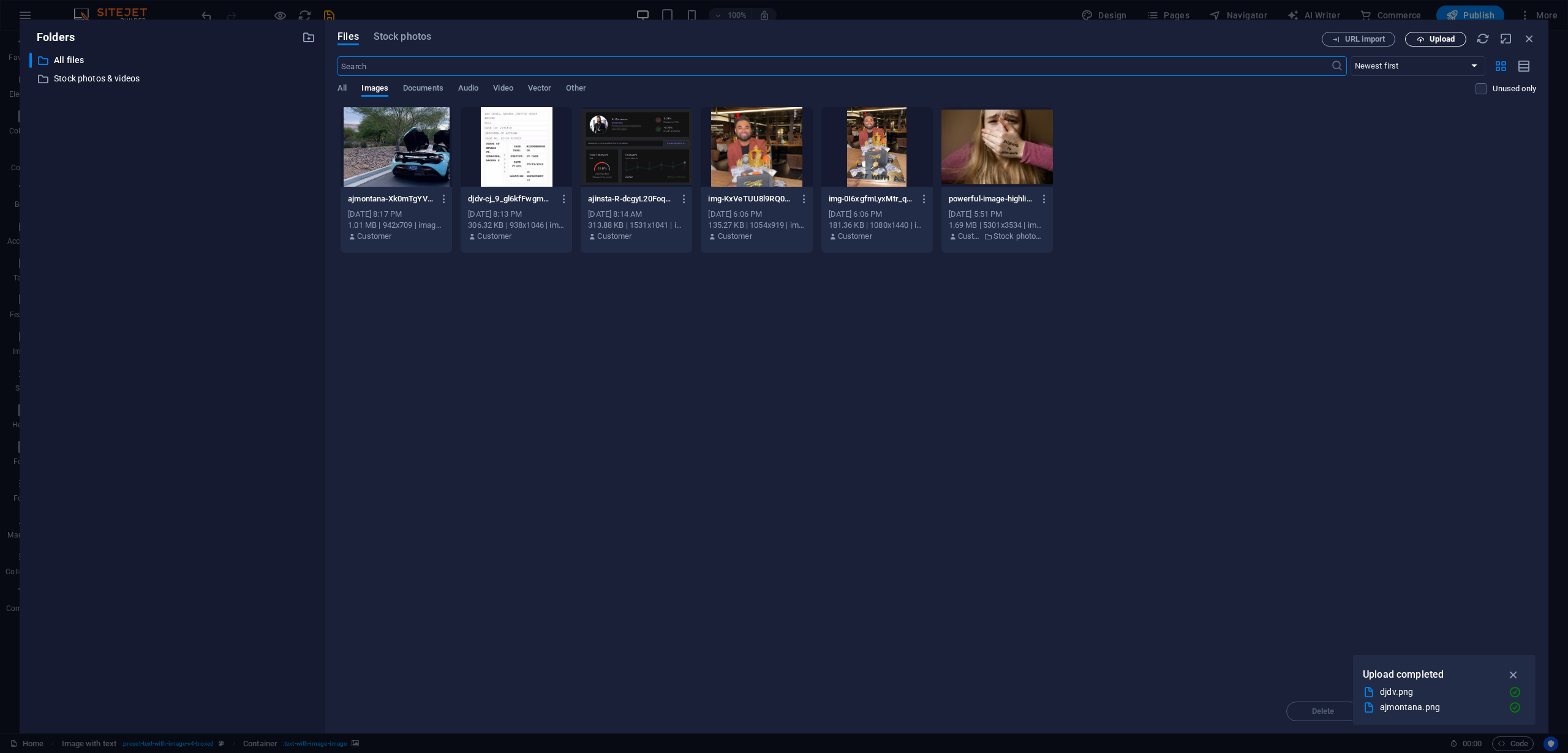
click at [1437, 45] on button "Upload" at bounding box center [1436, 39] width 61 height 14
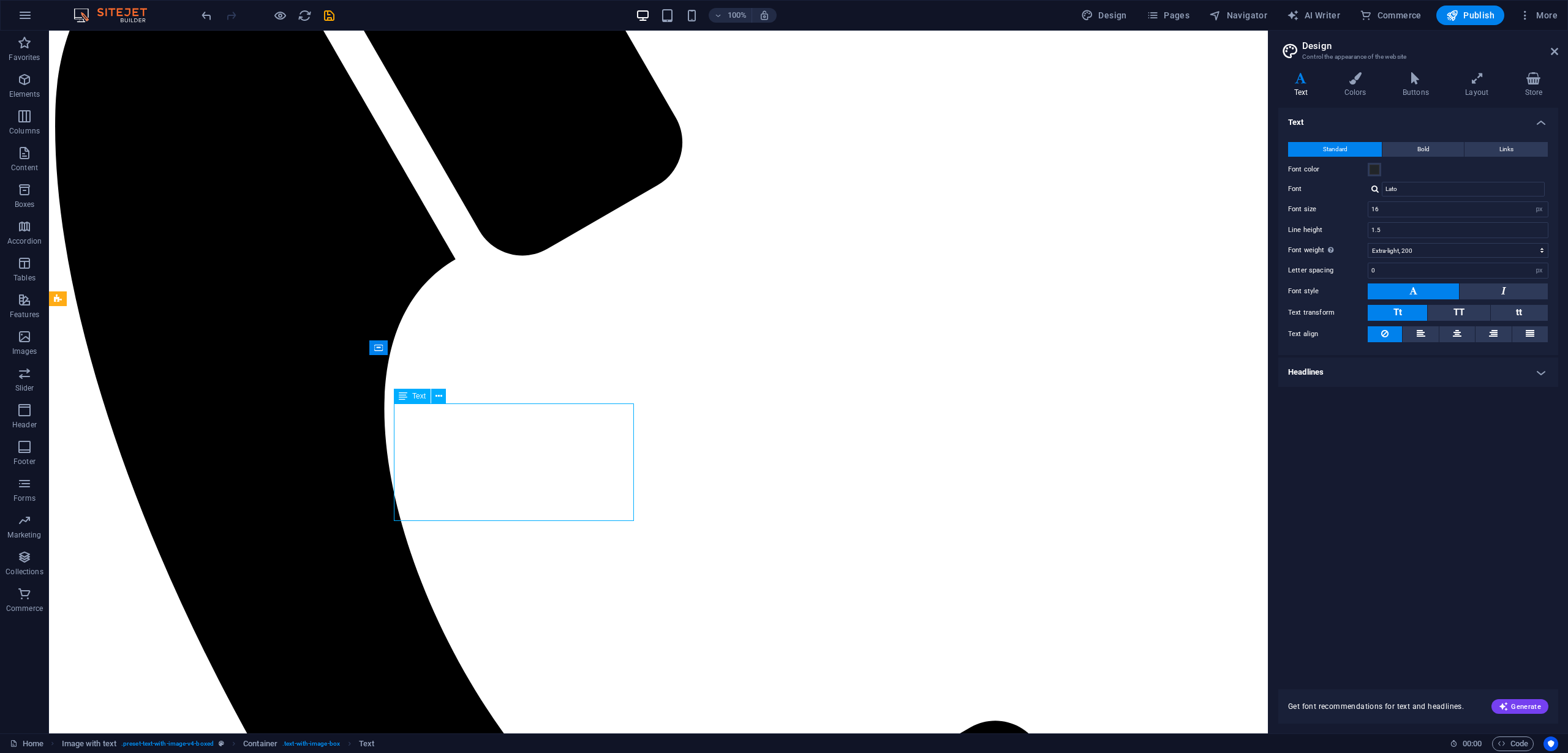
scroll to position [1051, 0]
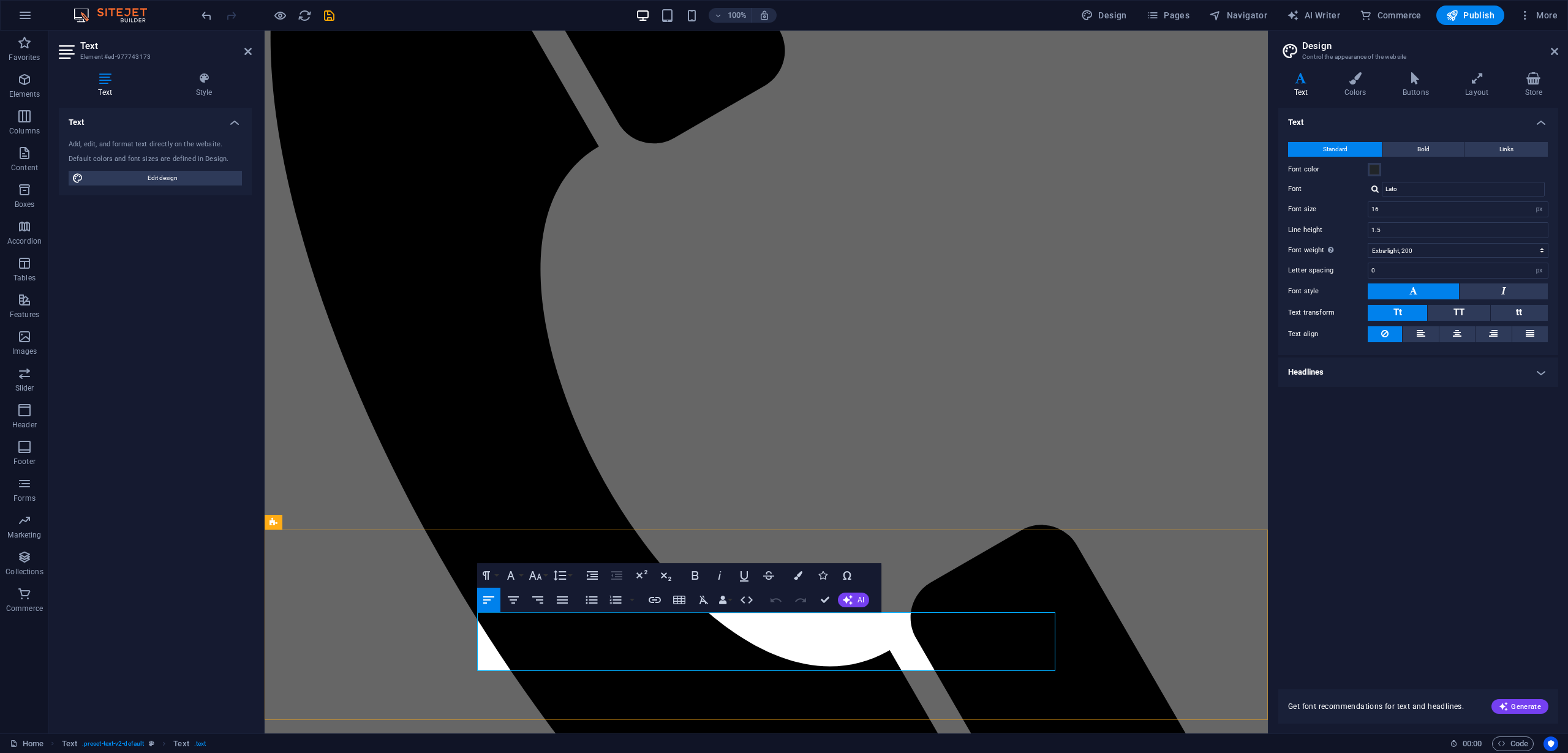
drag, startPoint x: 759, startPoint y: 660, endPoint x: 477, endPoint y: 596, distance: 289.2
copy p ""BetwithAJ" claims to be a high profile sports bettorand multi-millionaire real…"
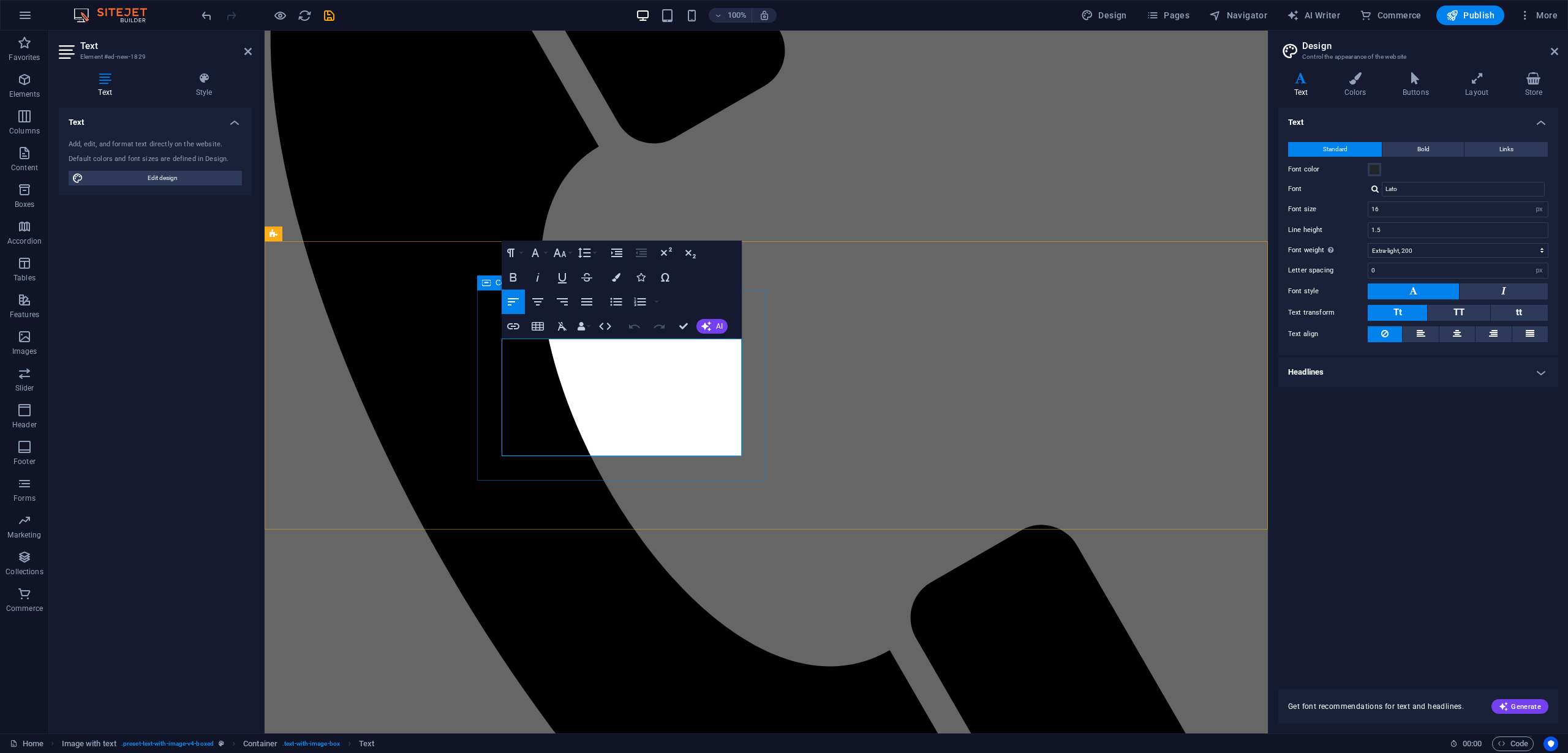
drag, startPoint x: 634, startPoint y: 449, endPoint x: 491, endPoint y: 348, distance: 175.1
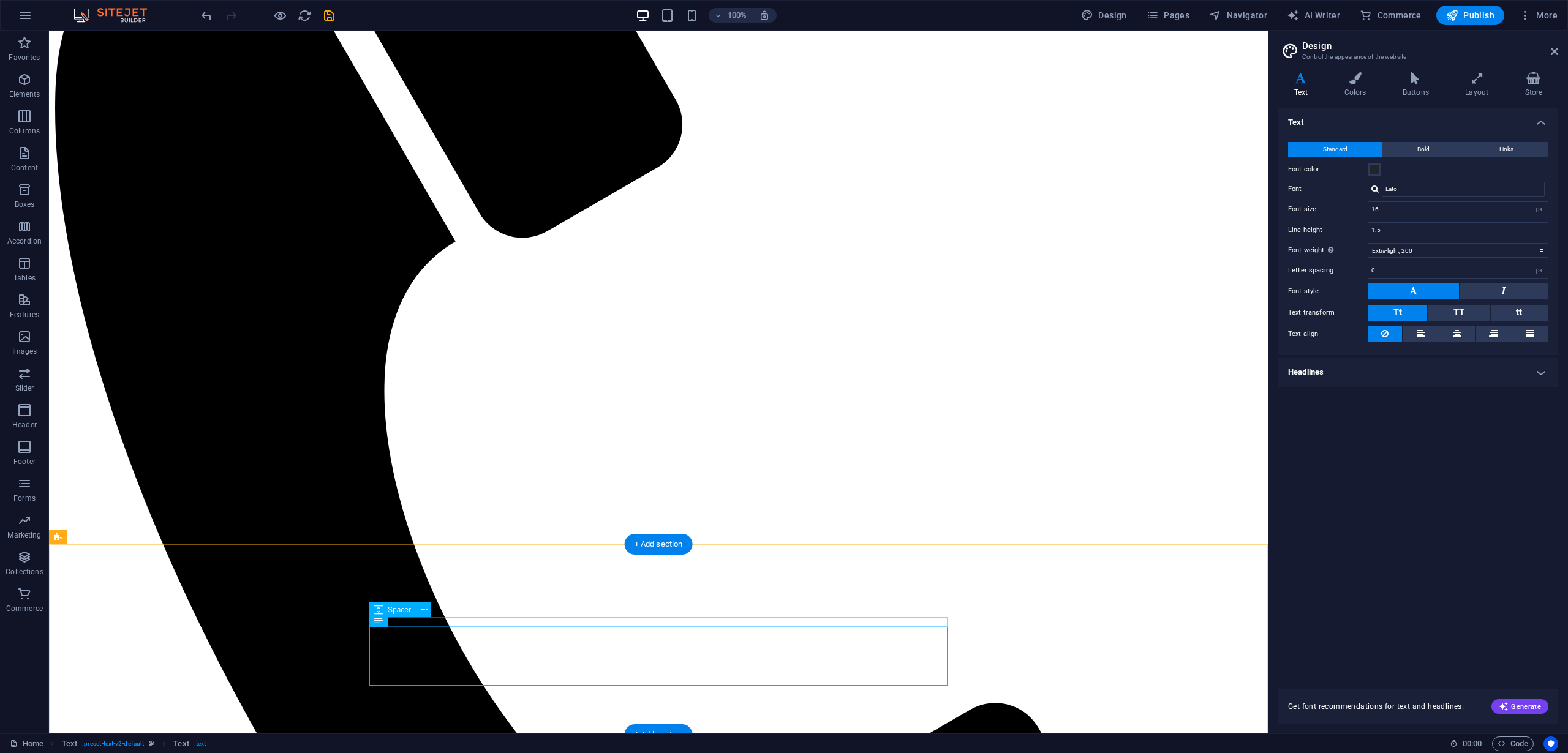
scroll to position [1110, 0]
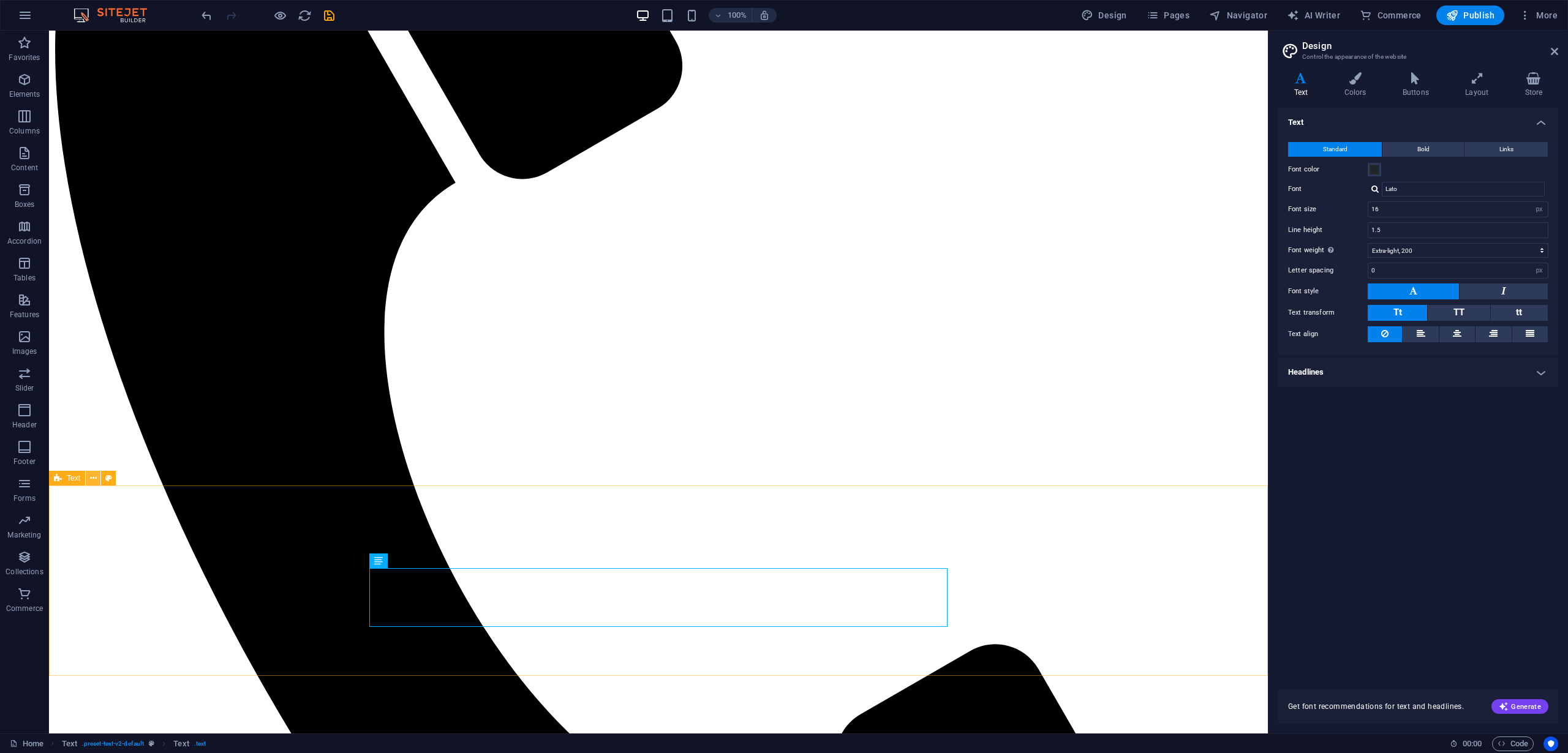
click at [93, 478] on icon at bounding box center [93, 479] width 6 height 13
click at [91, 478] on icon at bounding box center [93, 479] width 6 height 13
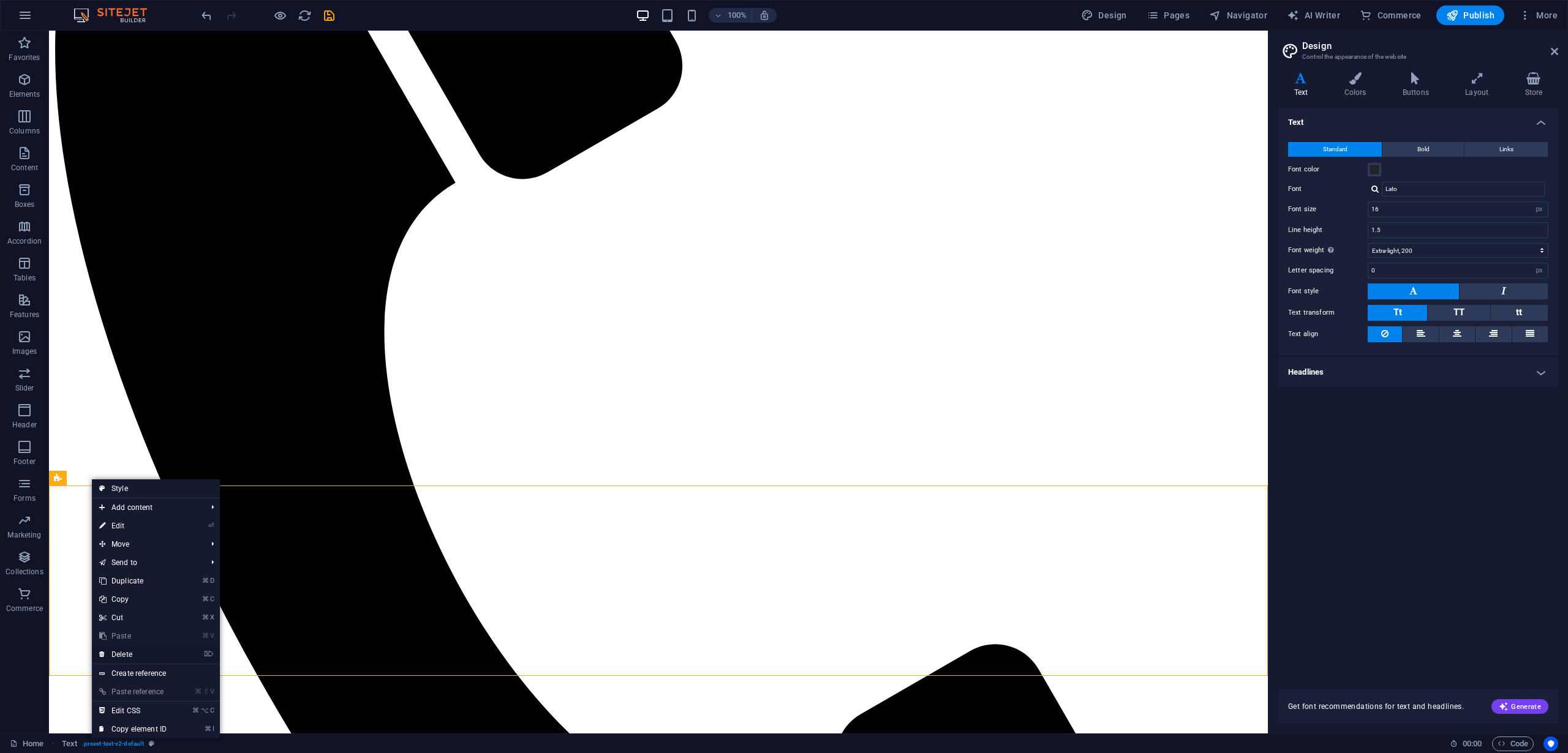
click at [125, 652] on link "⌦ Delete" at bounding box center [132, 654] width 82 height 18
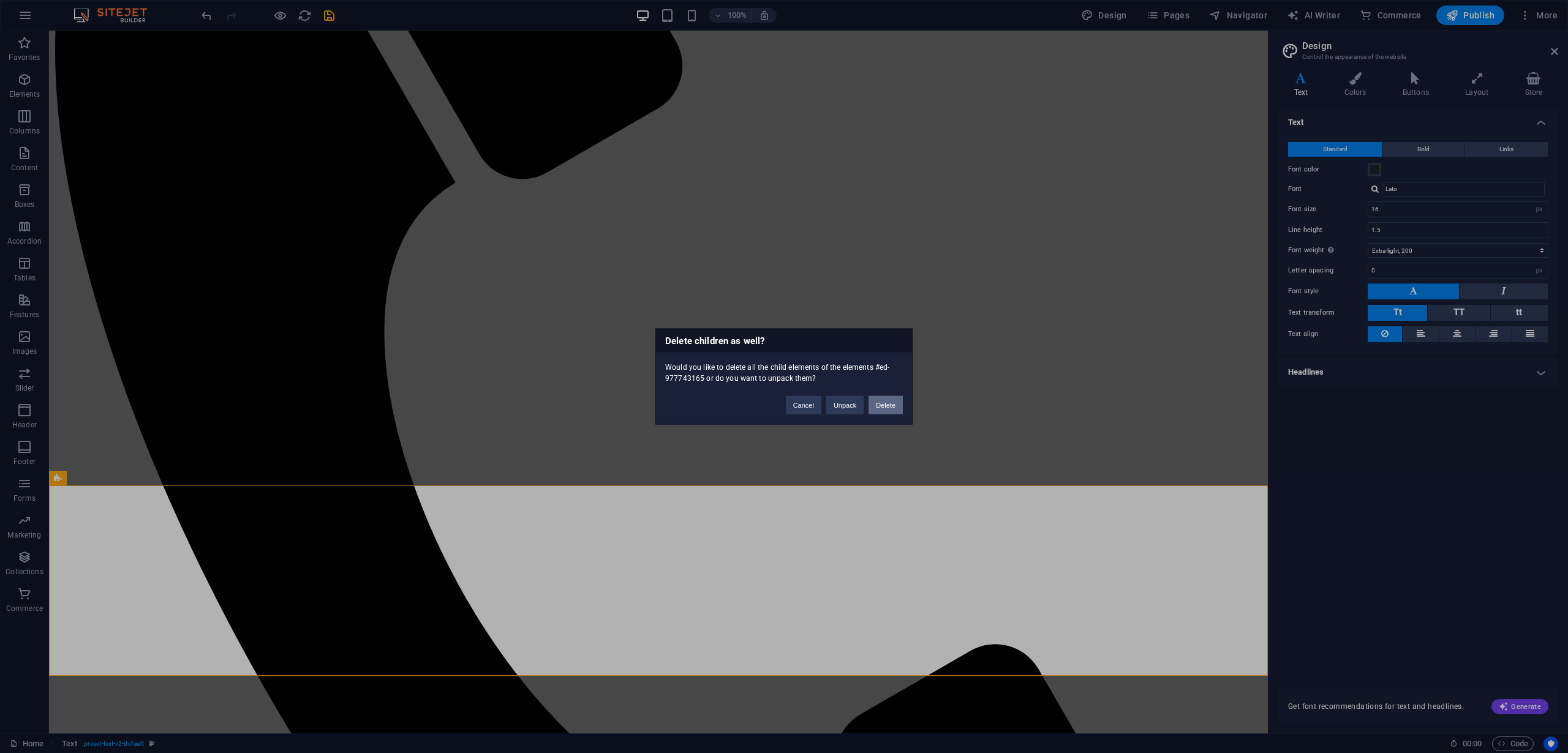
click at [890, 408] on button "Delete" at bounding box center [886, 405] width 34 height 18
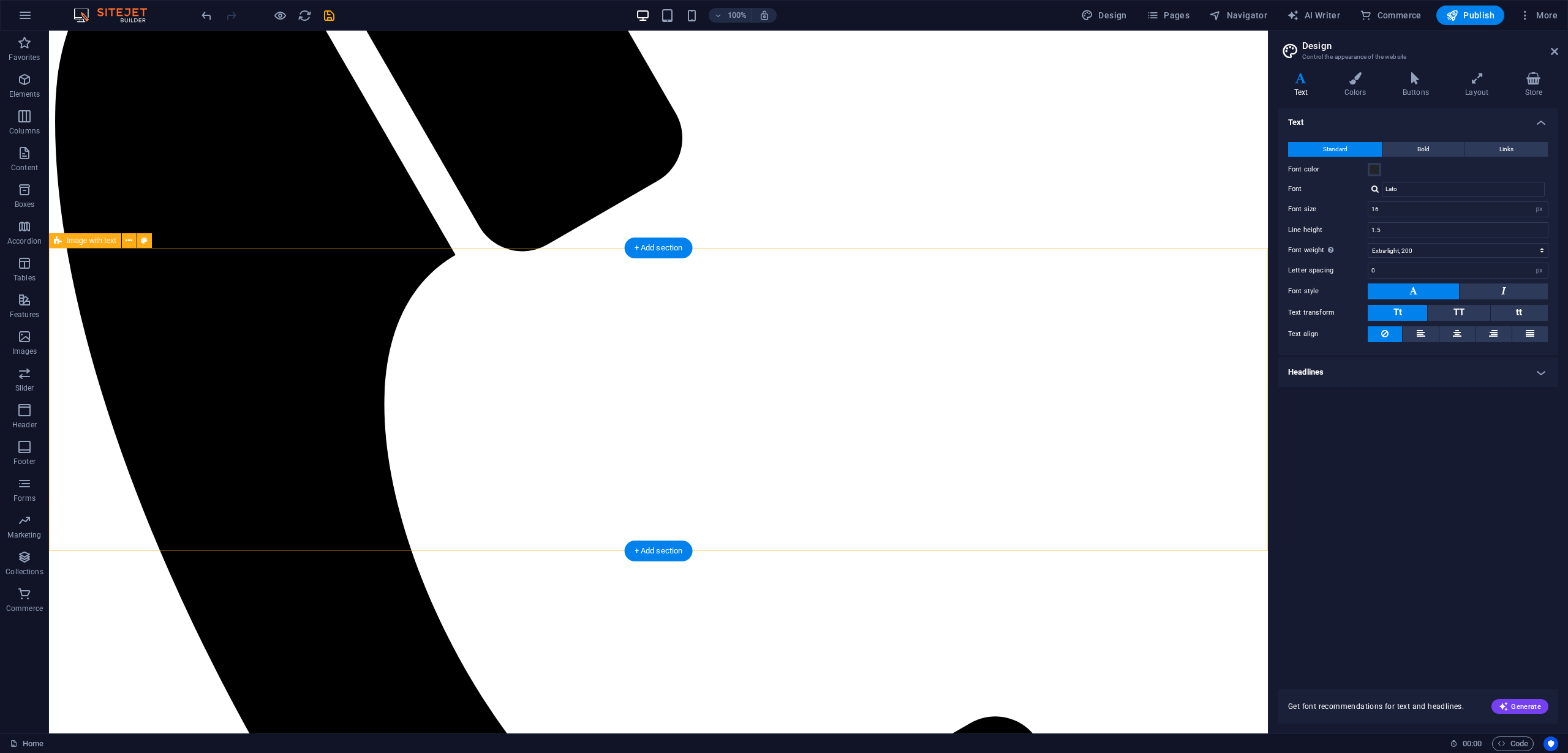
scroll to position [1032, 0]
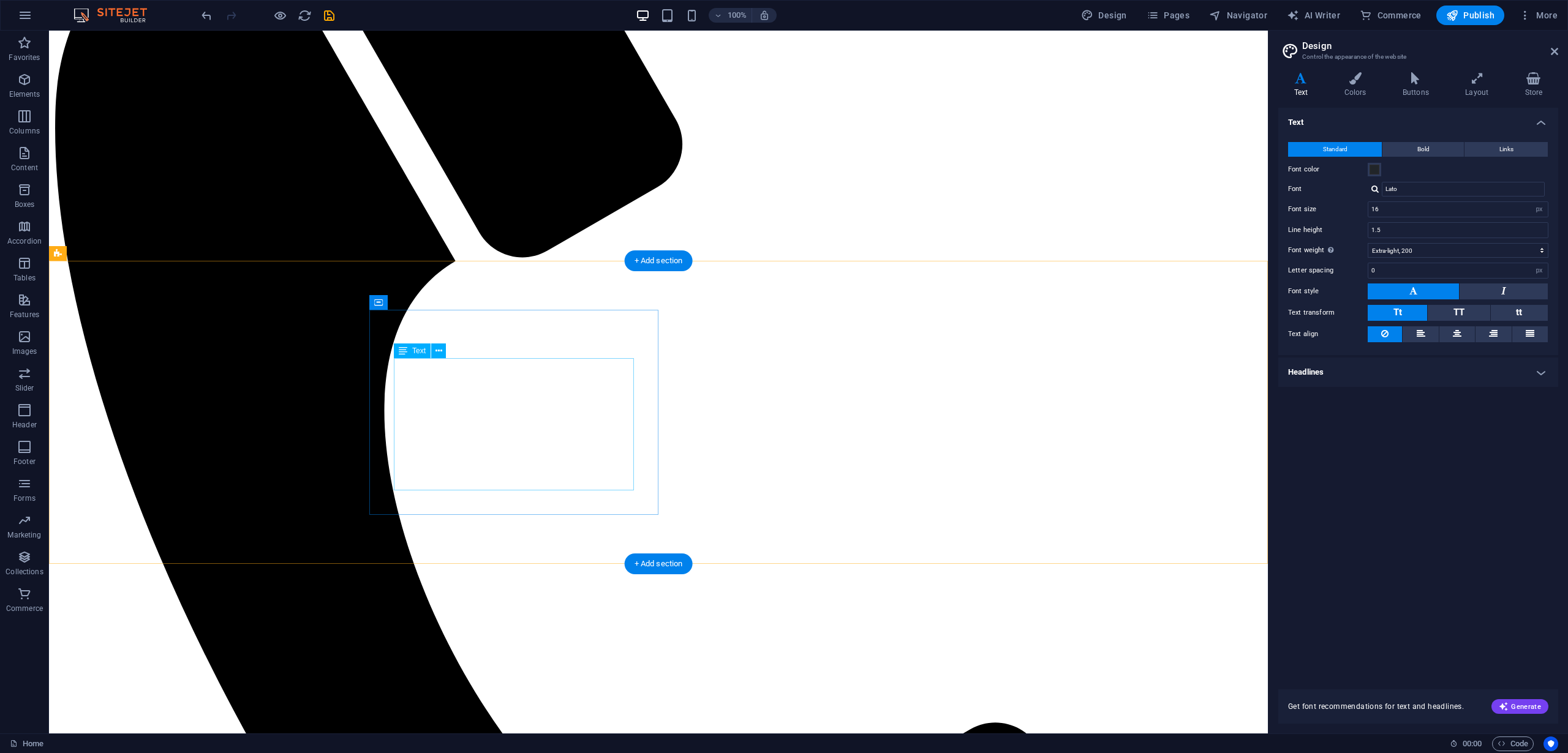
click at [662, 560] on div "+ Add section" at bounding box center [659, 563] width 68 height 21
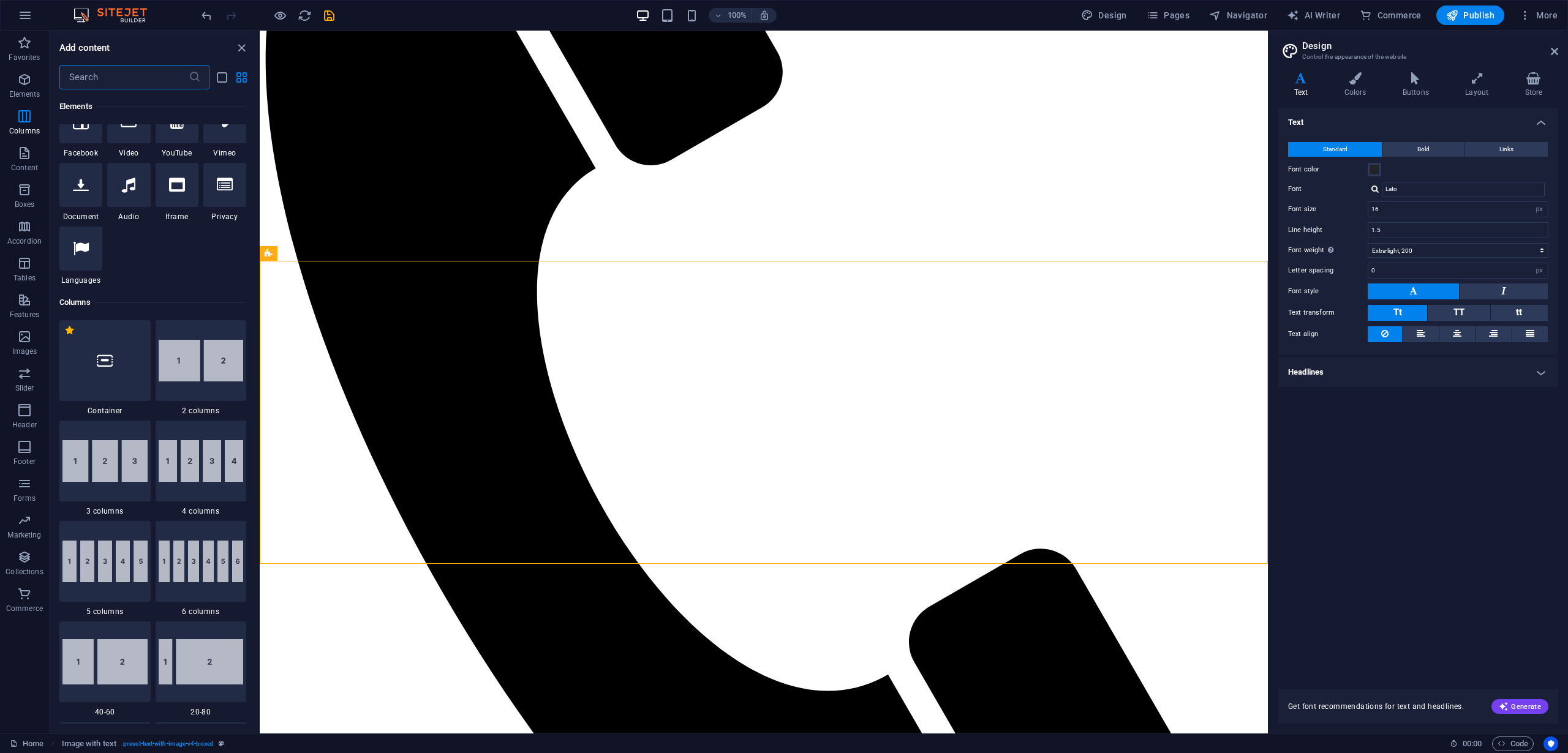
scroll to position [0, 0]
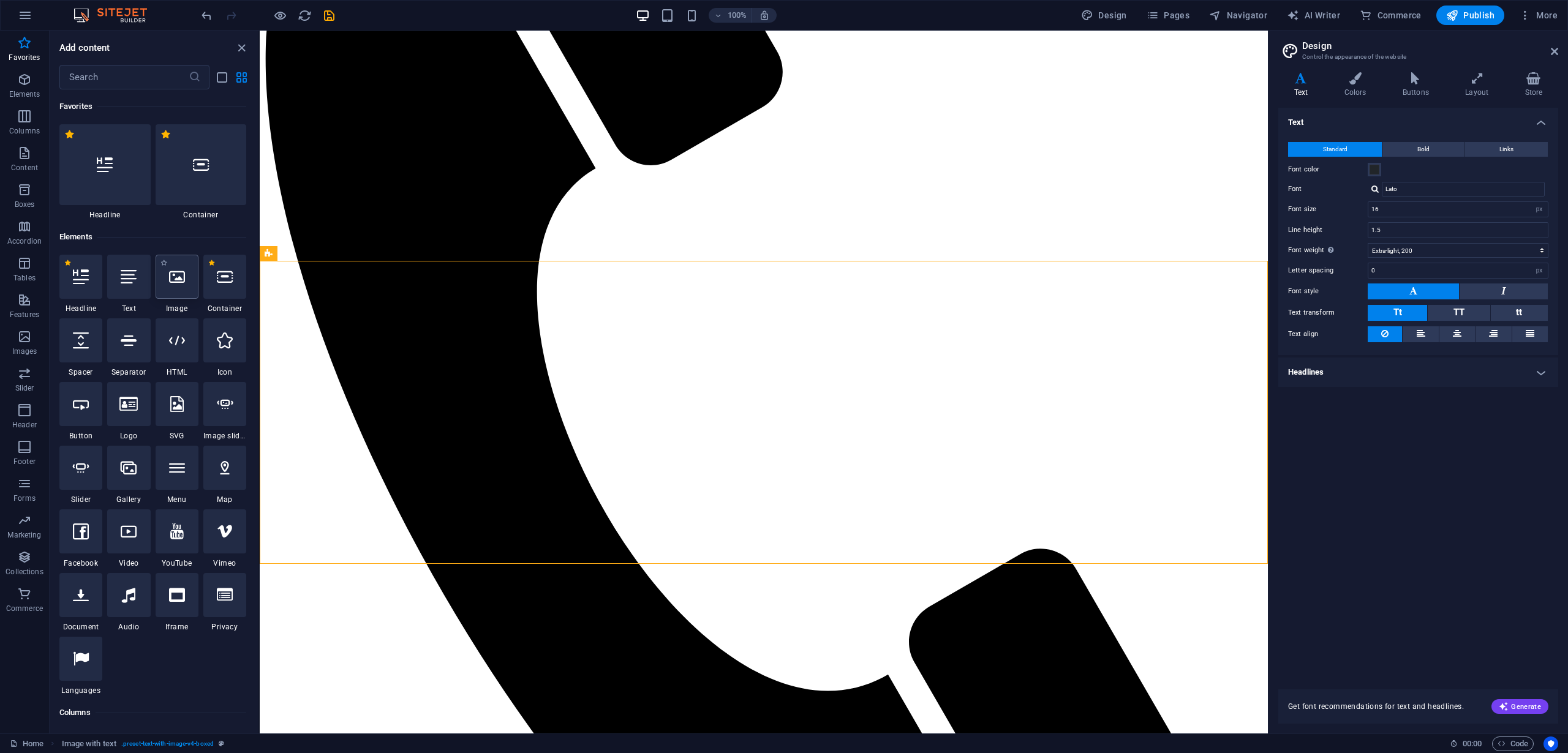
click at [177, 286] on div at bounding box center [177, 276] width 43 height 44
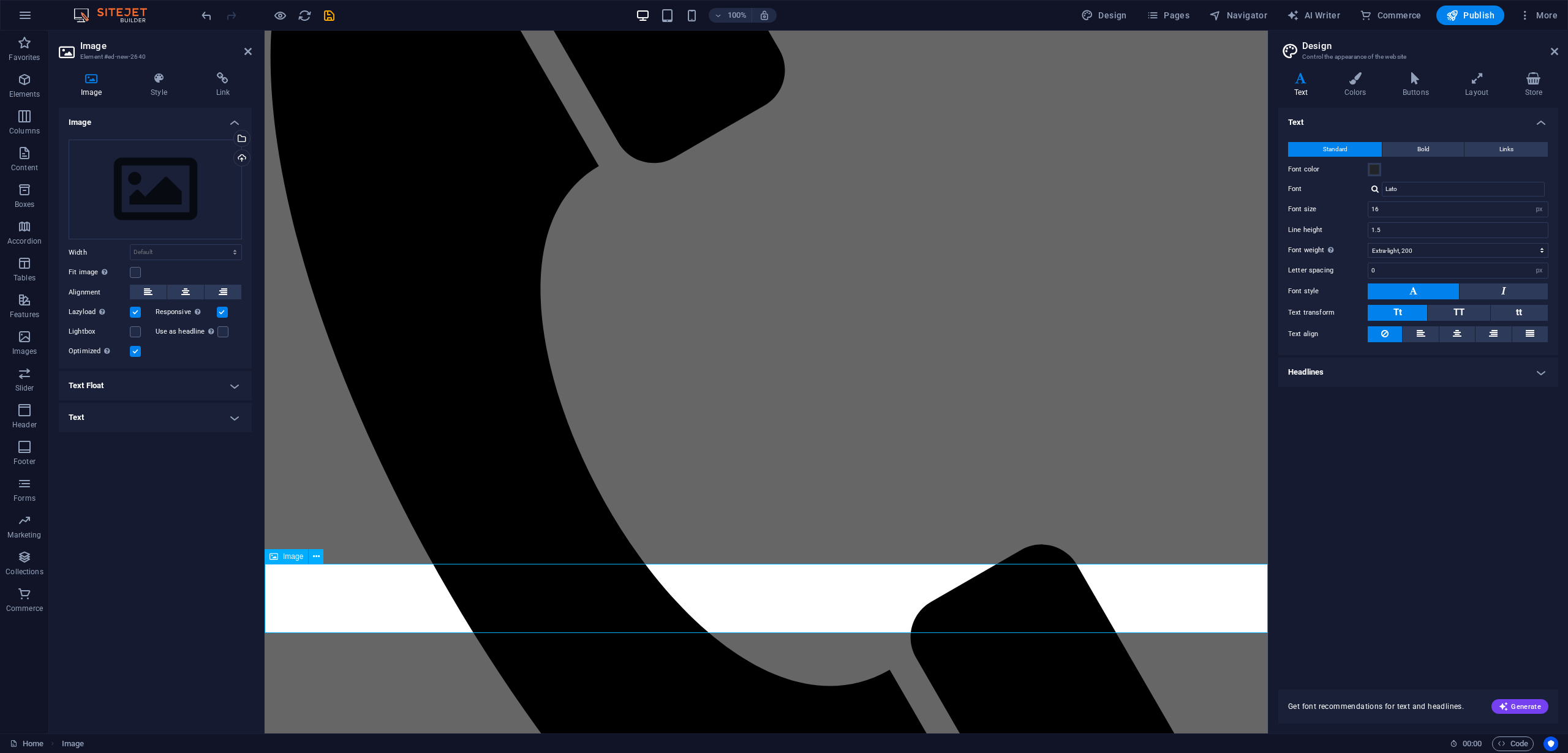
click at [298, 559] on span "Image" at bounding box center [293, 556] width 20 height 7
click at [168, 213] on div "Drag files here, click to choose files or select files from Files or our free s…" at bounding box center [155, 190] width 174 height 101
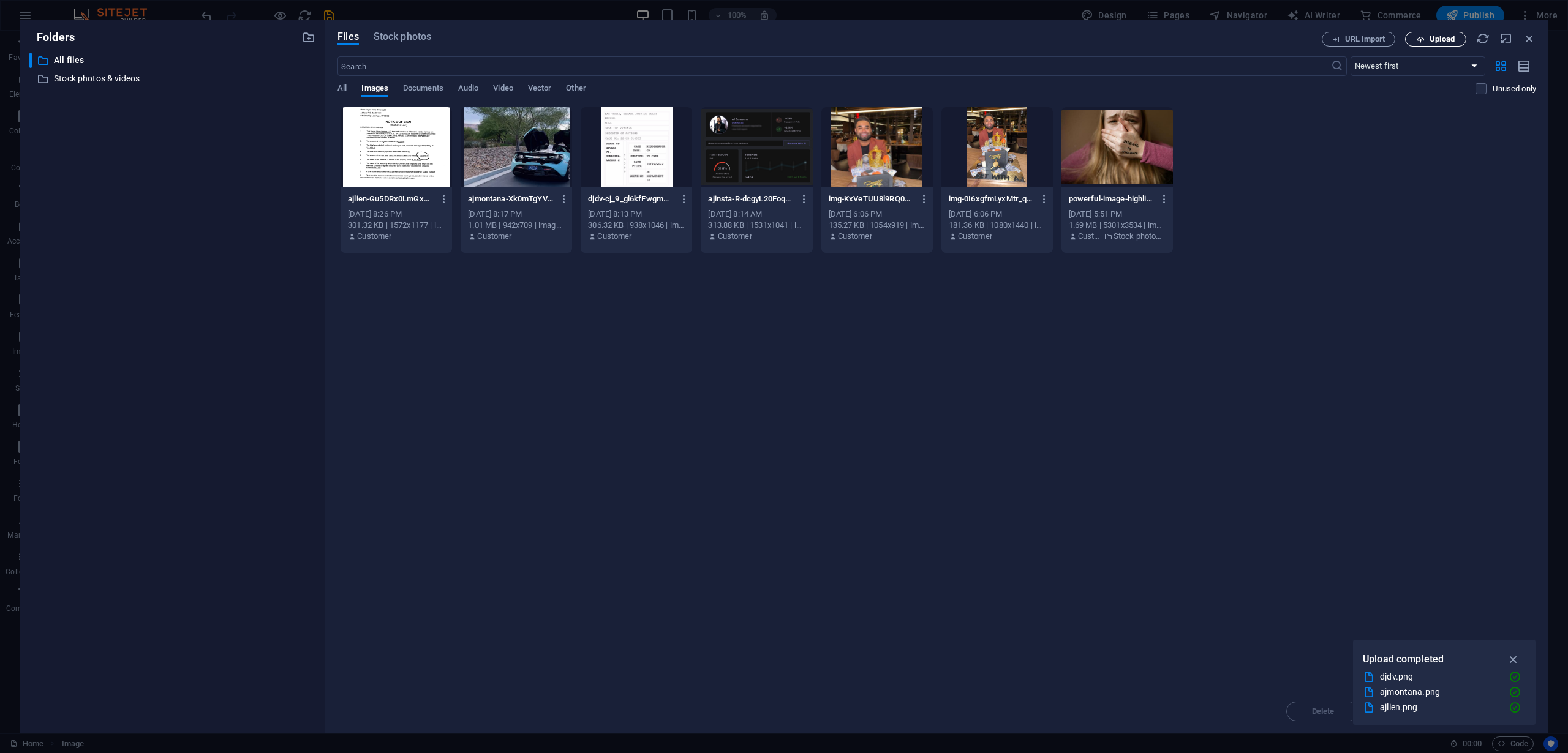
click at [1438, 39] on span "Upload" at bounding box center [1442, 39] width 25 height 7
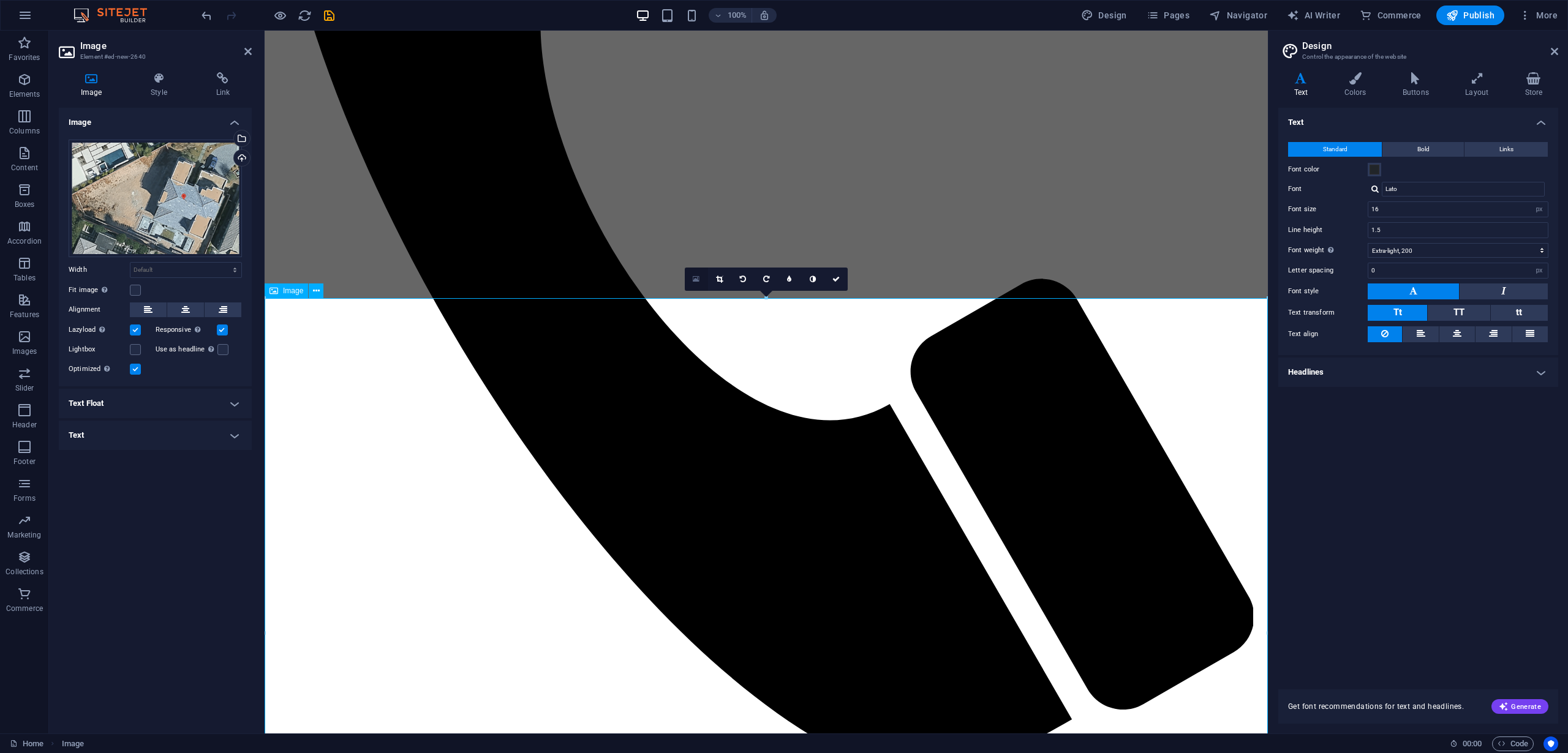
scroll to position [1277, 0]
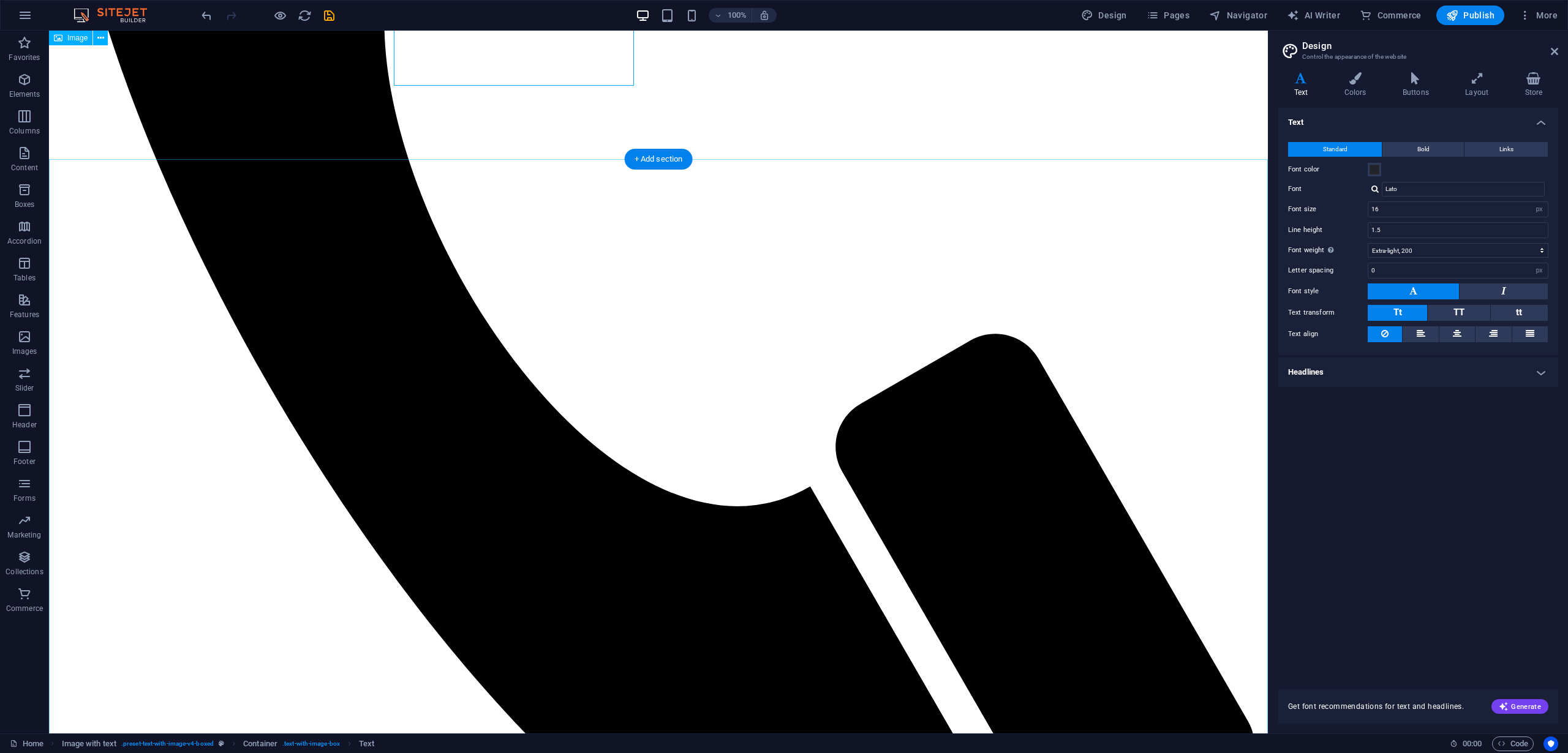
scroll to position [1198, 0]
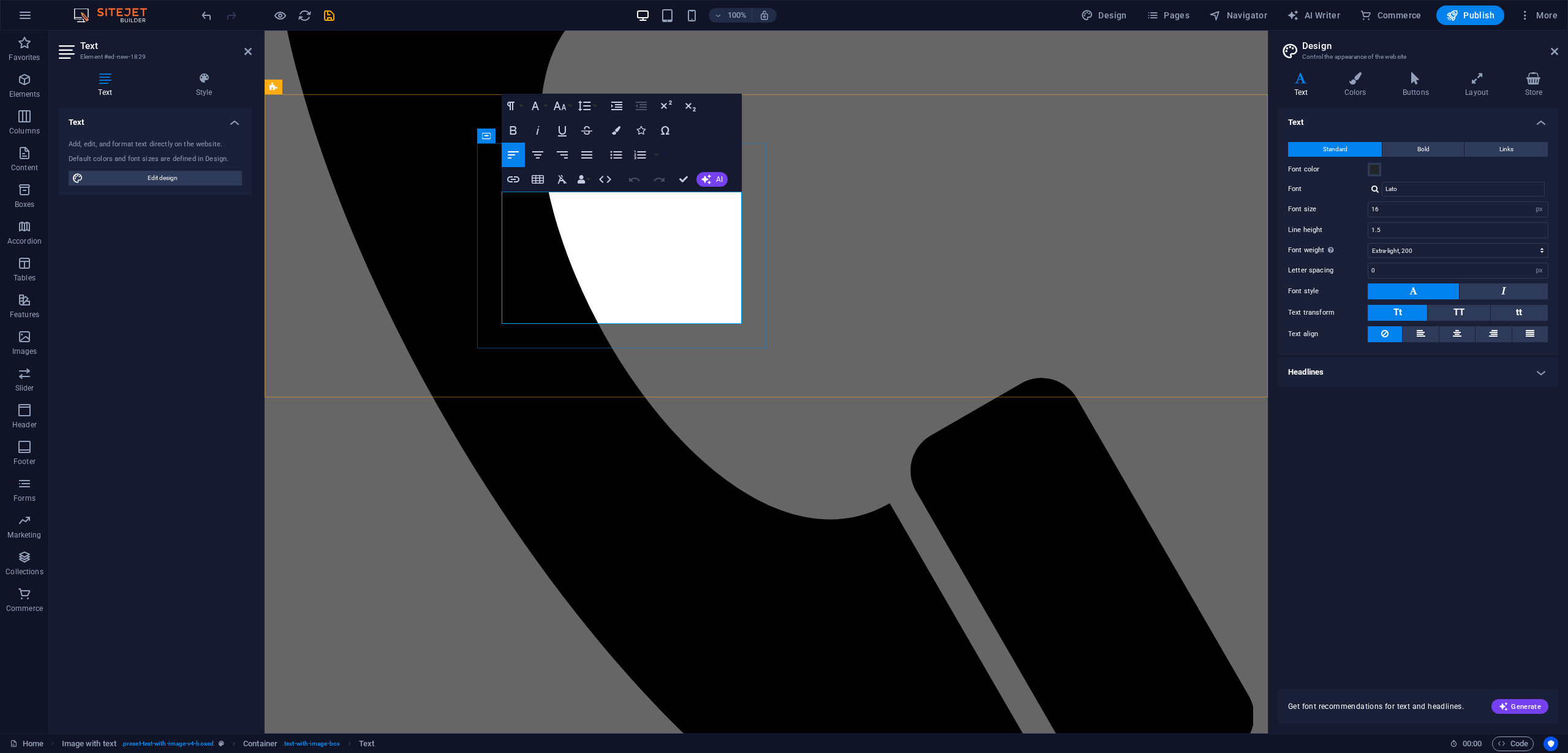
drag, startPoint x: 653, startPoint y: 316, endPoint x: 707, endPoint y: 301, distance: 56.0
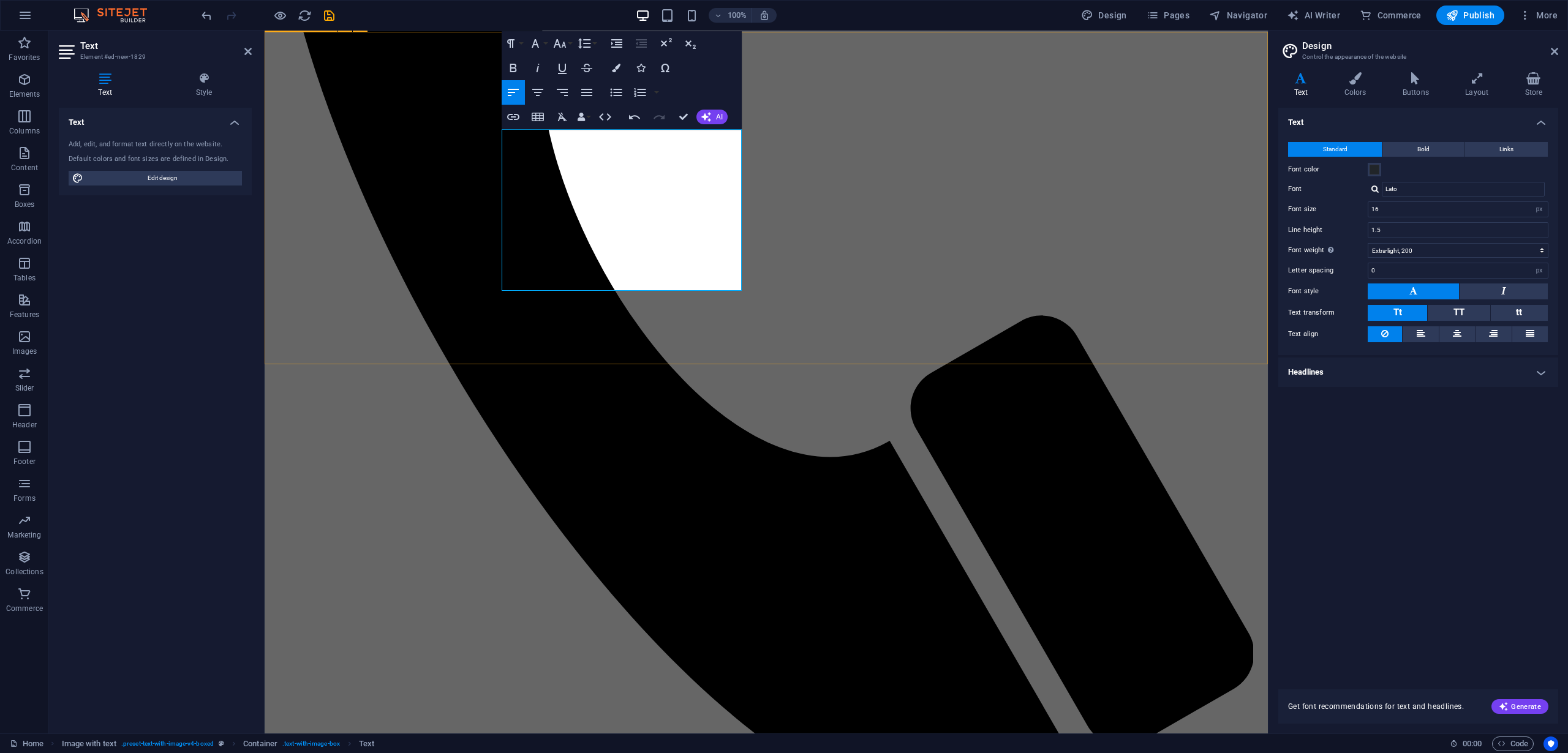
scroll to position [1193, 0]
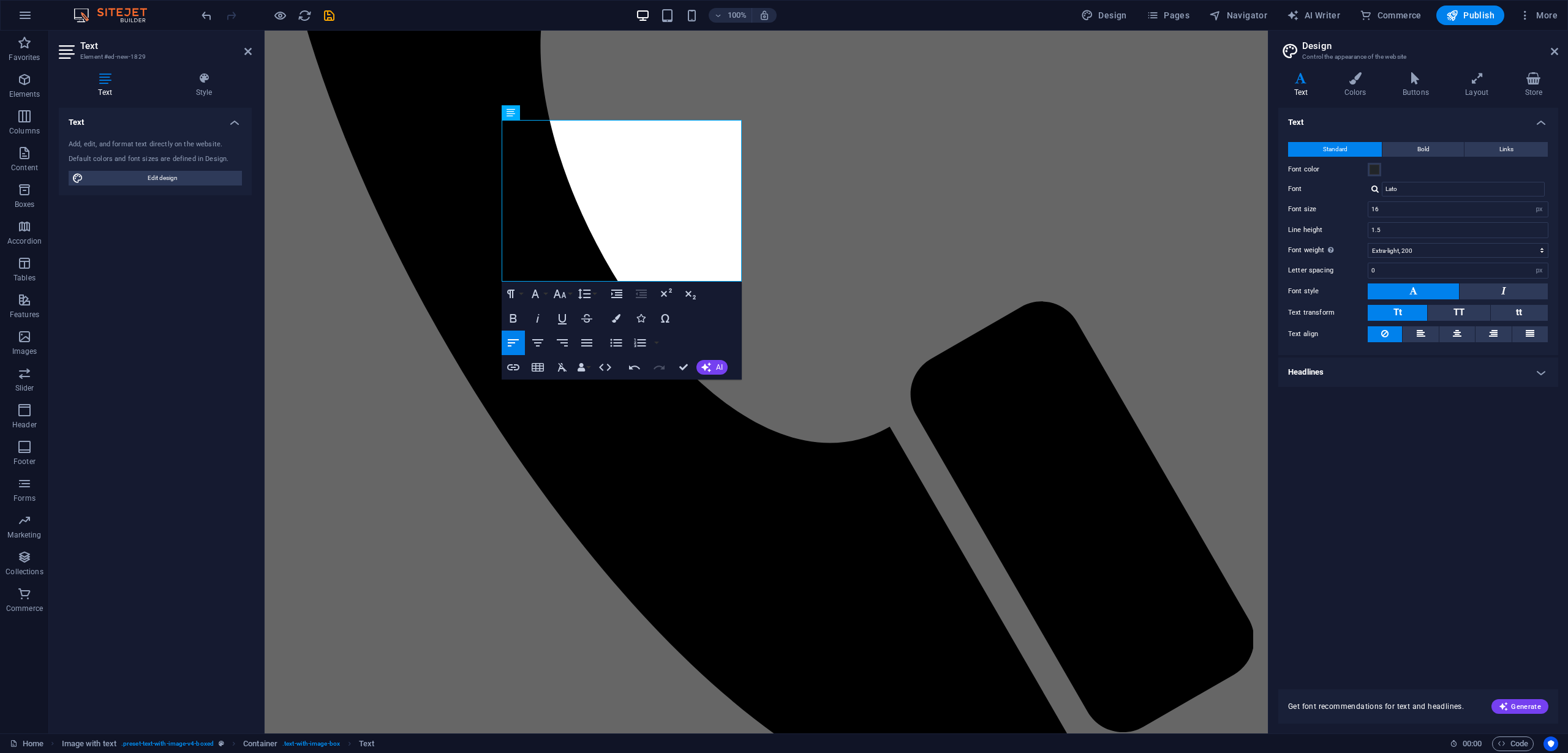
scroll to position [1279, 0]
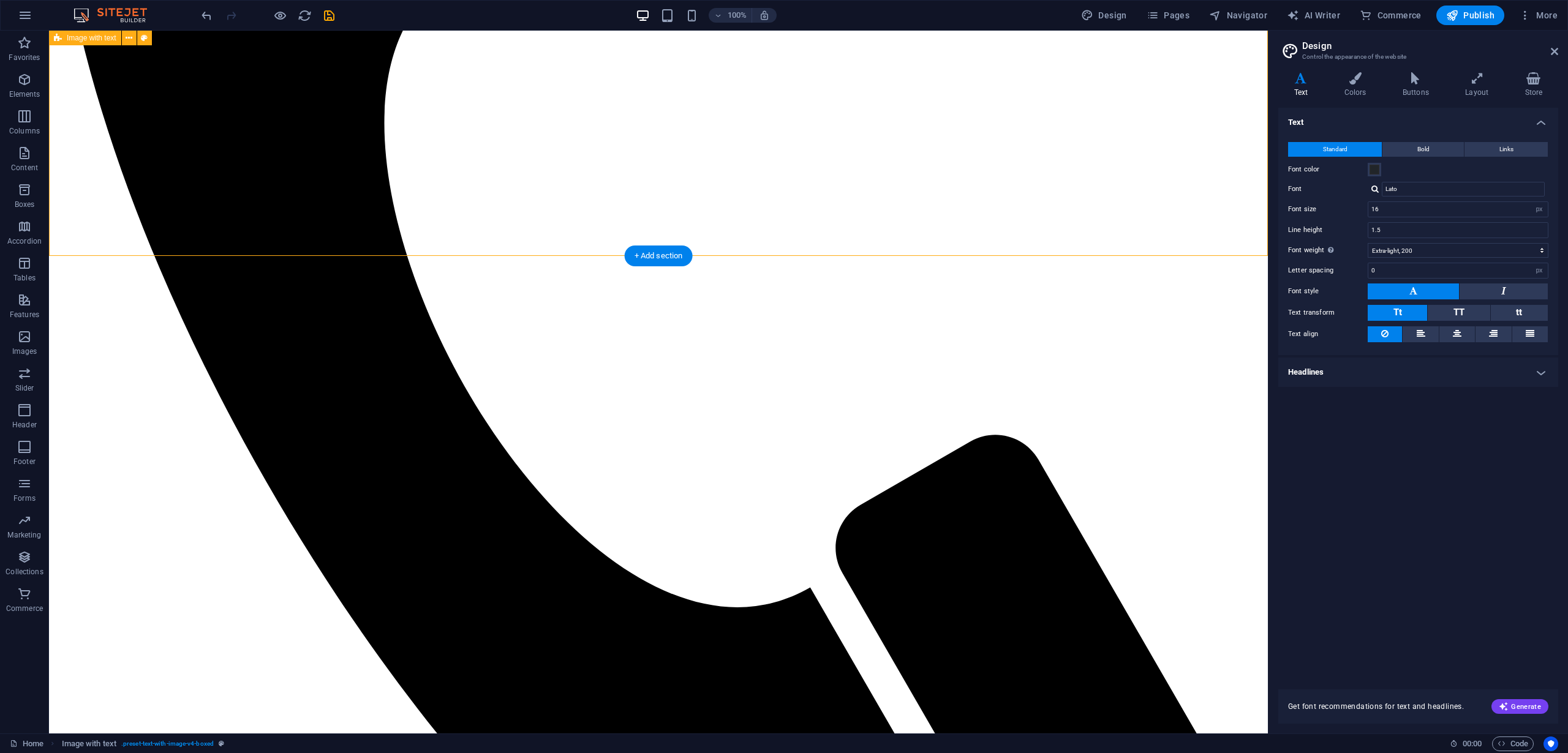
scroll to position [1316, 0]
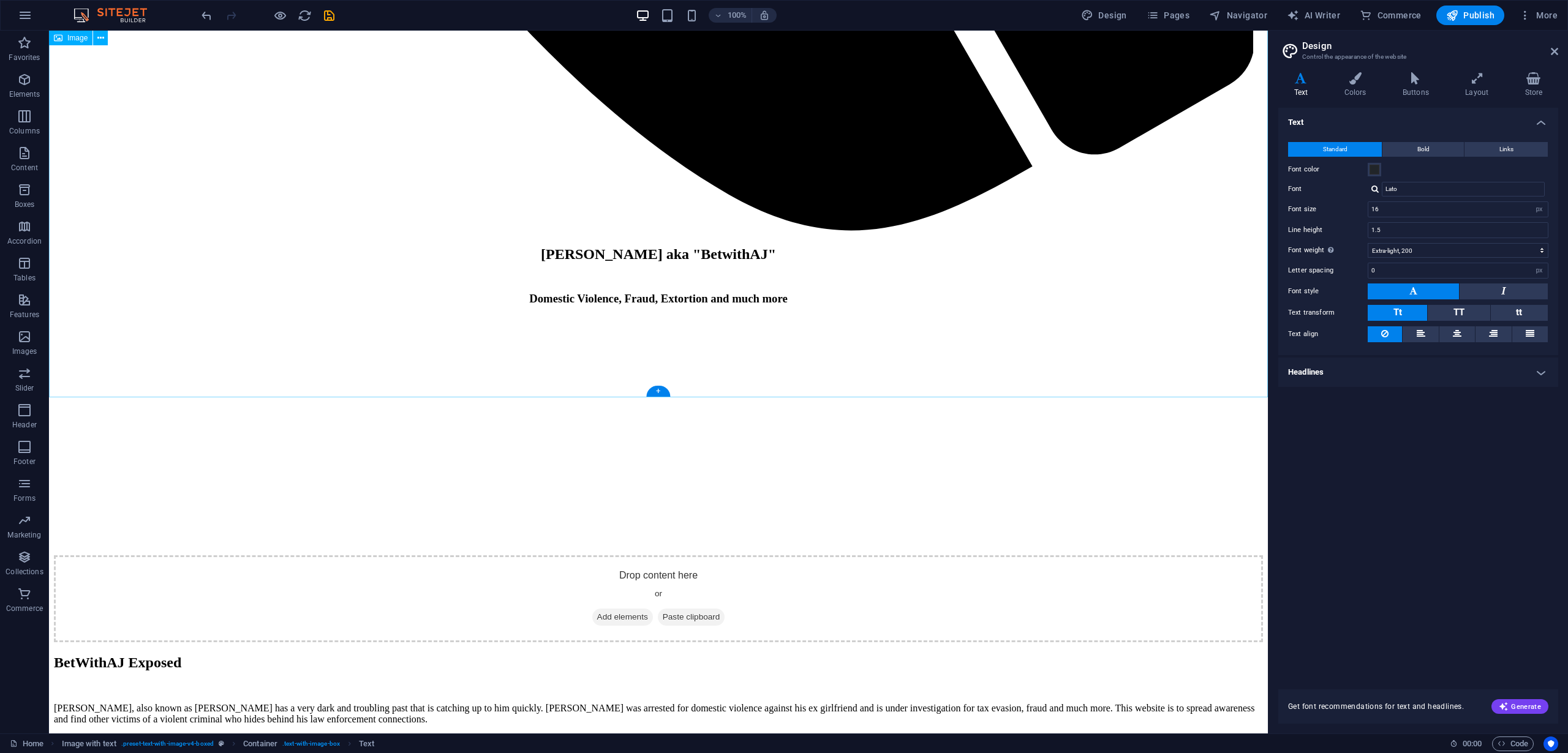
scroll to position [2126, 0]
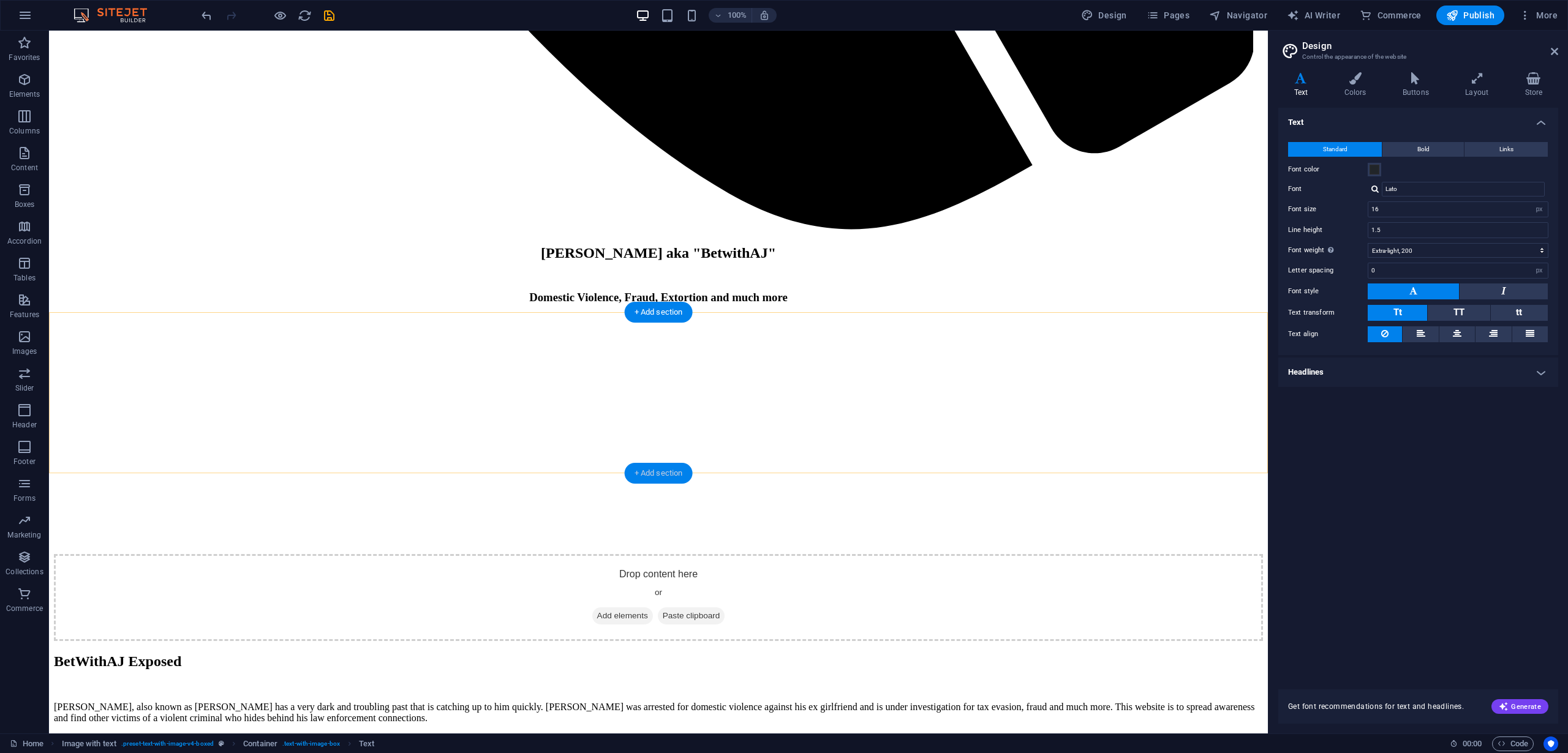
click at [656, 466] on div "+ Add section" at bounding box center [659, 472] width 68 height 21
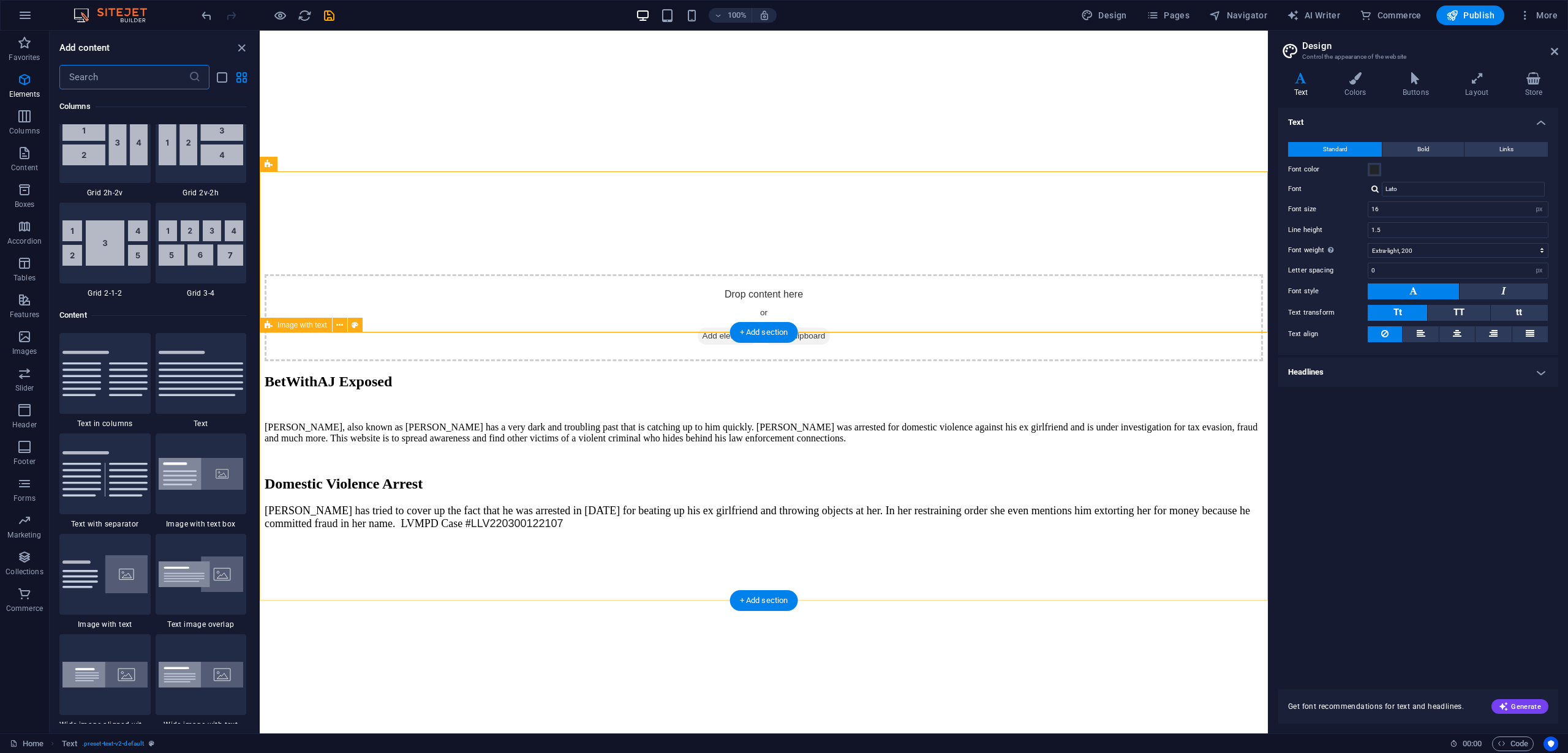
scroll to position [2142, 0]
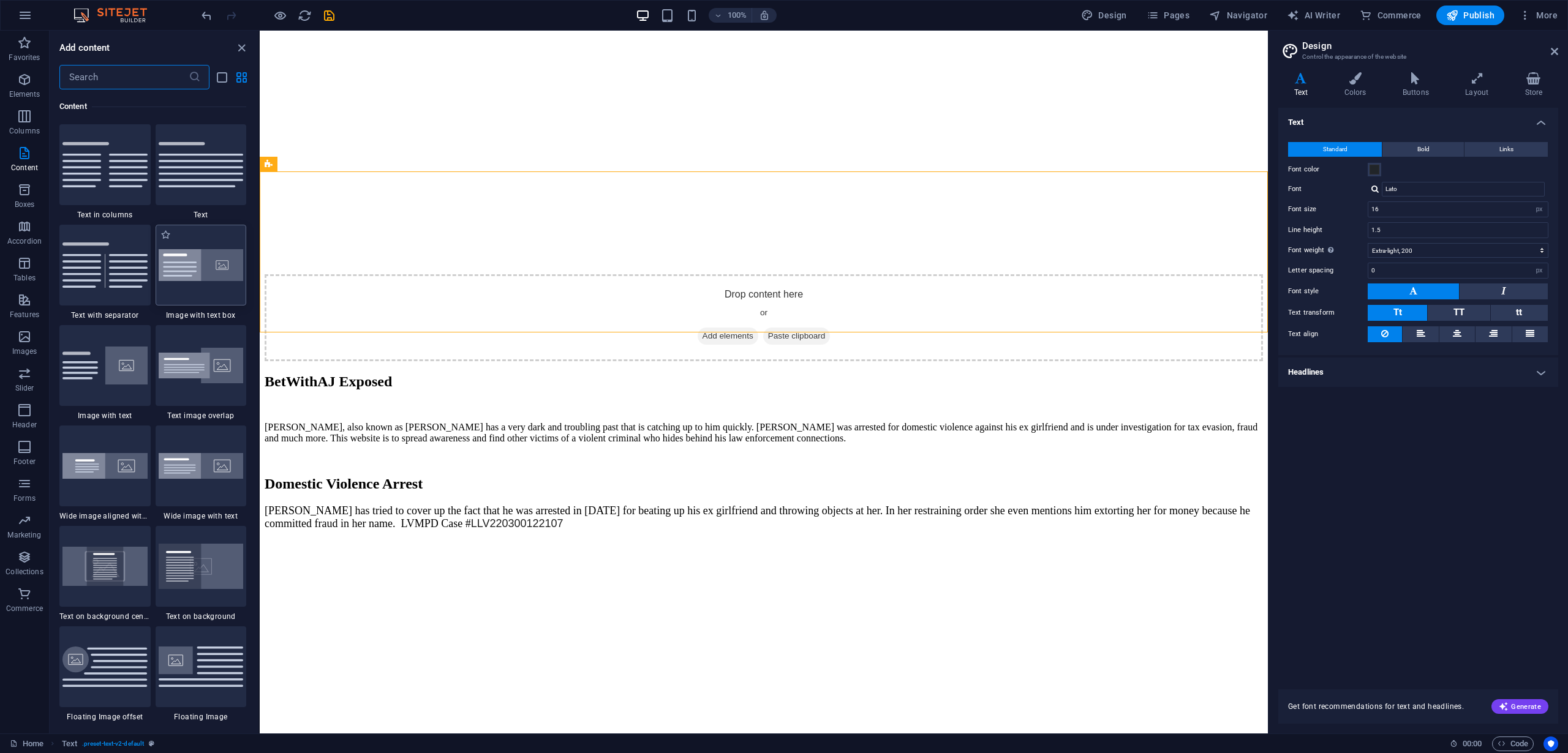
drag, startPoint x: 448, startPoint y: 235, endPoint x: 210, endPoint y: 260, distance: 239.3
click at [210, 260] on img at bounding box center [201, 265] width 86 height 32
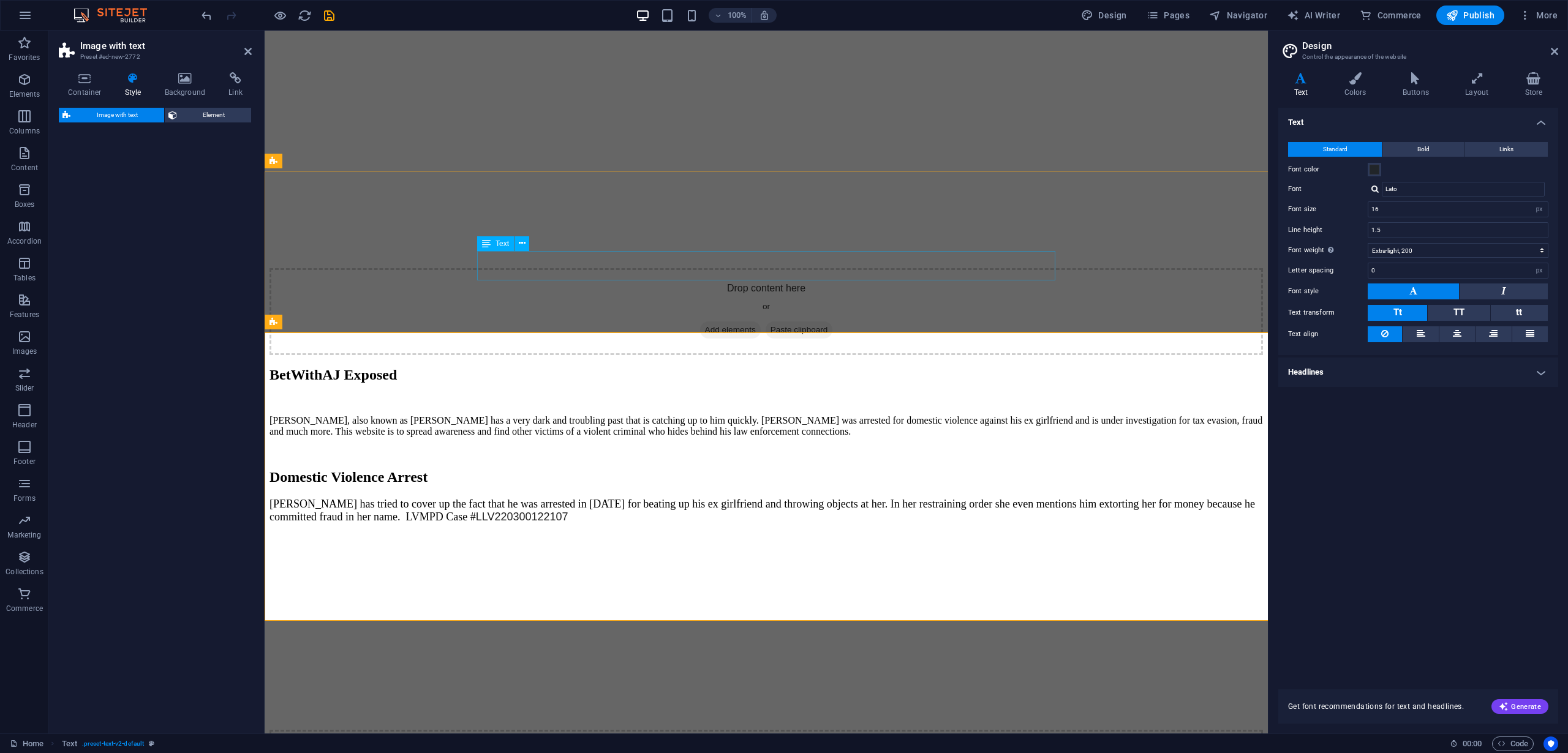
select select "rem"
select select "px"
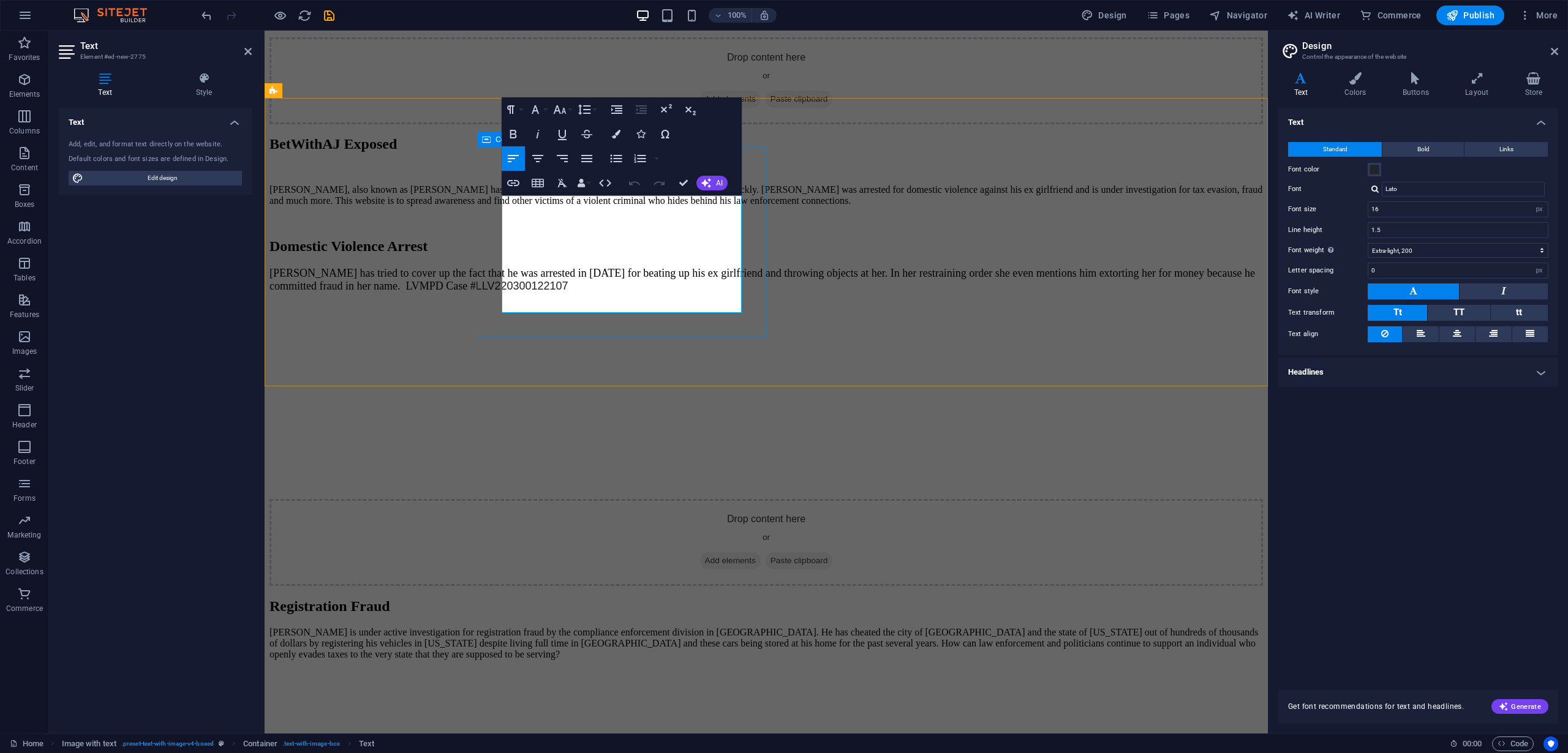
drag, startPoint x: 621, startPoint y: 301, endPoint x: 496, endPoint y: 200, distance: 160.7
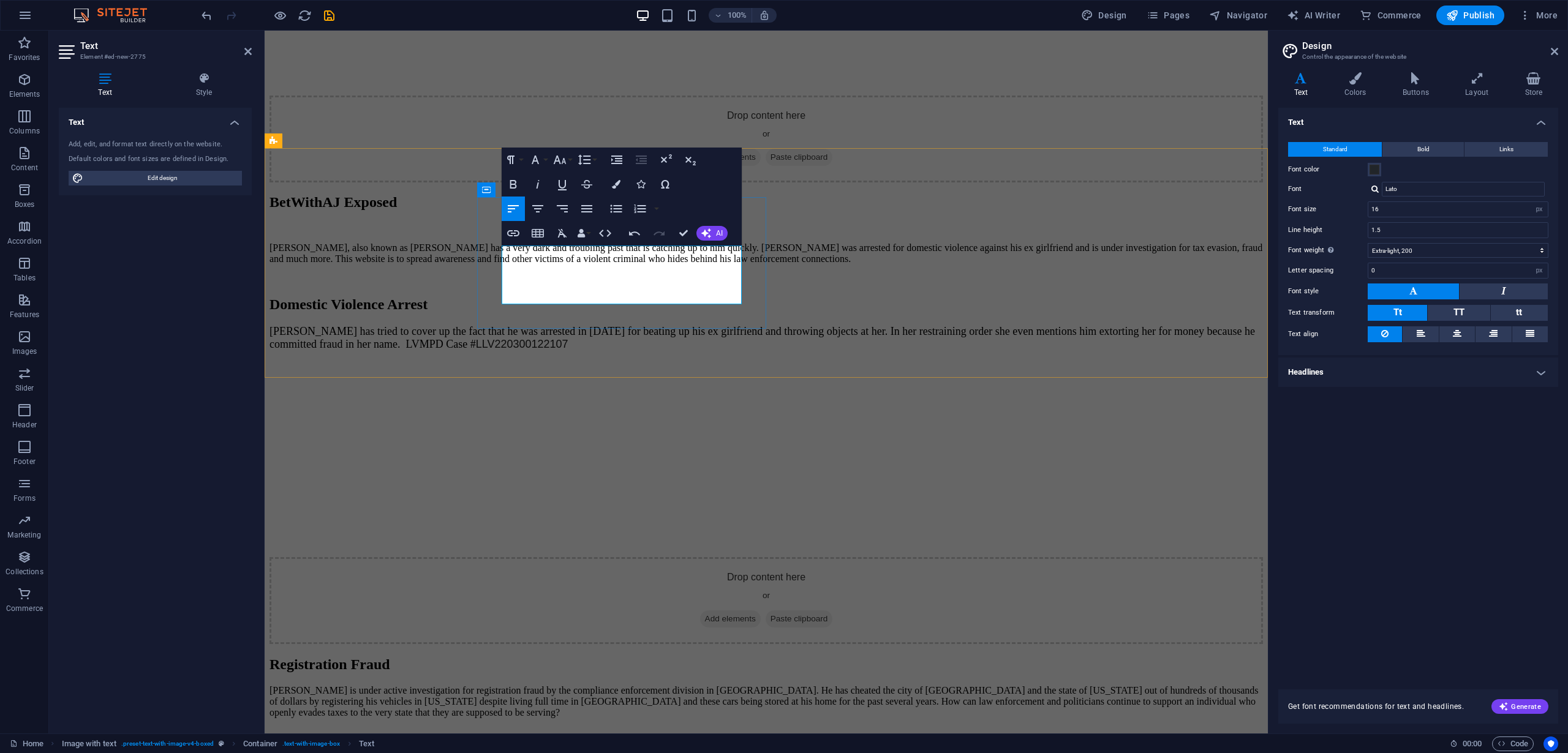
scroll to position [2299, 0]
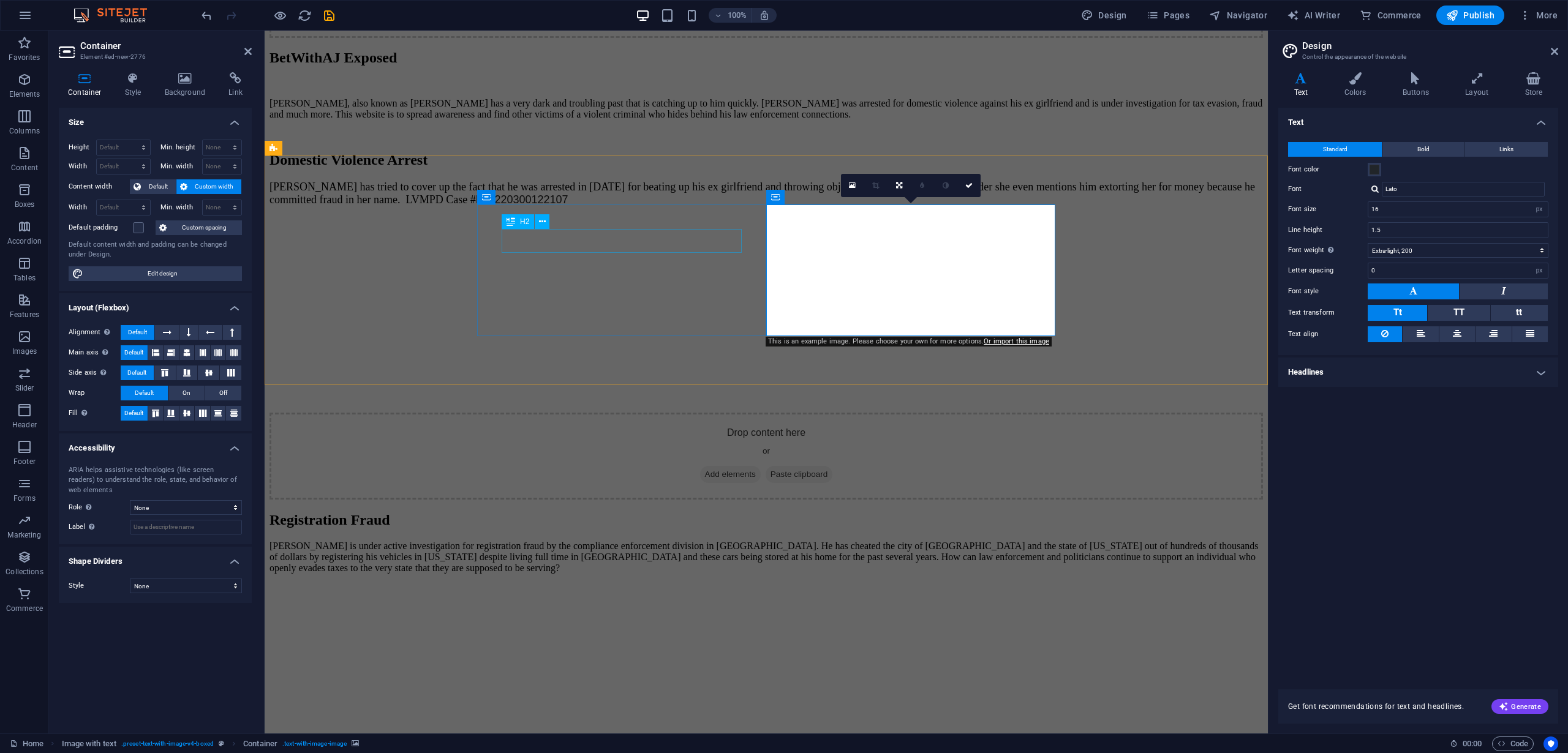
scroll to position [2299, 0]
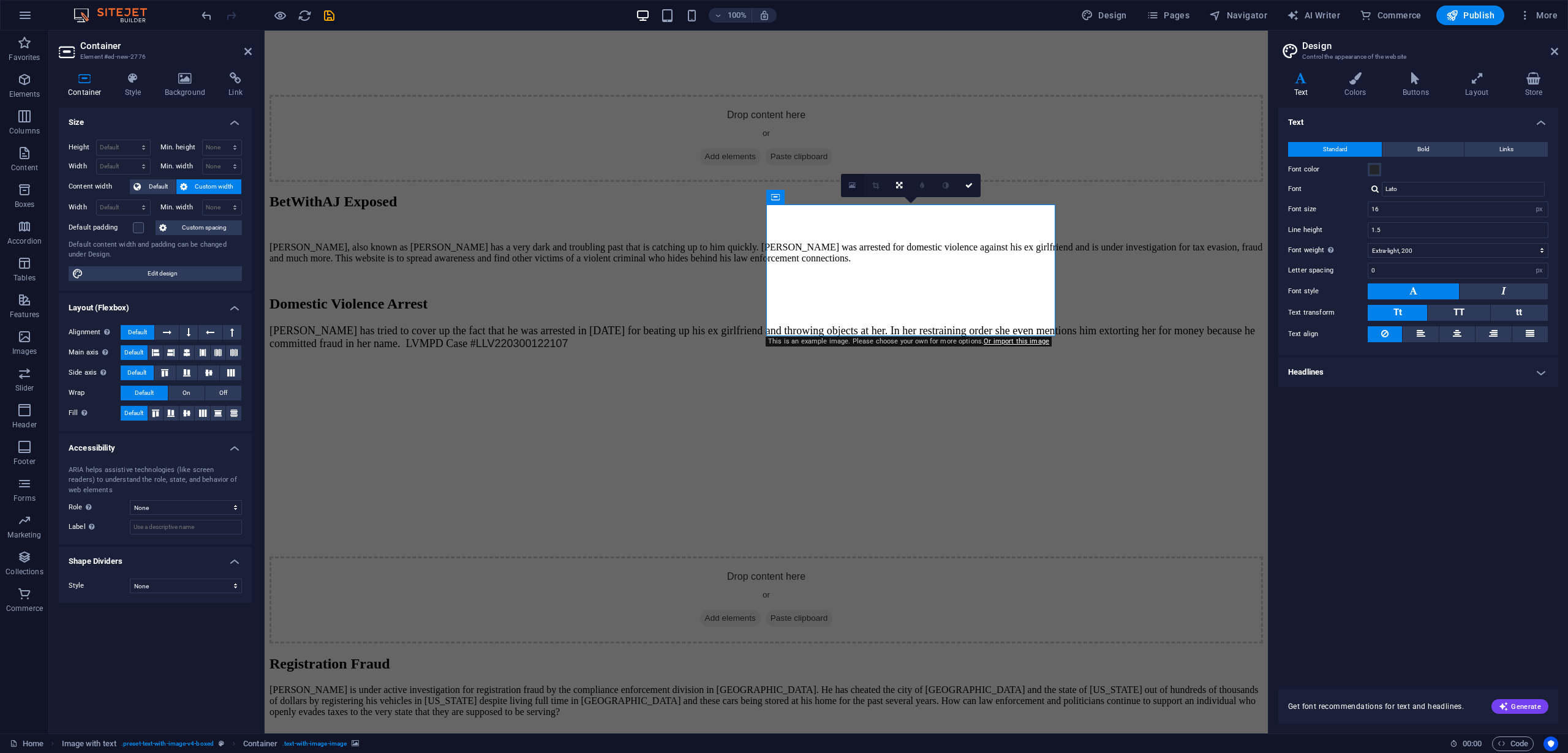
click at [851, 187] on icon at bounding box center [852, 185] width 6 height 9
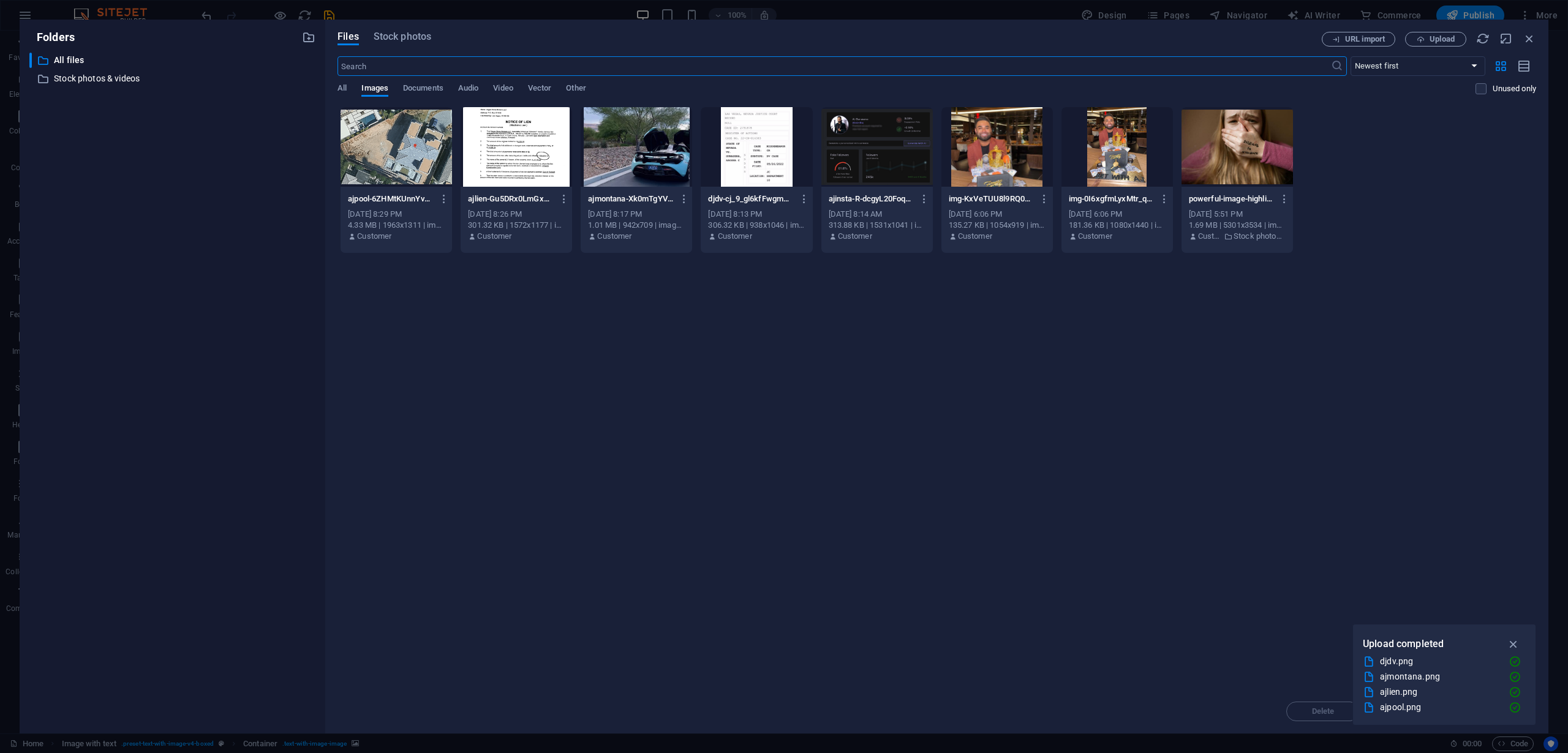
scroll to position [2099, 0]
click at [1425, 34] on button "Upload" at bounding box center [1436, 39] width 61 height 14
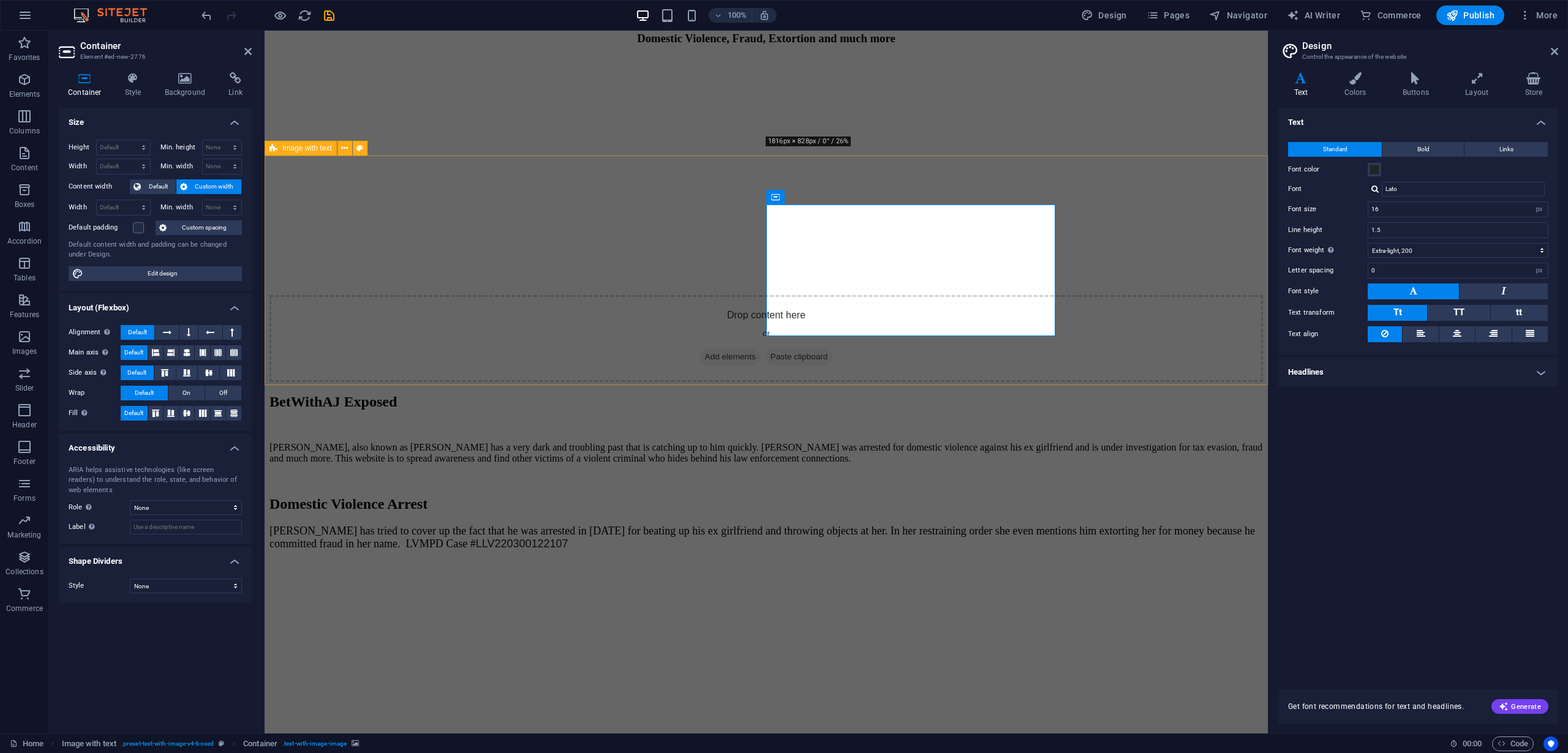
scroll to position [2299, 0]
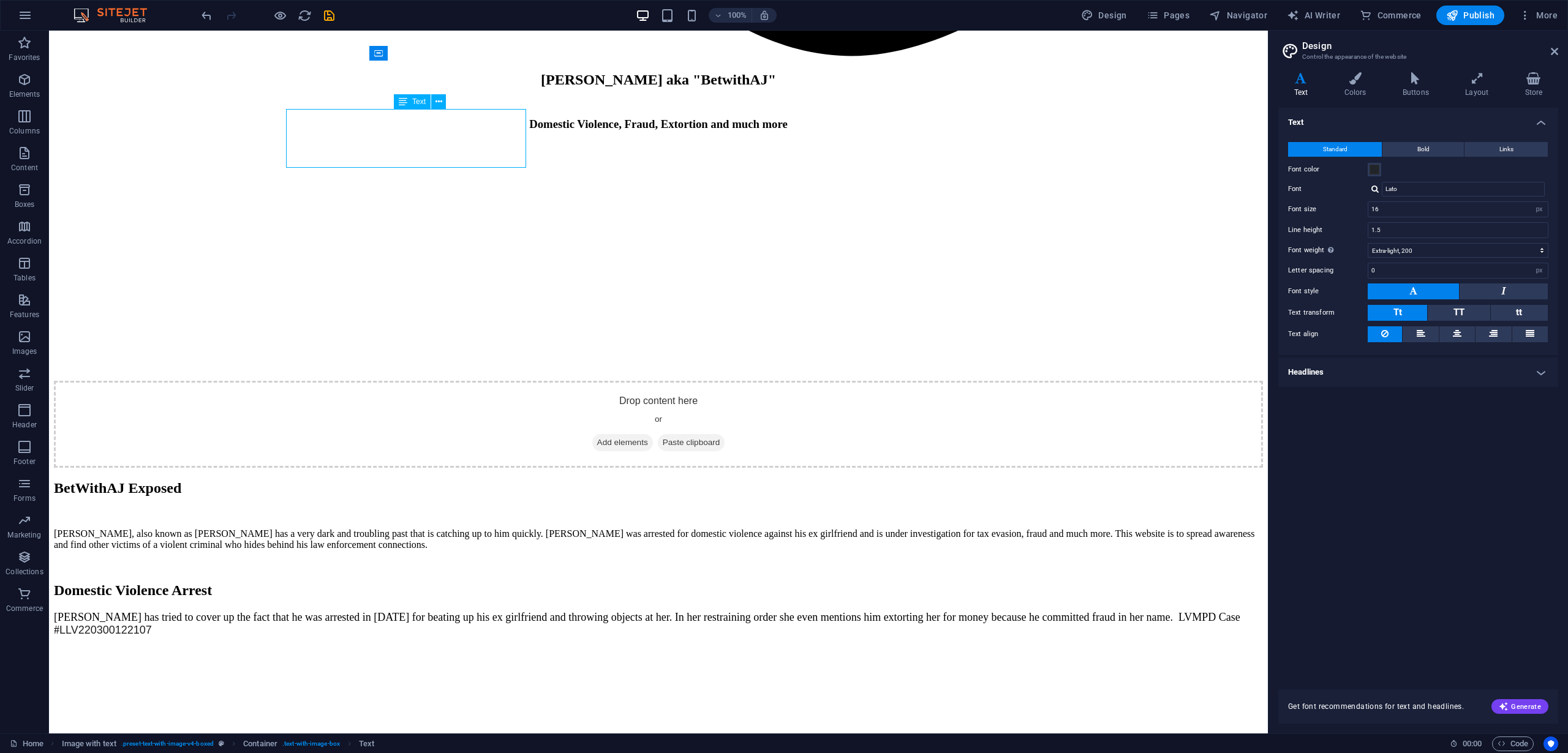
scroll to position [2443, 0]
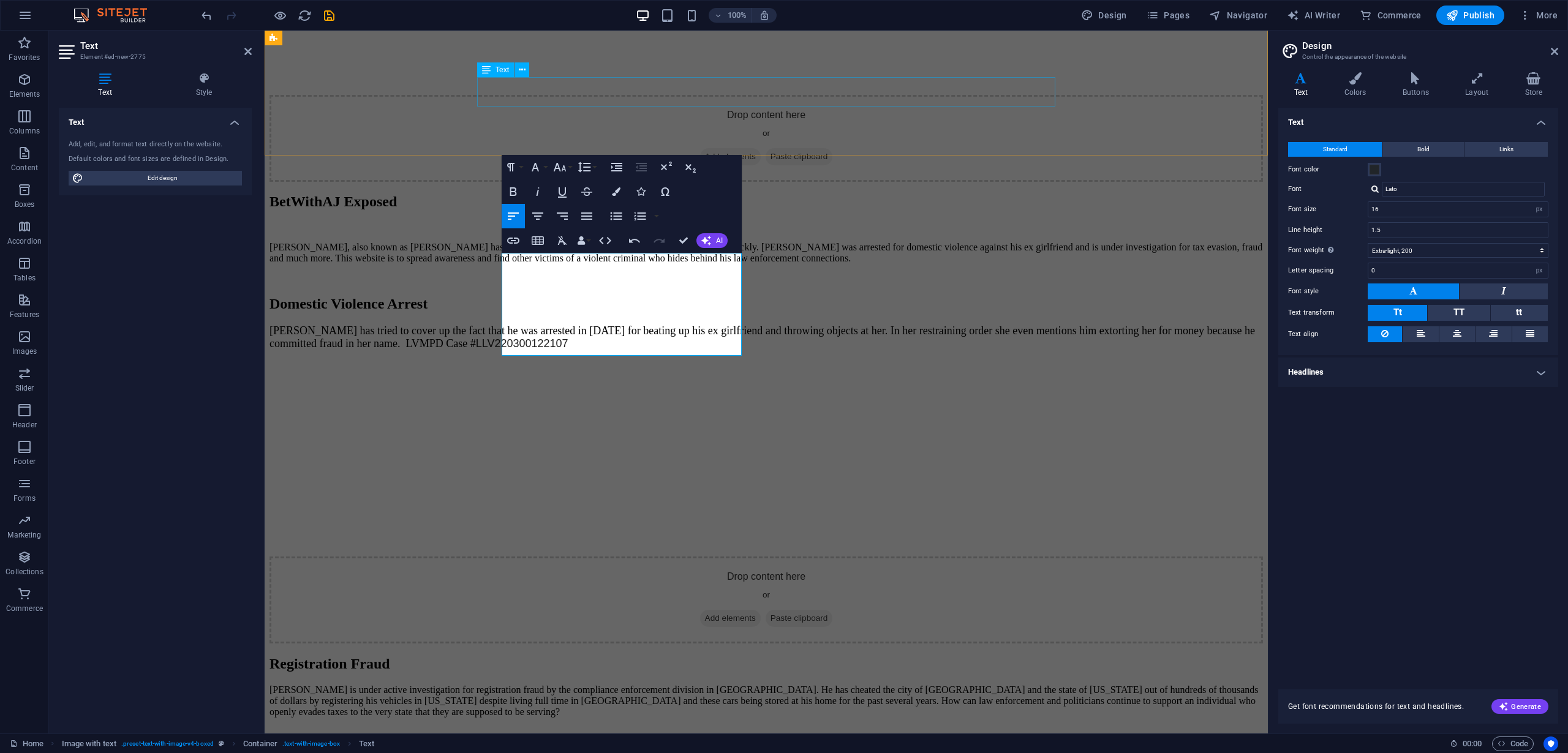
scroll to position [2297, 0]
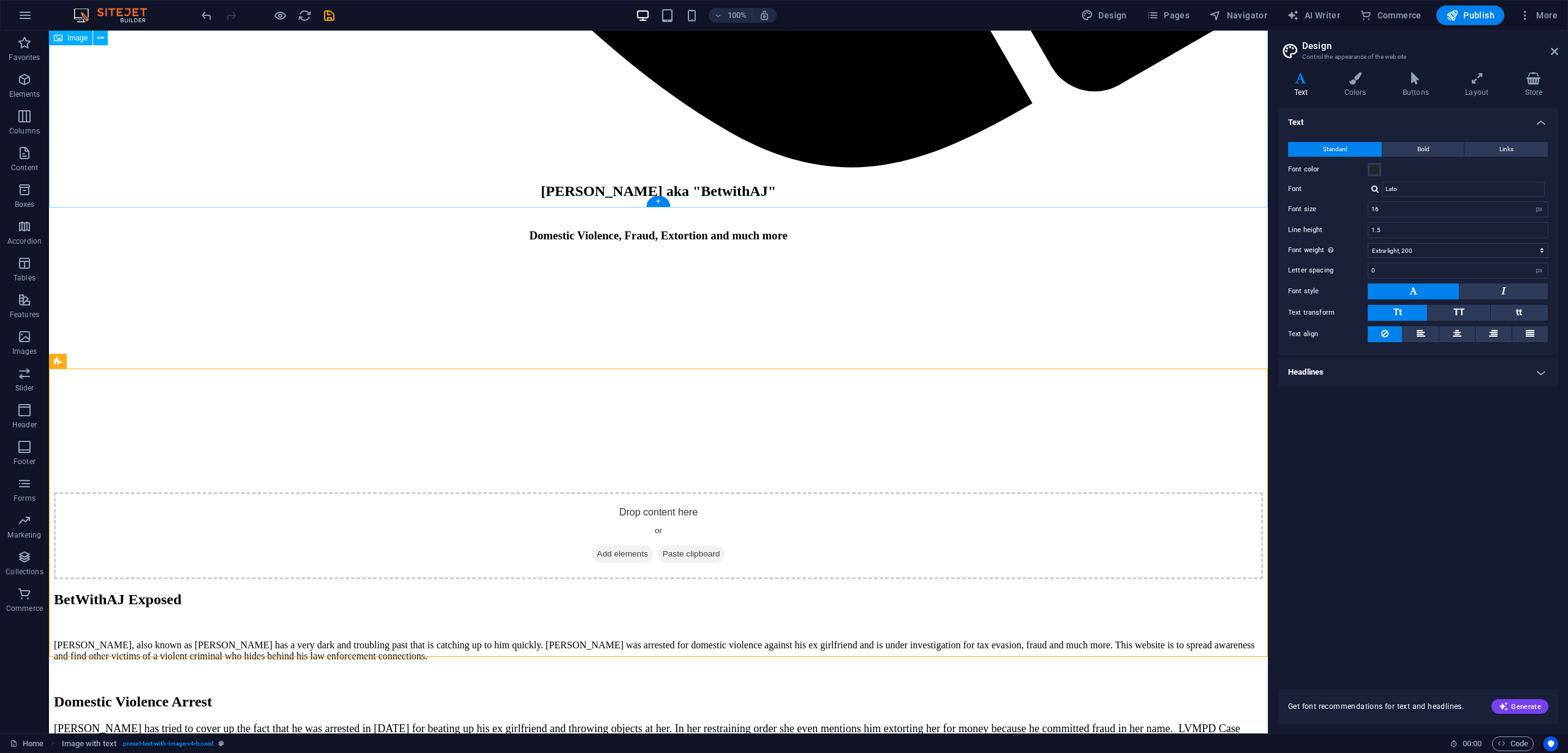
scroll to position [2175, 0]
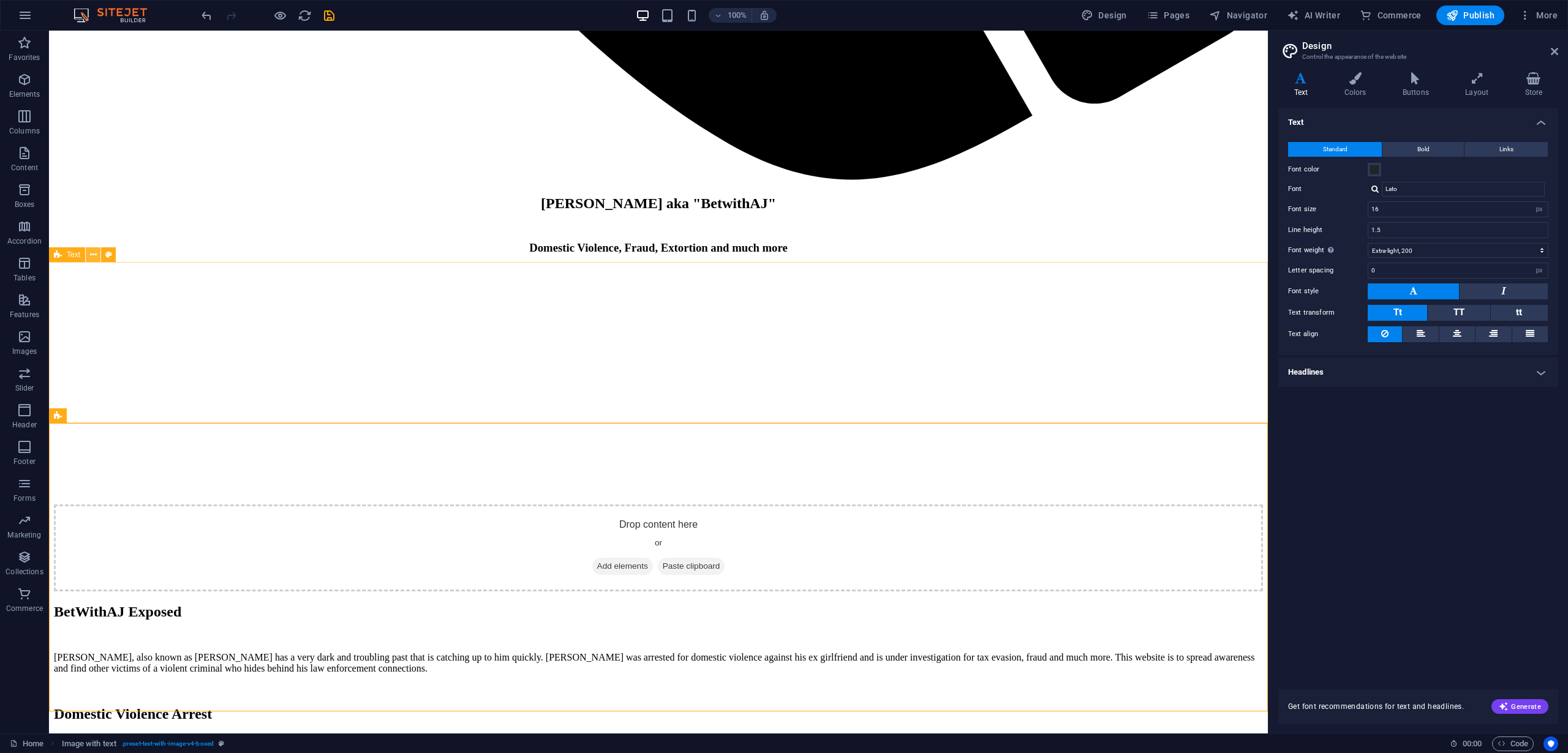
click at [93, 255] on icon at bounding box center [93, 255] width 6 height 13
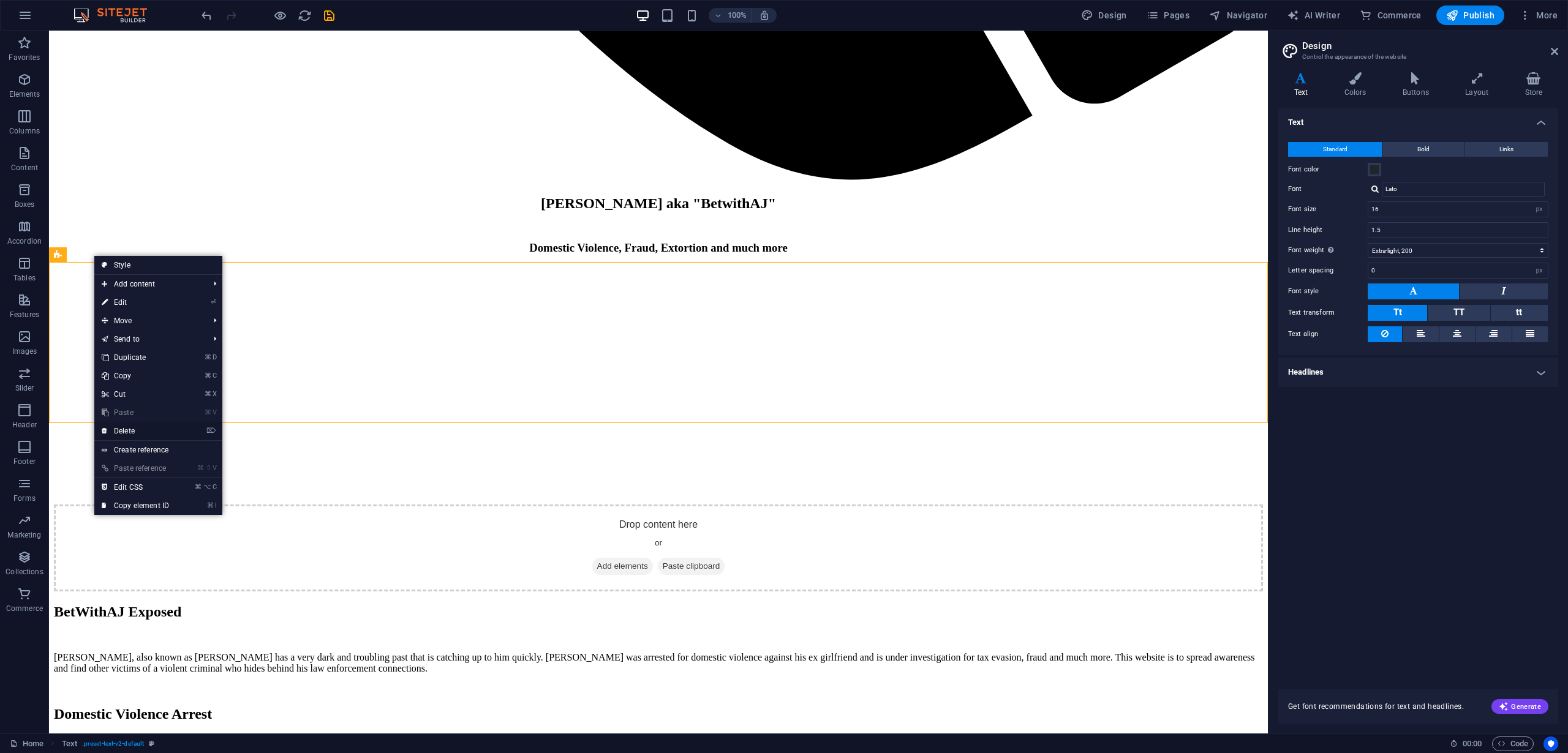
click at [133, 430] on link "⌦ Delete" at bounding box center [135, 431] width 82 height 18
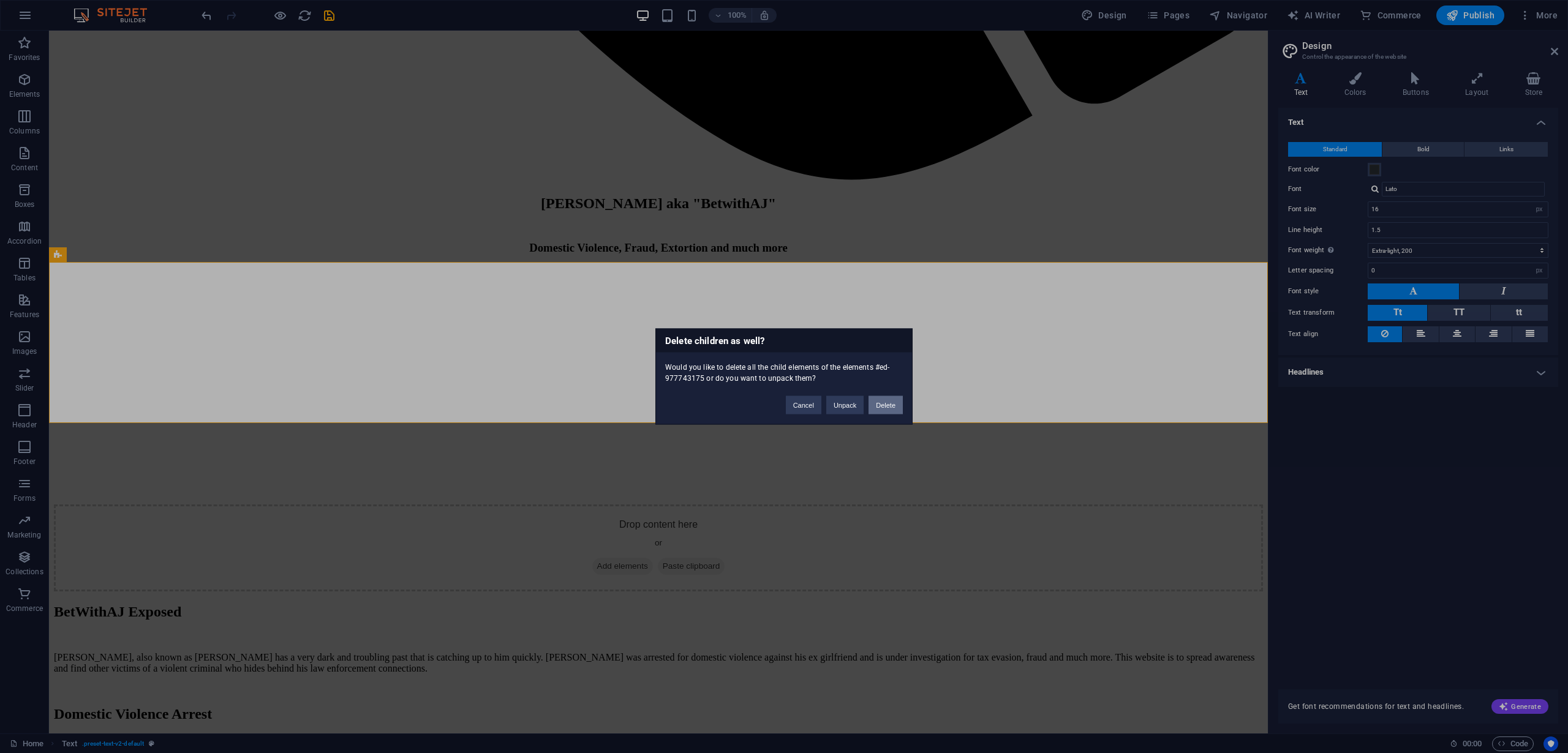
click at [881, 406] on button "Delete" at bounding box center [886, 405] width 34 height 18
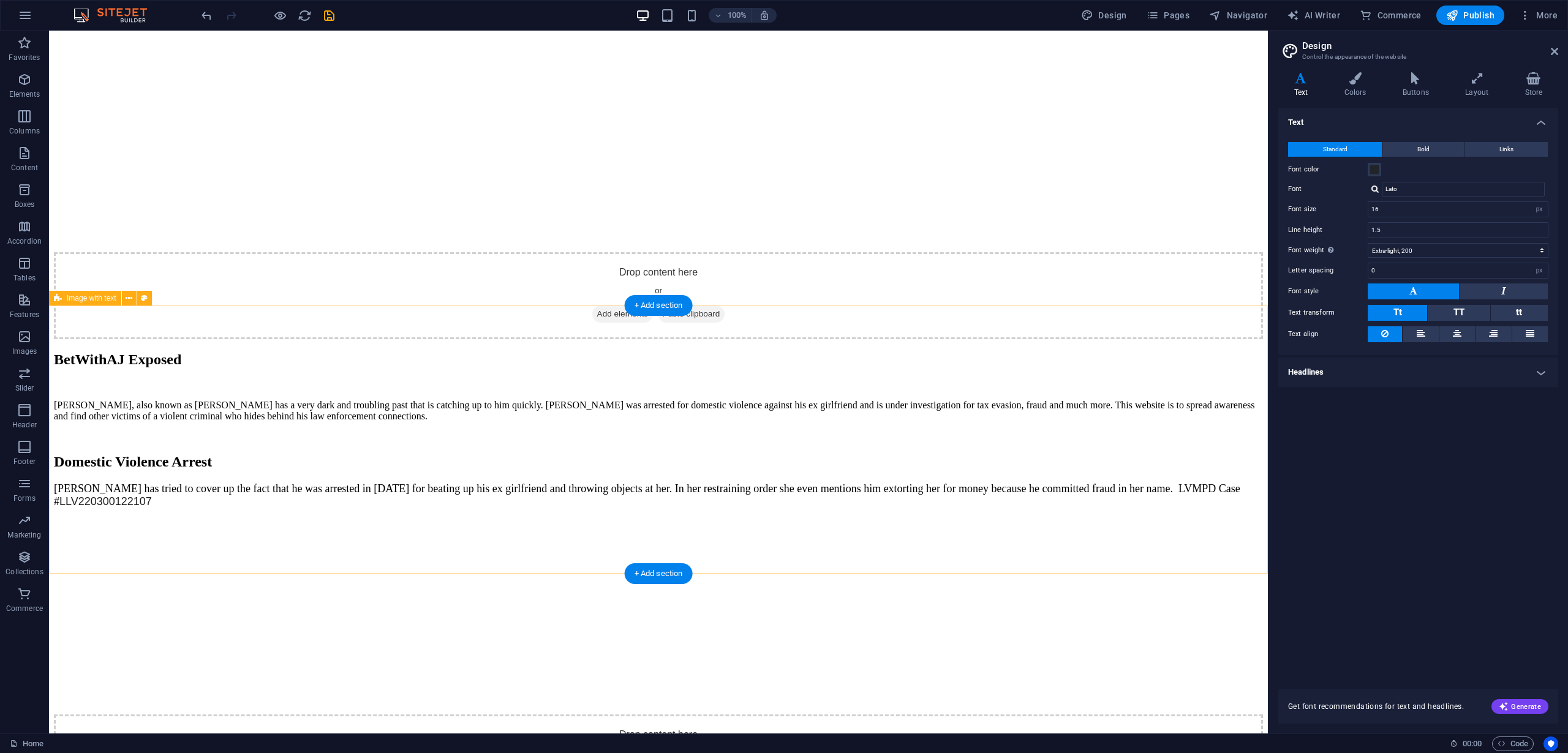
scroll to position [2443, 0]
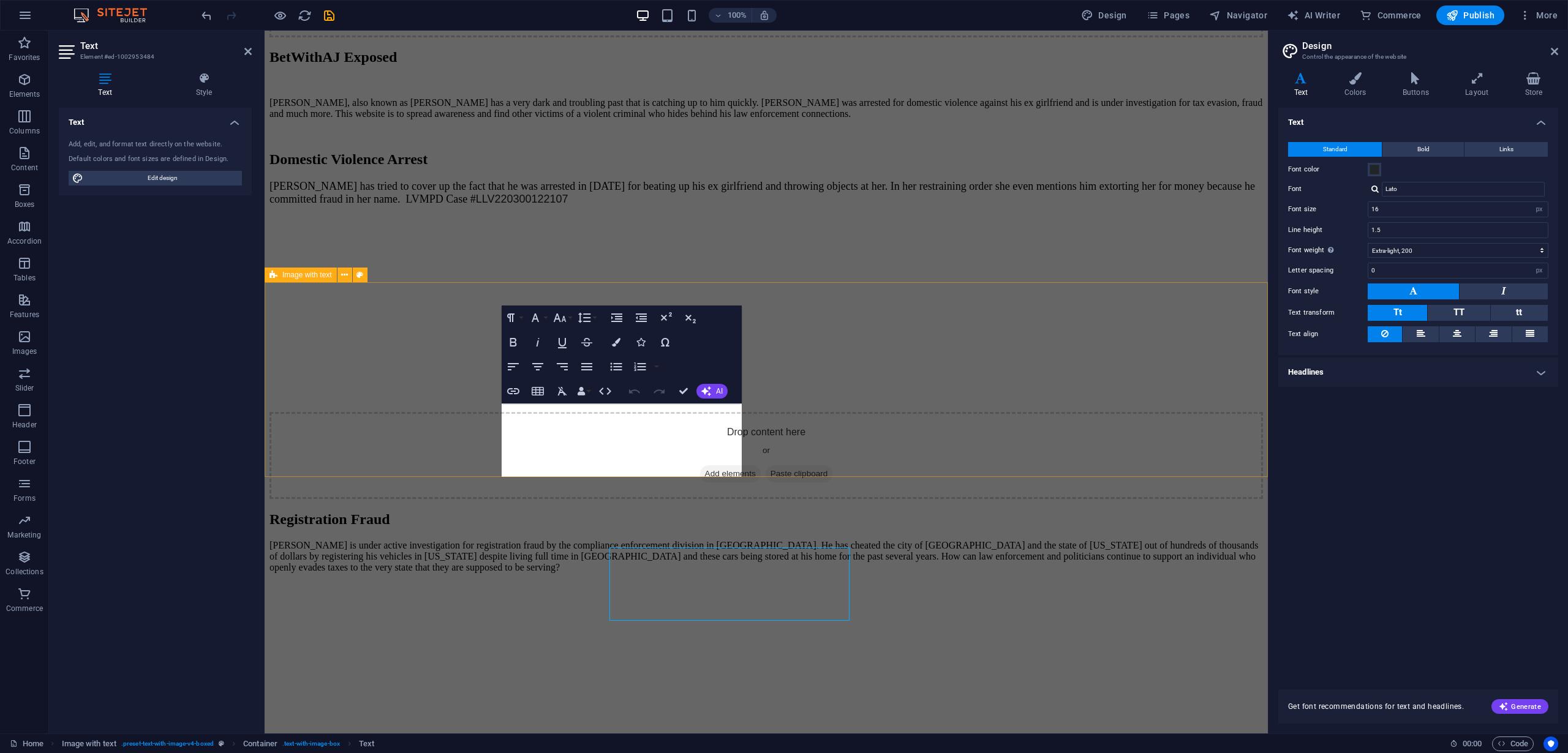
scroll to position [2300, 0]
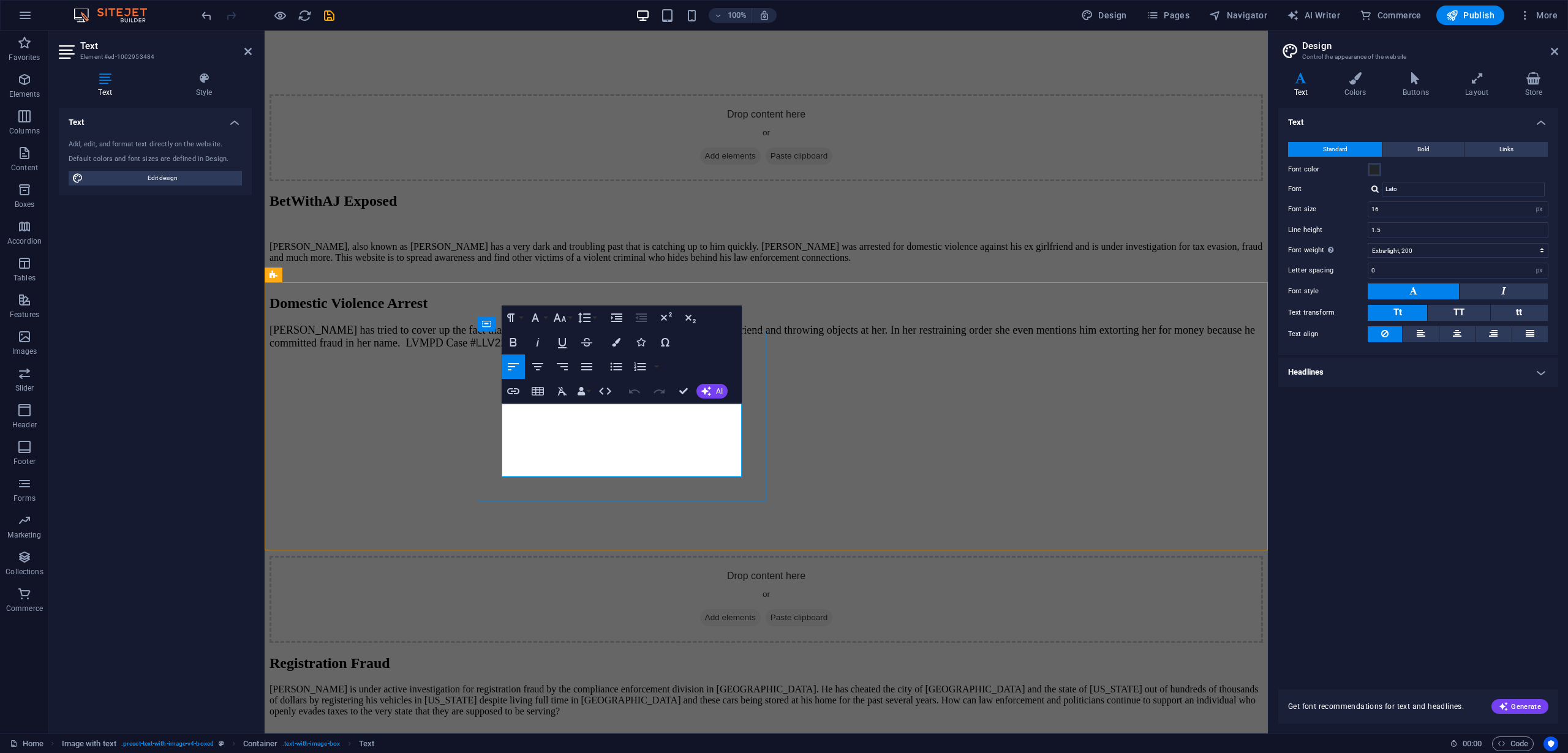
drag, startPoint x: 691, startPoint y: 426, endPoint x: 737, endPoint y: 426, distance: 46.0
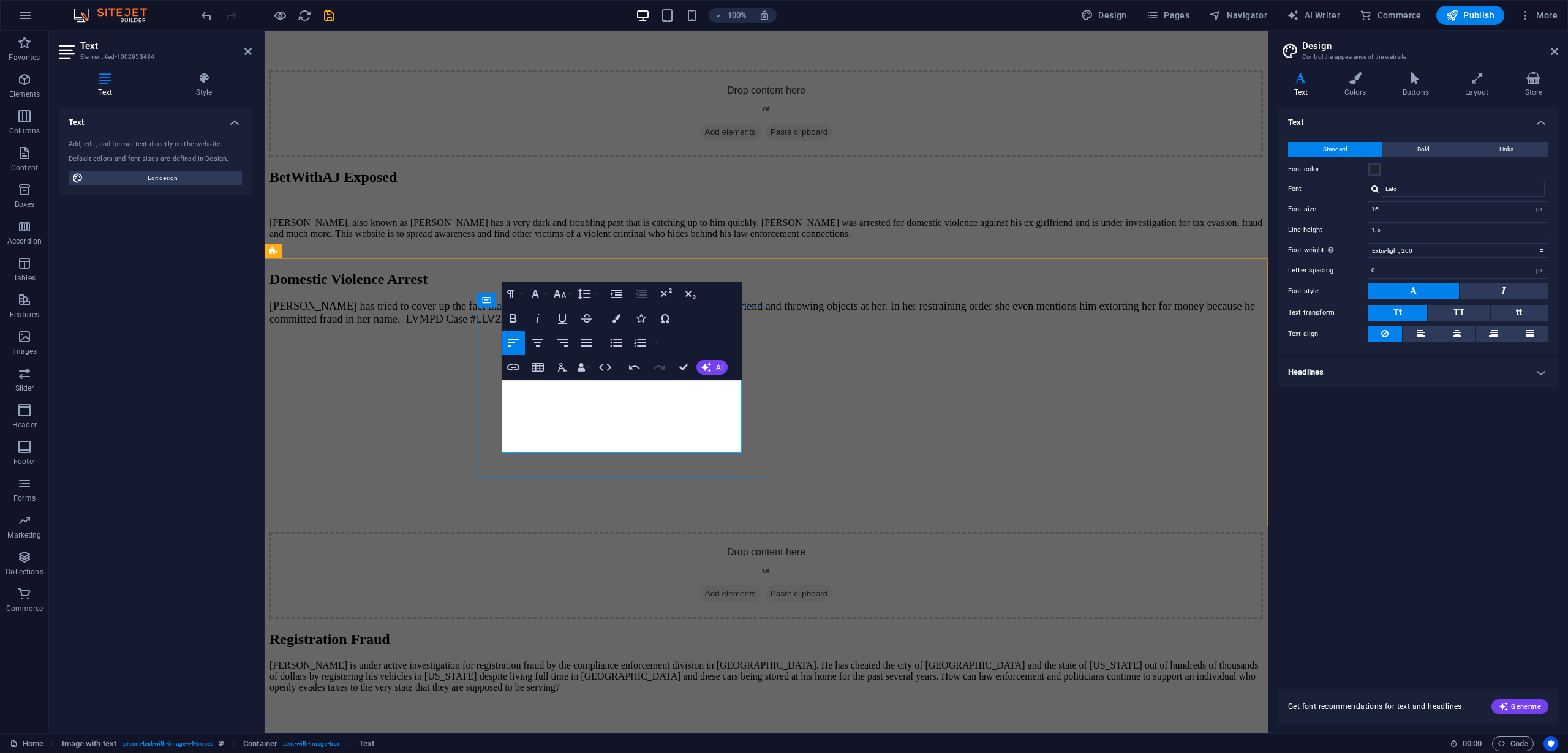
scroll to position [2362, 0]
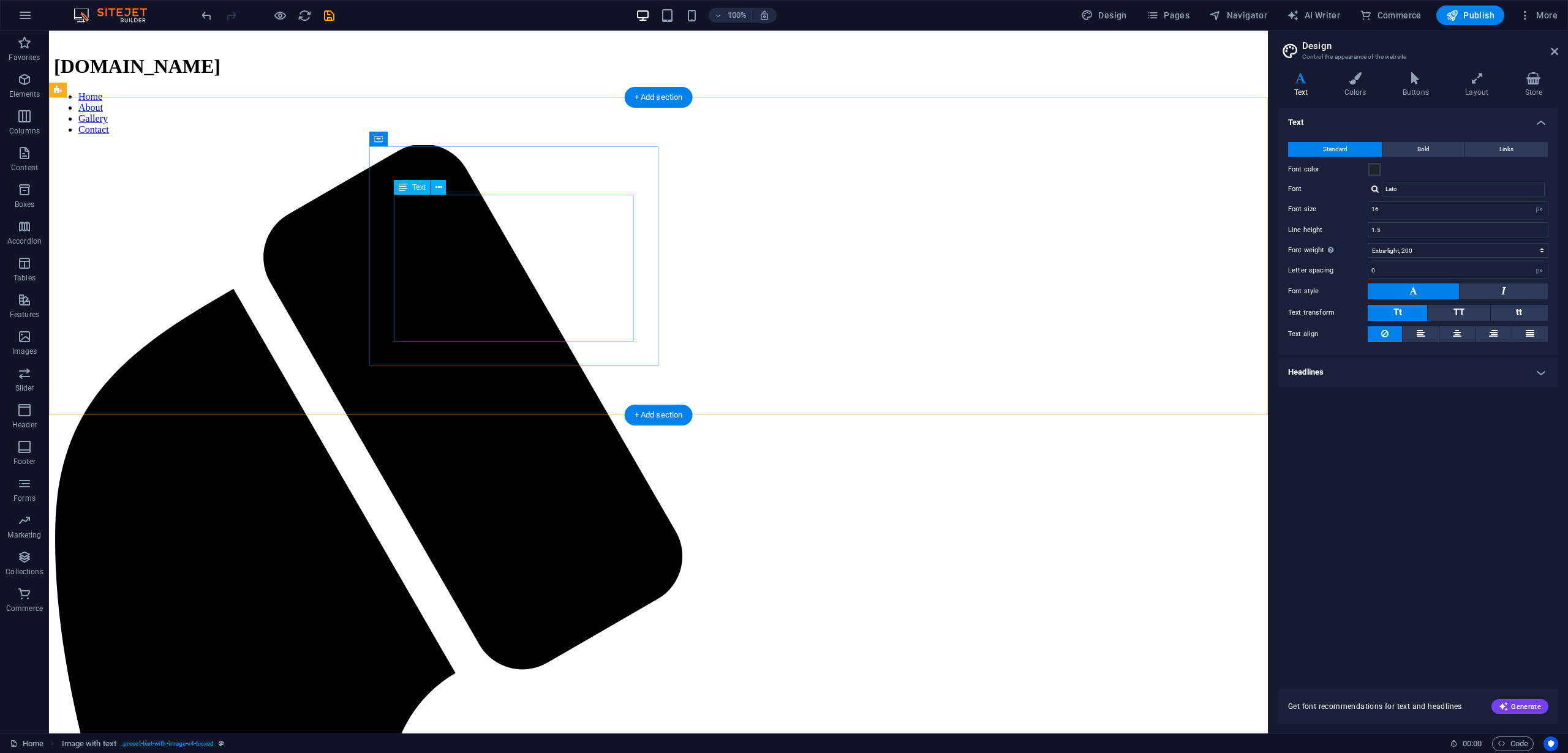
scroll to position [917, 0]
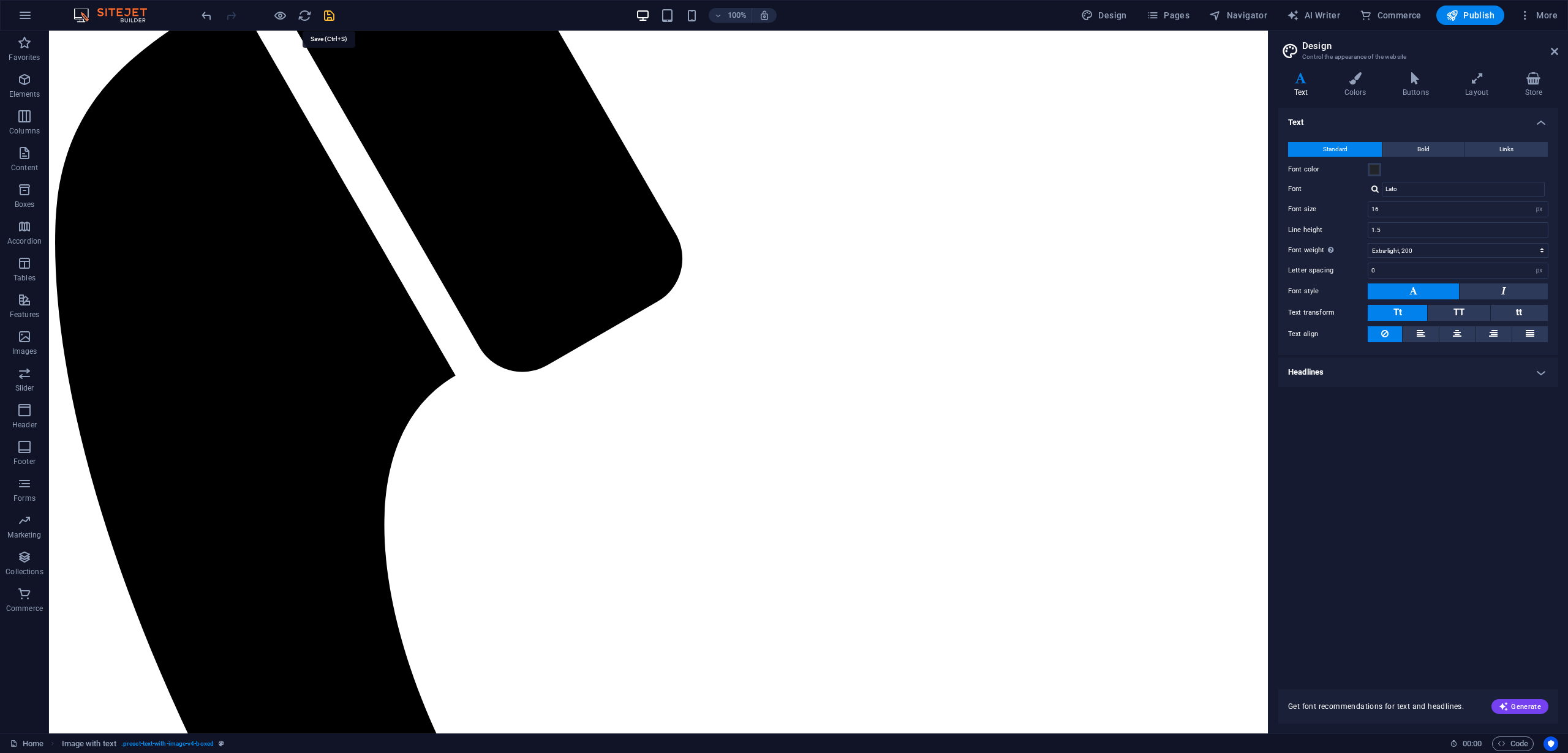
click at [325, 15] on icon "save" at bounding box center [329, 16] width 14 height 14
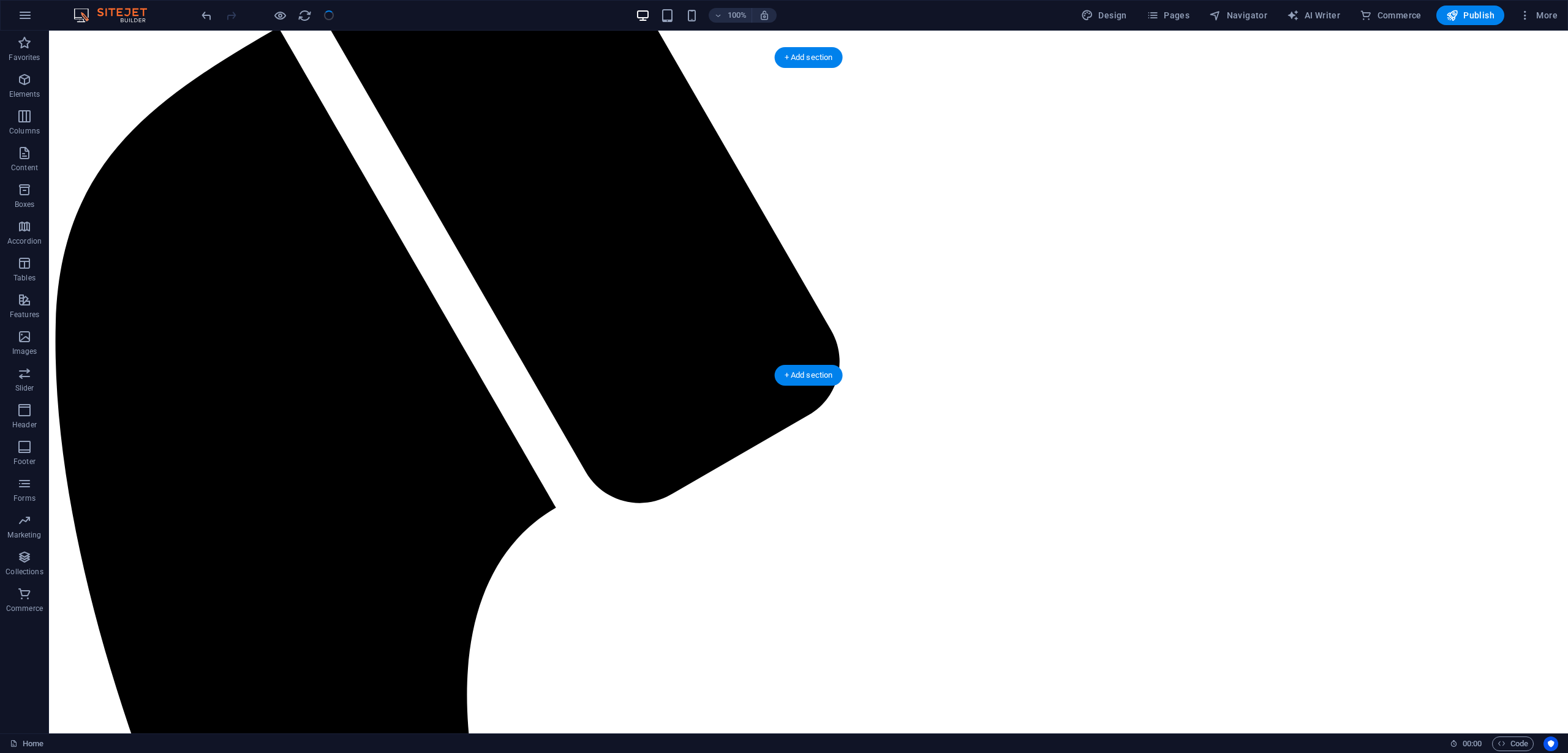
checkbox input "false"
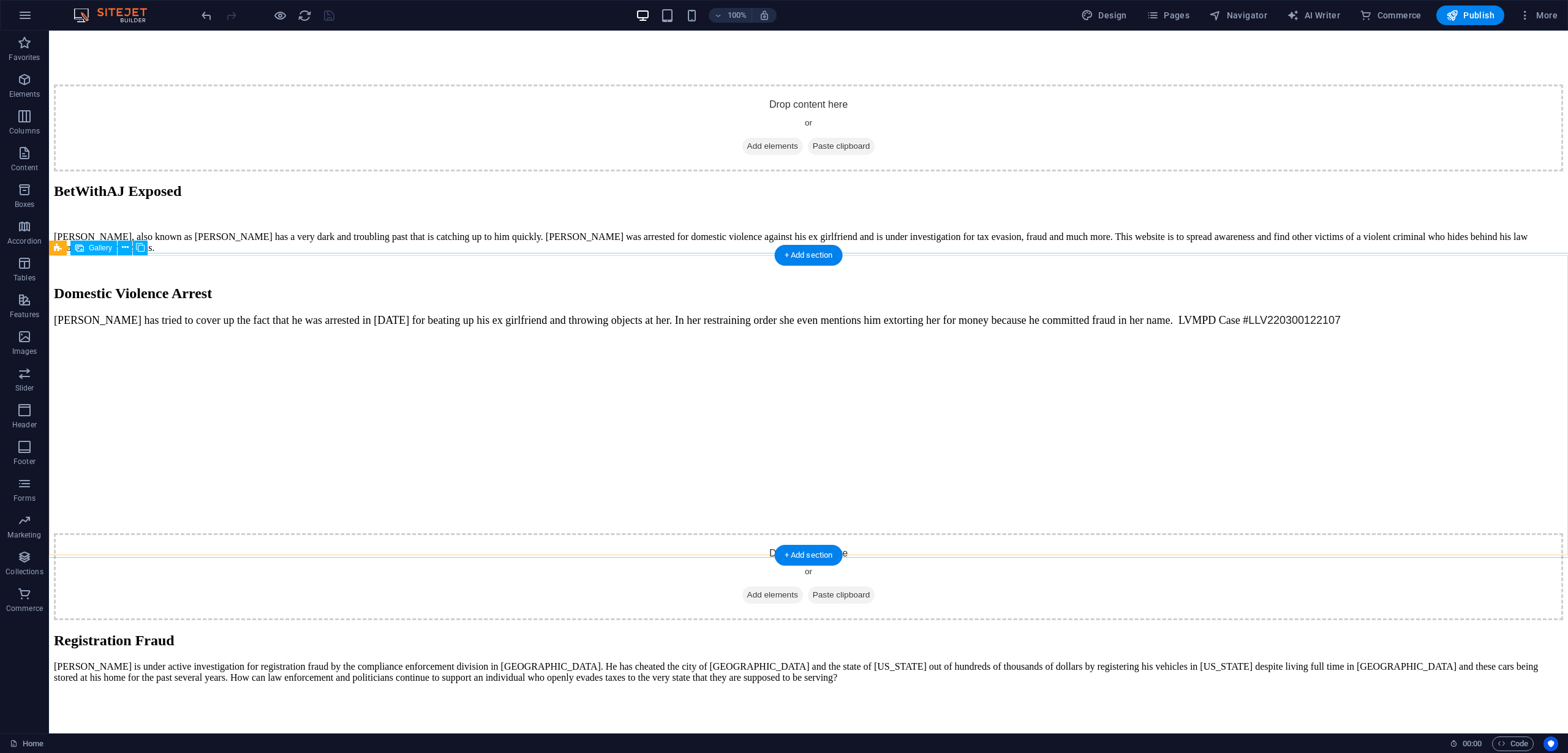
scroll to position [3006, 0]
